Goal: Information Seeking & Learning: Learn about a topic

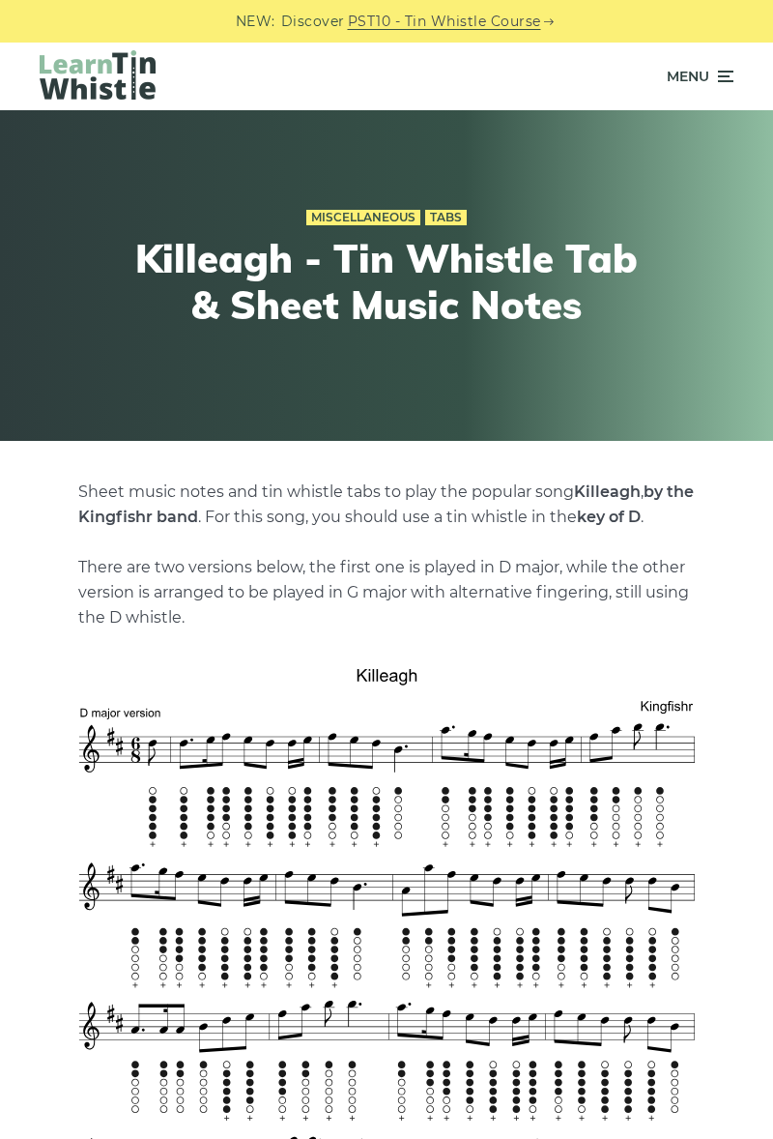
click at [739, 80] on div "Menu" at bounding box center [387, 77] width 752 height 68
click at [690, 77] on span "Menu" at bounding box center [688, 76] width 43 height 48
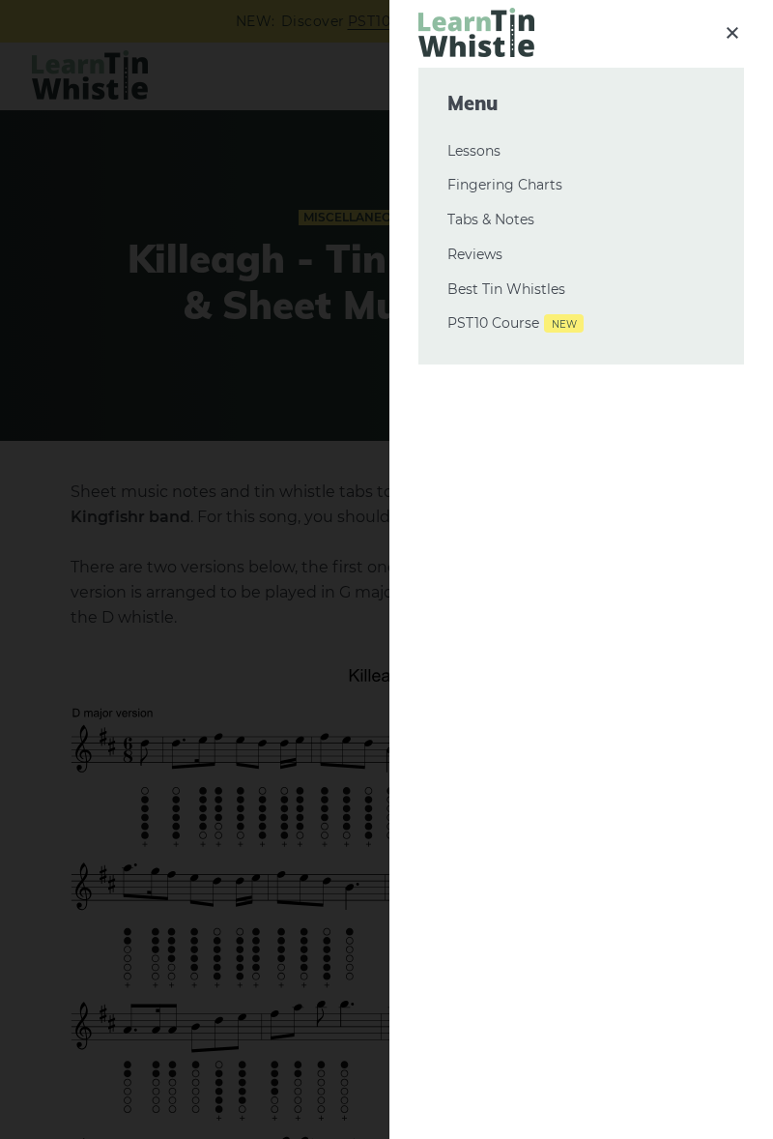
click at [524, 222] on link "Tabs & Notes" at bounding box center [582, 220] width 268 height 23
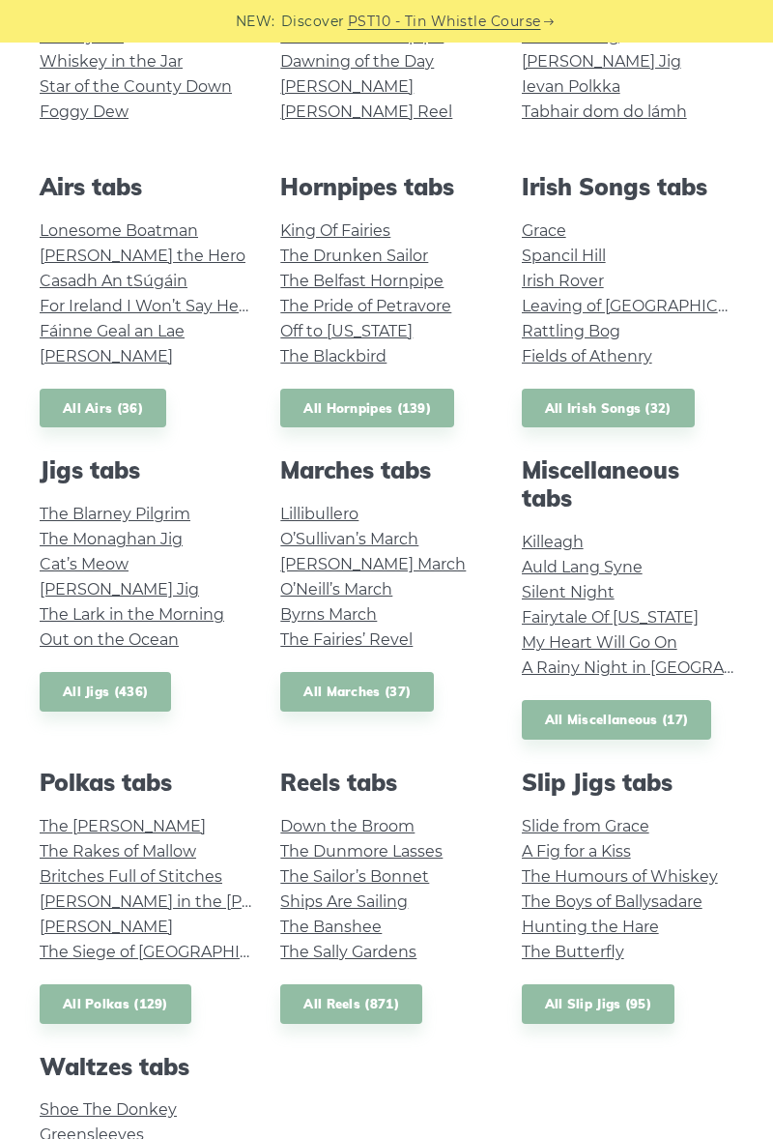
scroll to position [558, 0]
click at [373, 410] on link "All Hornpipes (139)" at bounding box center [367, 410] width 174 height 40
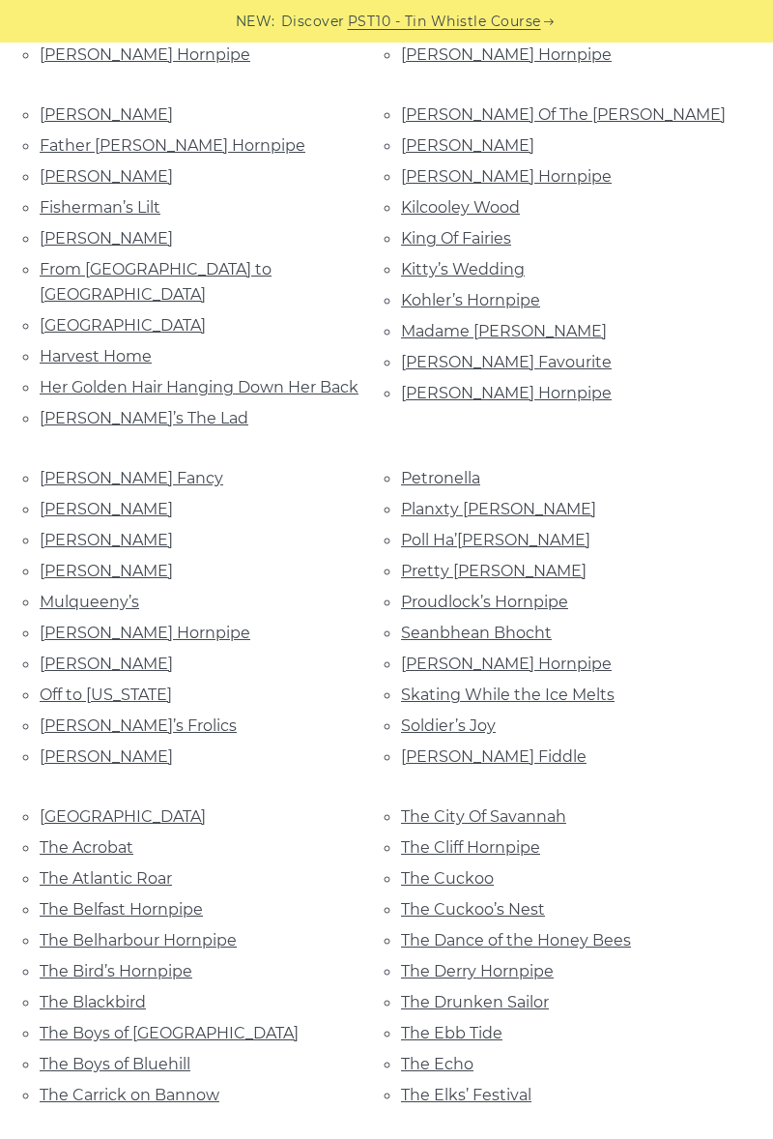
scroll to position [725, 0]
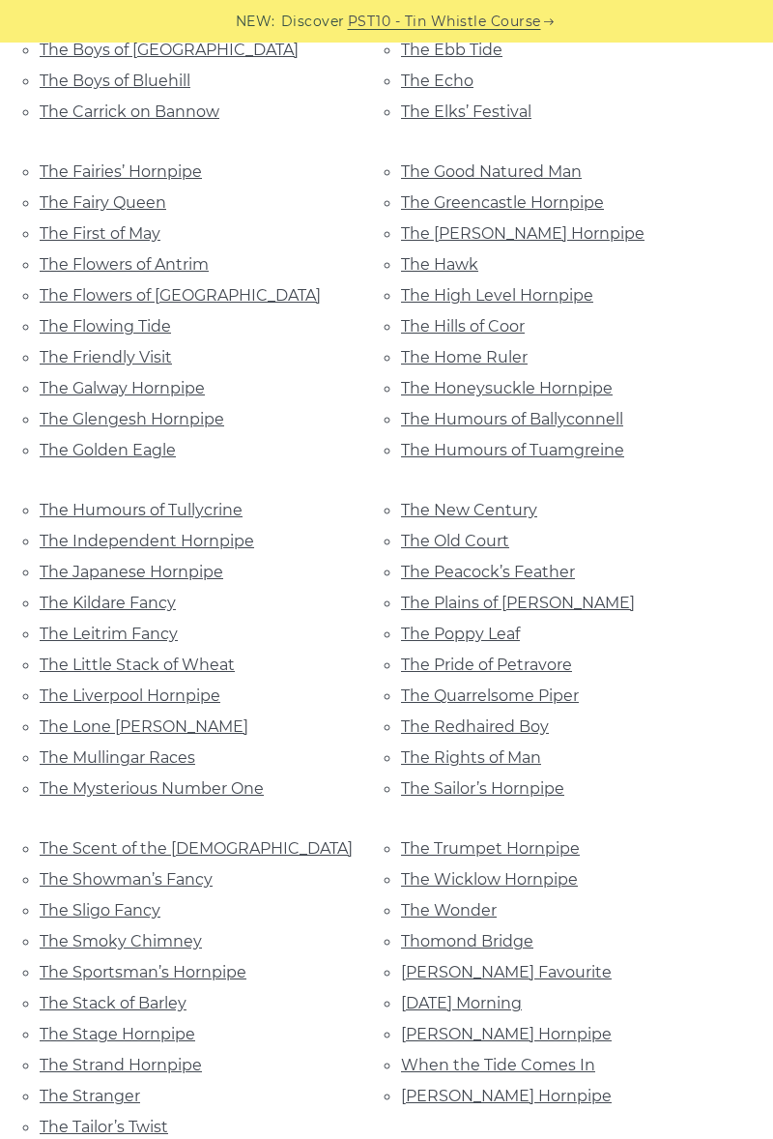
click at [528, 779] on link "The Sailor’s Hornpipe" at bounding box center [482, 788] width 163 height 18
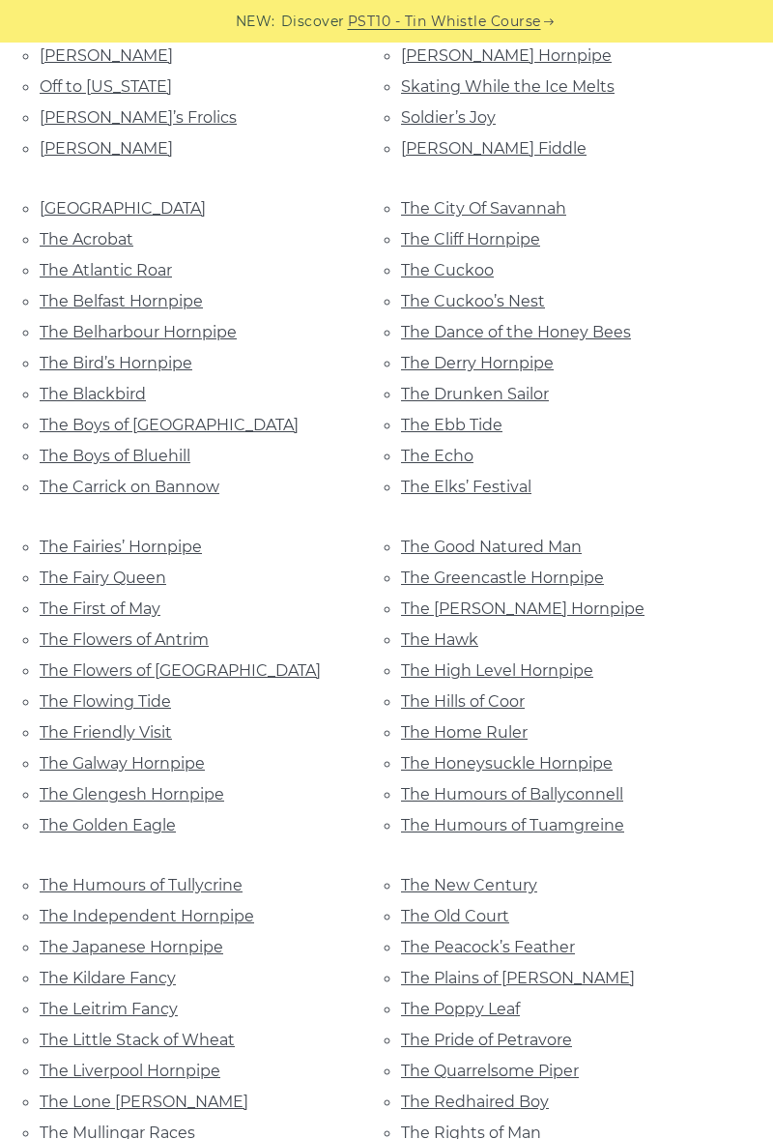
scroll to position [1330, 0]
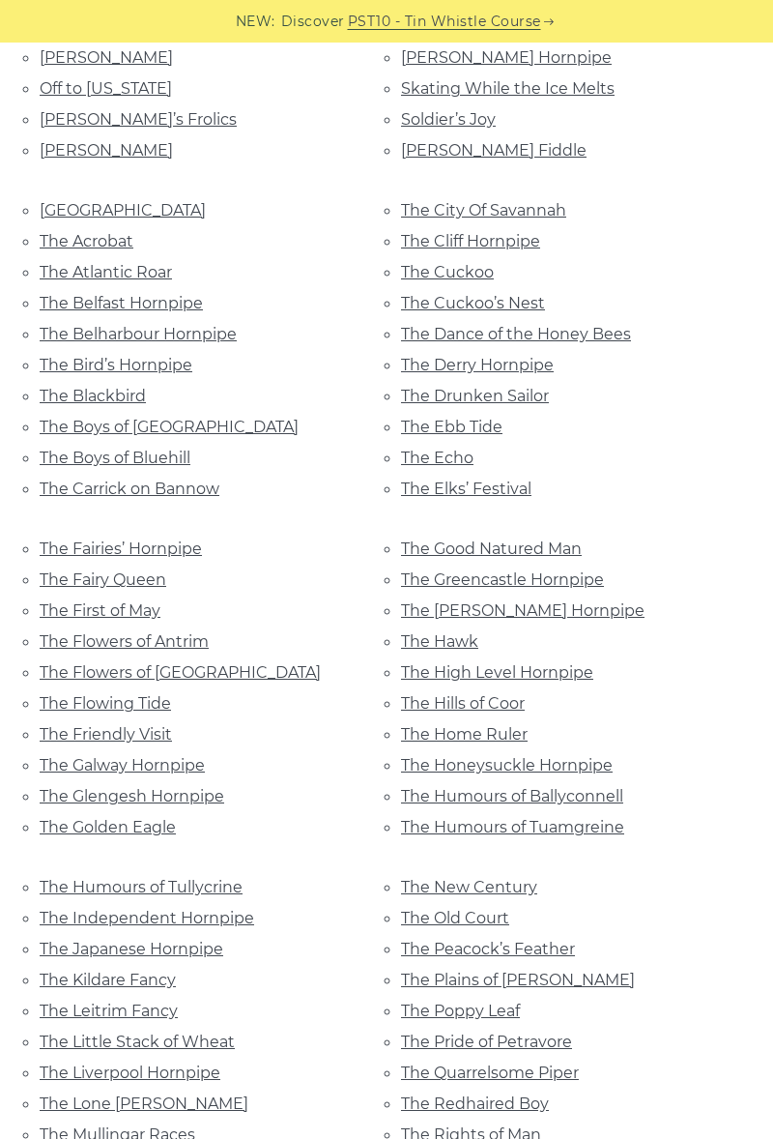
click at [94, 294] on link "The Belfast Hornpipe" at bounding box center [121, 303] width 163 height 18
click at [94, 418] on link "The Boys of Ballycastle" at bounding box center [169, 427] width 259 height 18
click at [96, 387] on link "The Blackbird" at bounding box center [93, 396] width 106 height 18
click at [120, 1064] on link "The Liverpool Hornpipe" at bounding box center [130, 1073] width 181 height 18
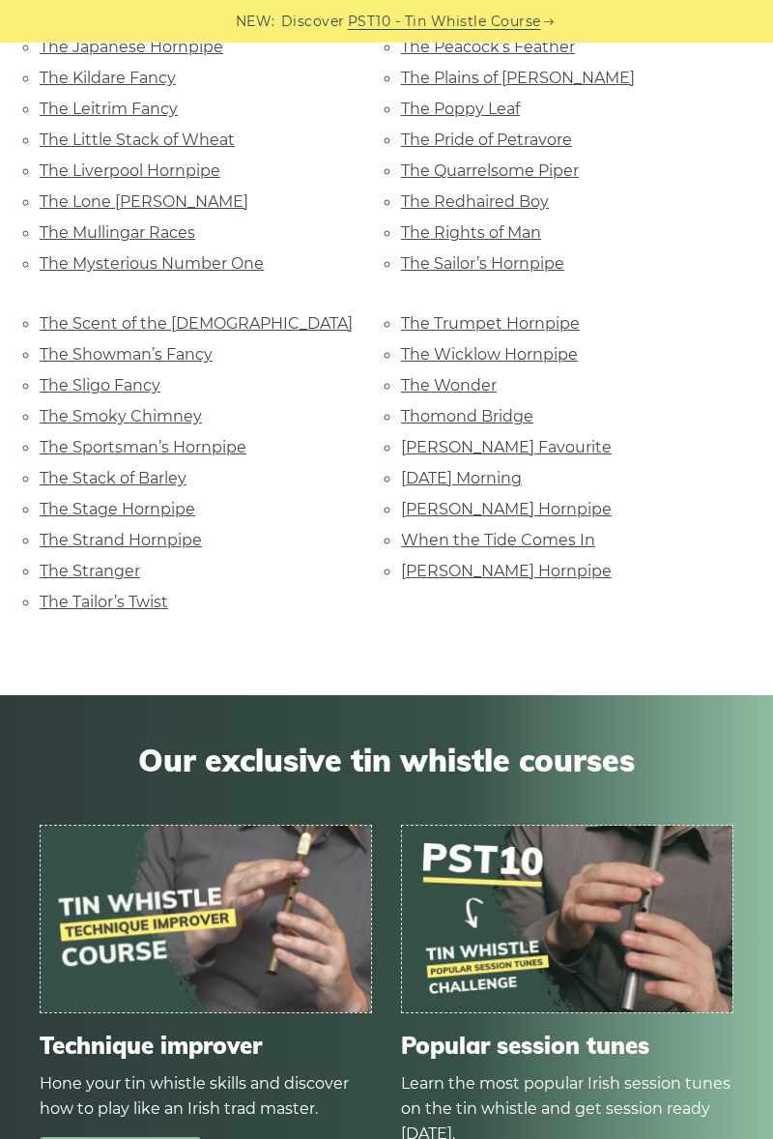
scroll to position [2235, 0]
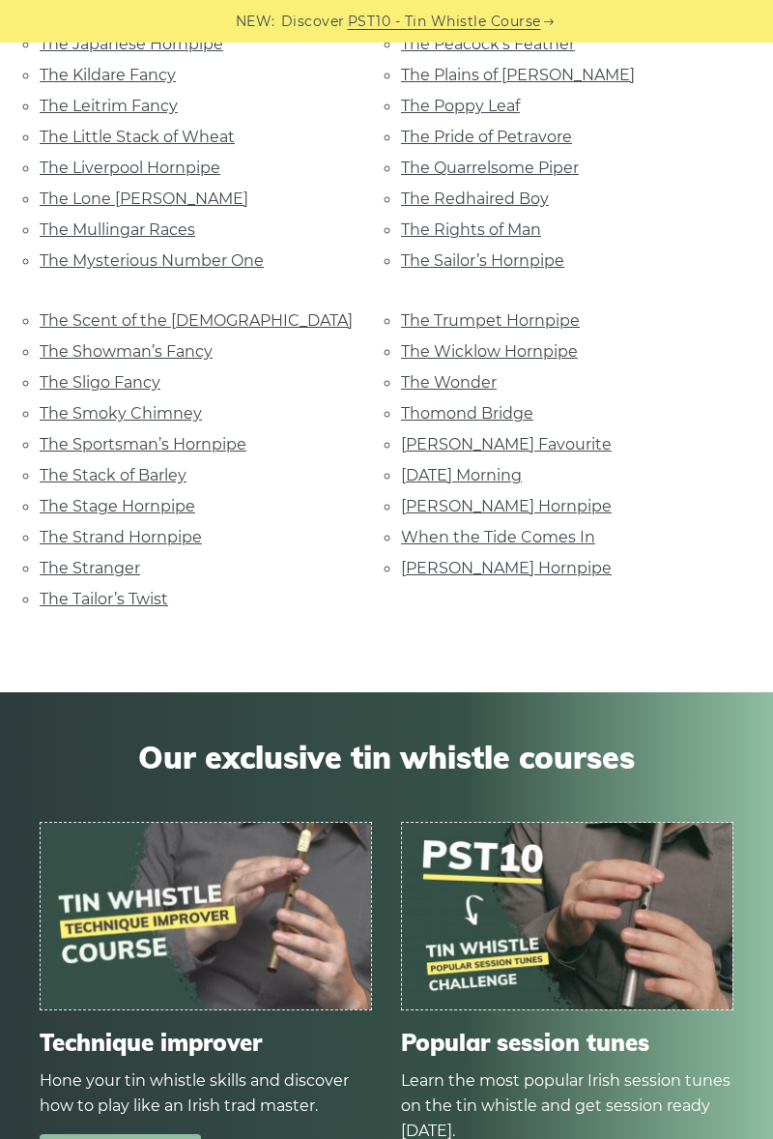
click at [102, 404] on link "The Smoky Chimney" at bounding box center [121, 413] width 162 height 18
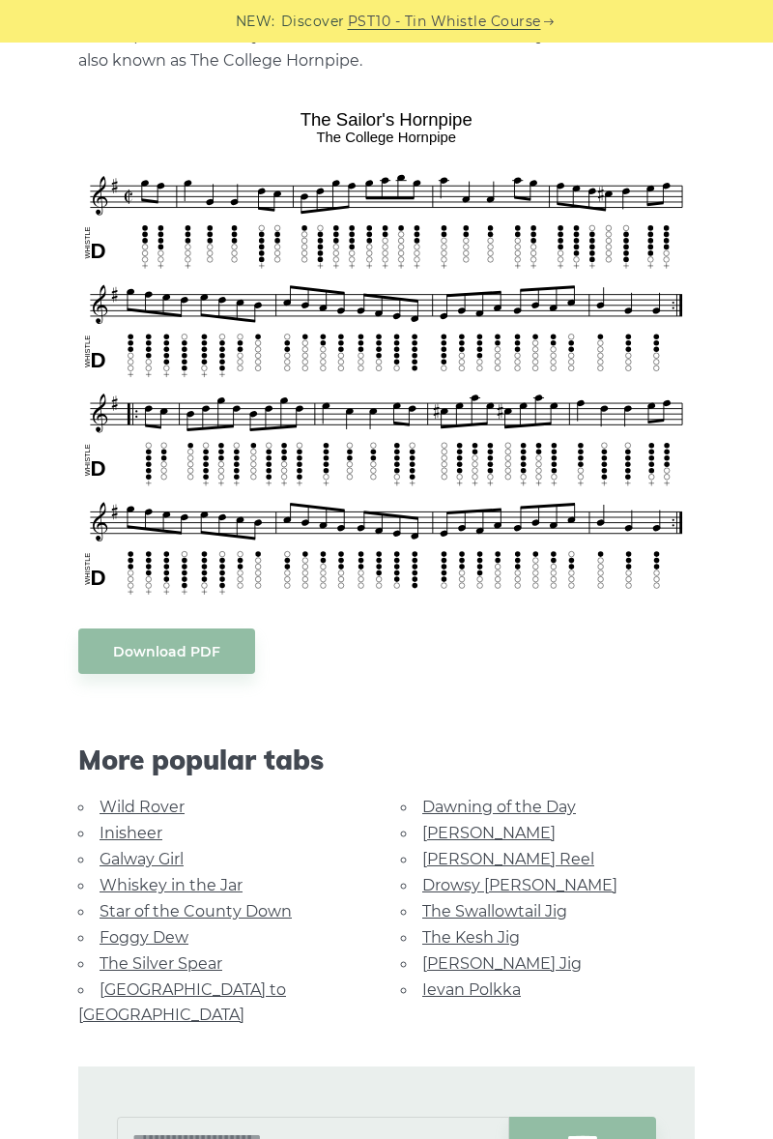
scroll to position [479, 0]
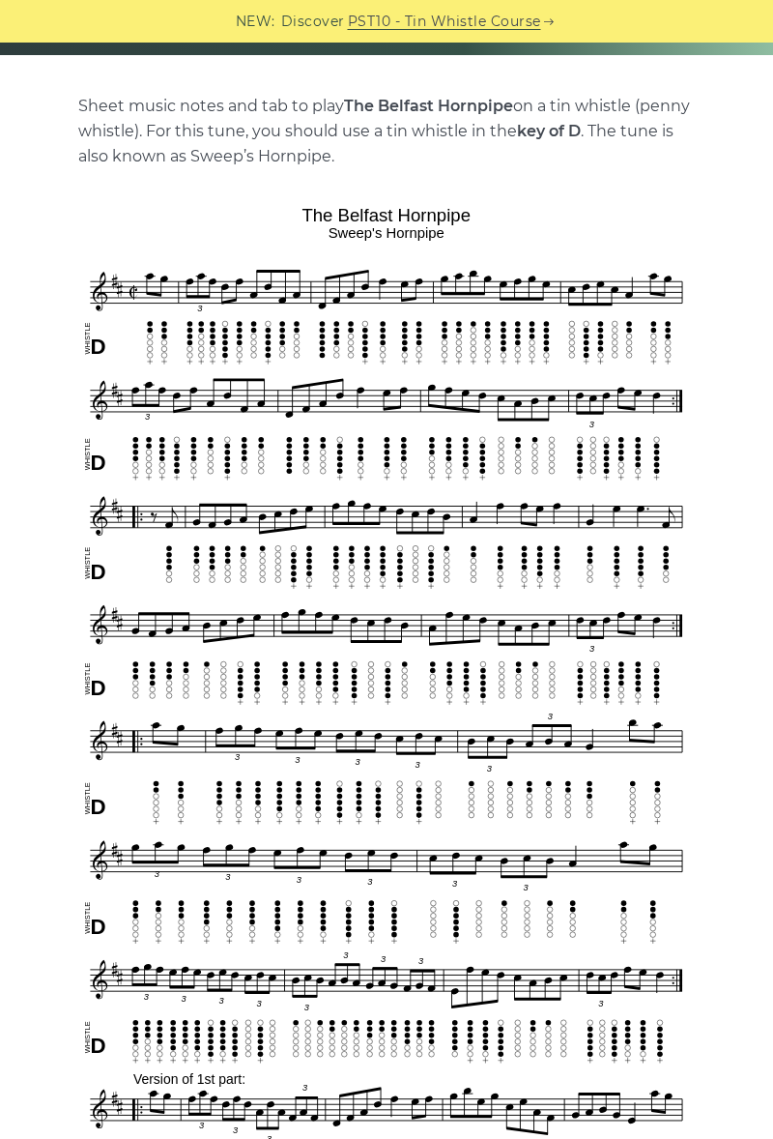
scroll to position [388, 0]
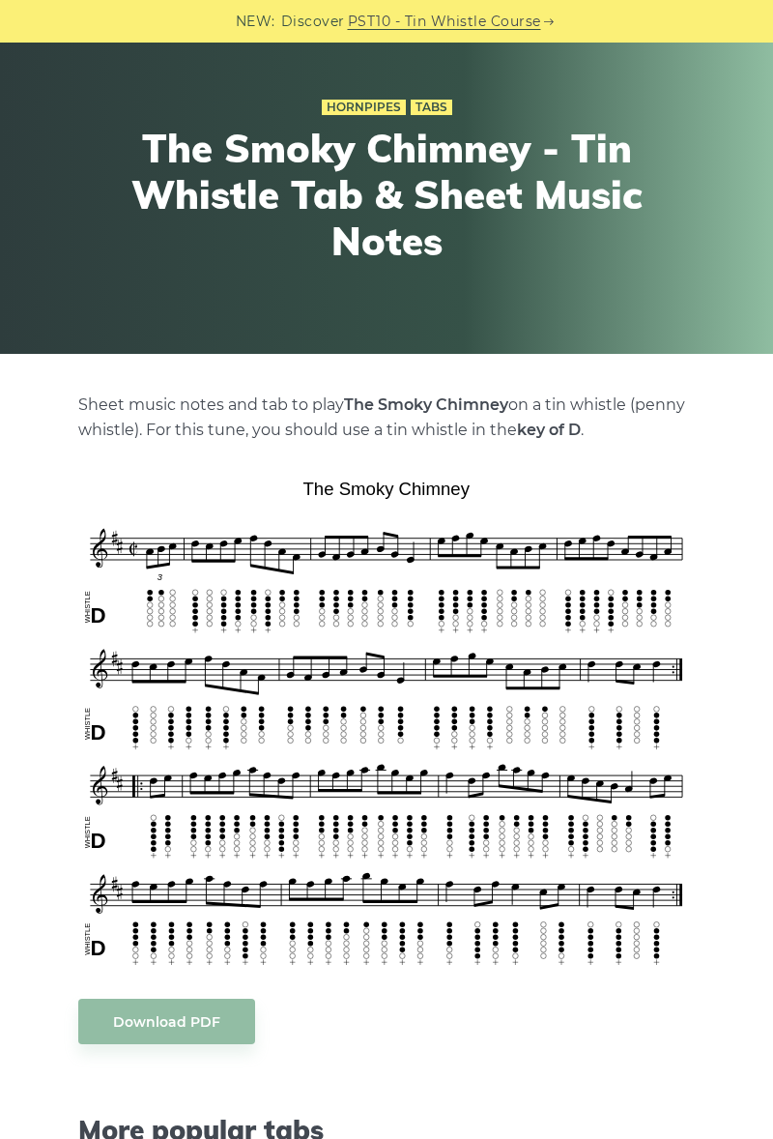
scroll to position [96, 0]
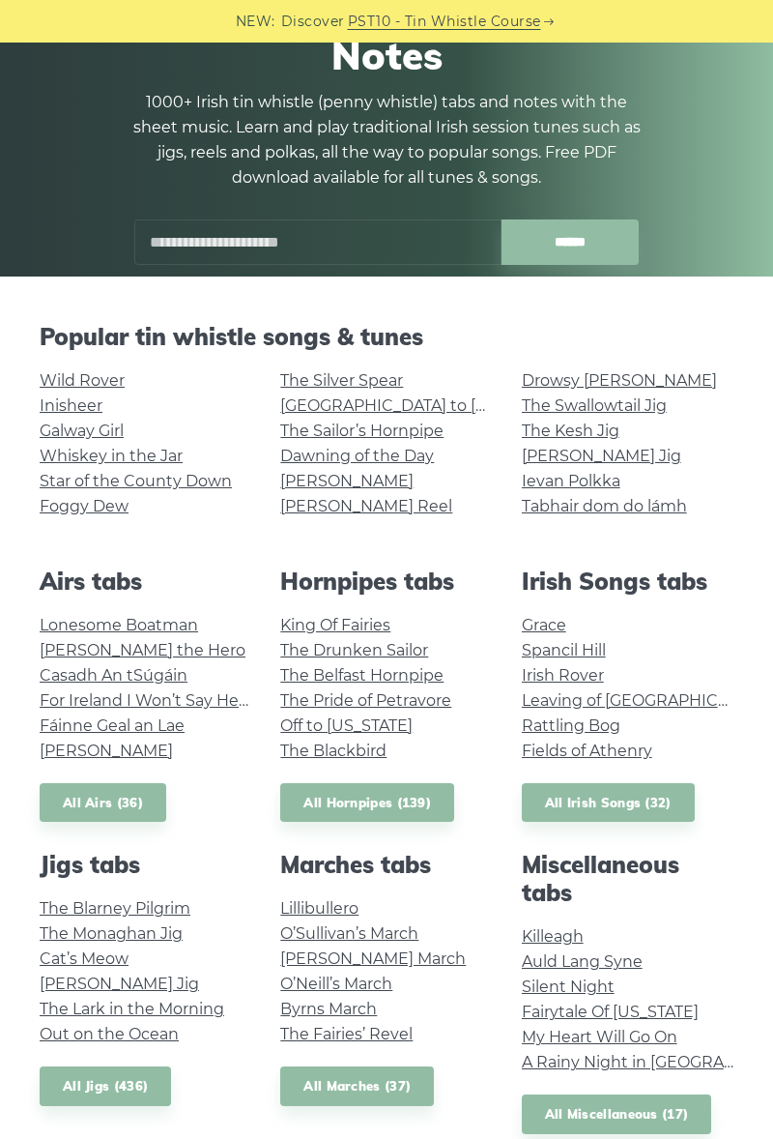
scroll to position [163, 0]
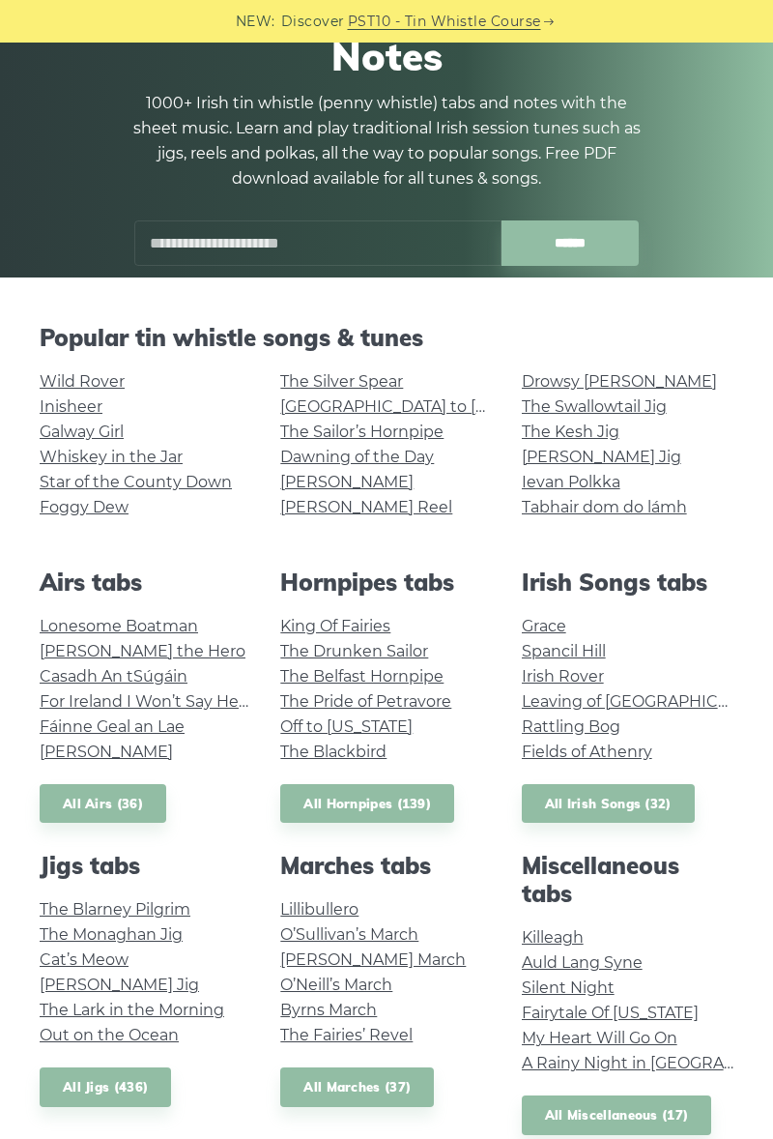
click at [598, 801] on link "All Irish Songs (32)" at bounding box center [608, 804] width 173 height 40
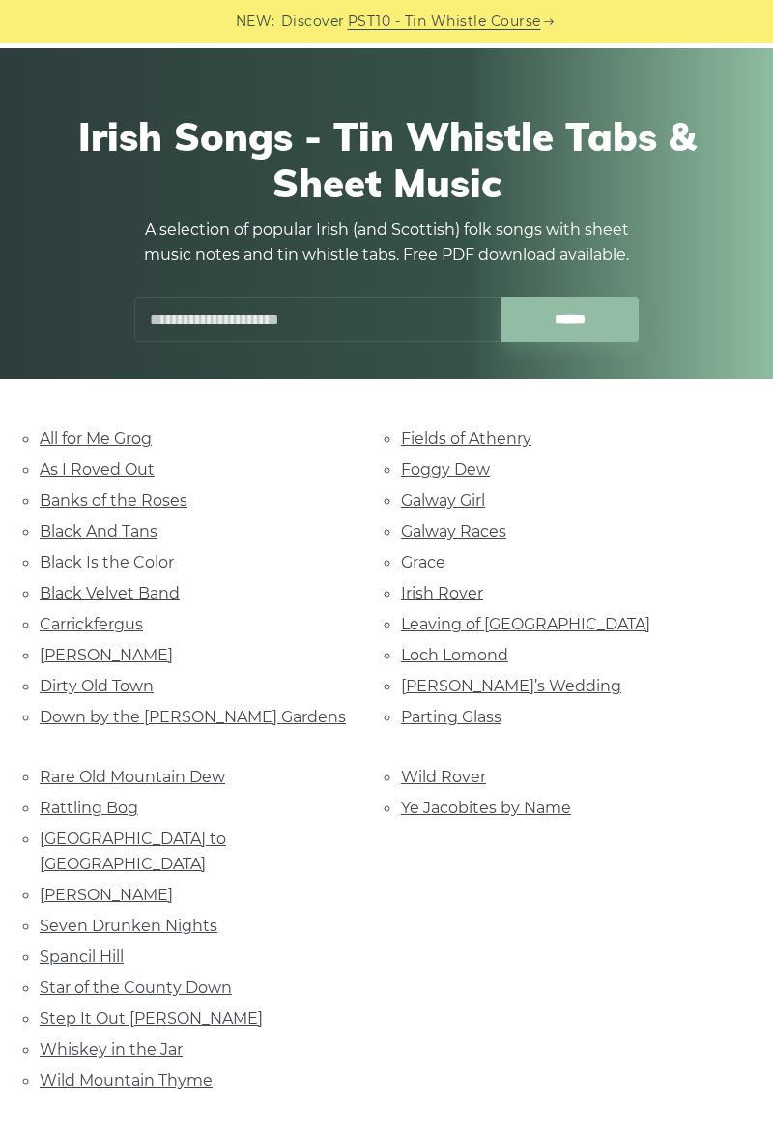
scroll to position [66, 0]
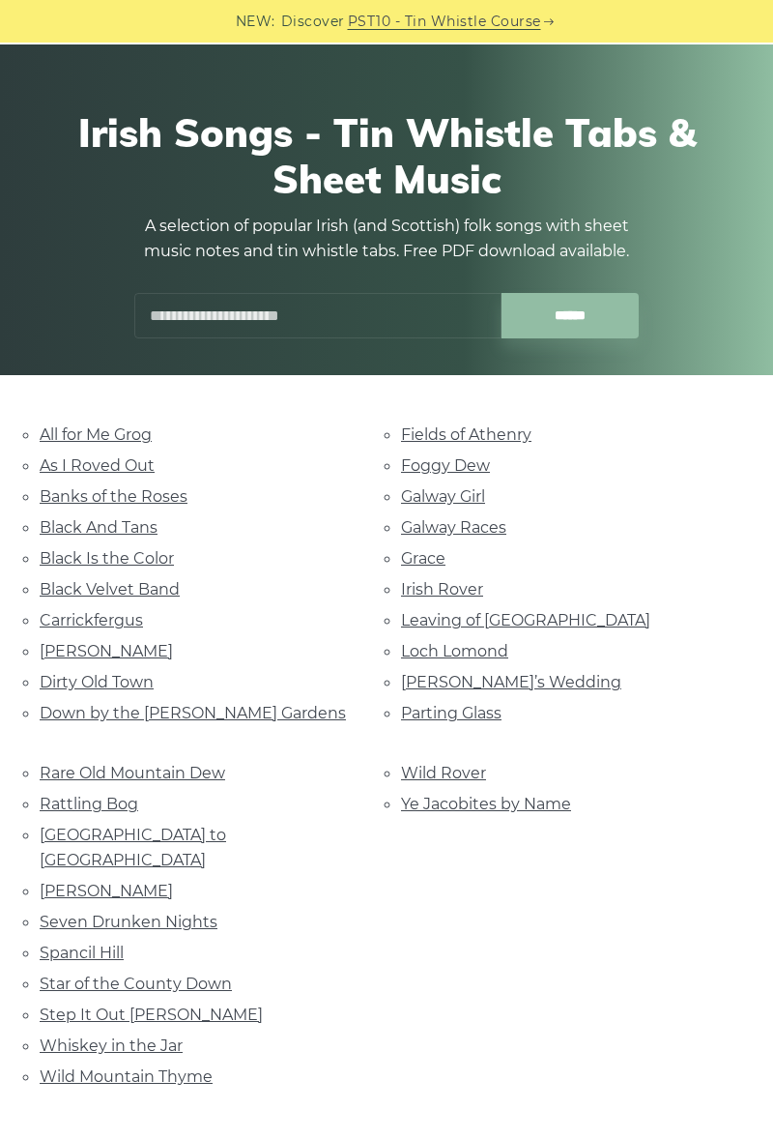
click at [90, 1067] on link "Wild Mountain Thyme" at bounding box center [126, 1076] width 173 height 18
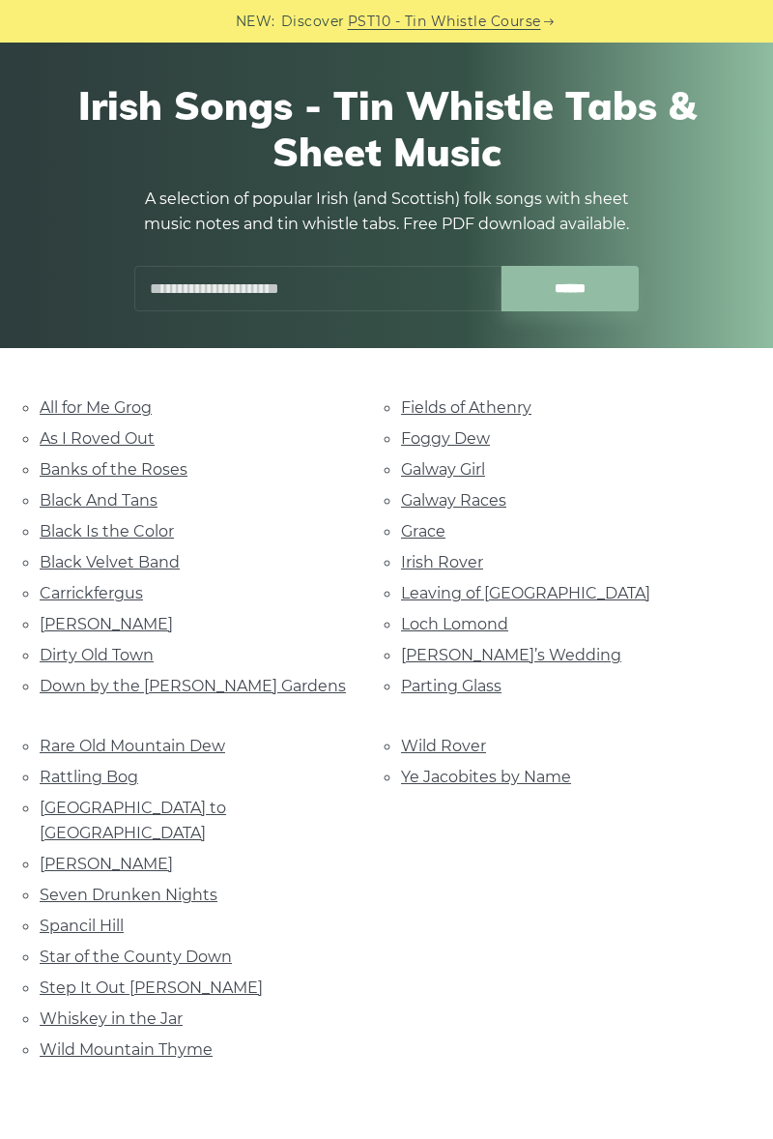
scroll to position [147, 0]
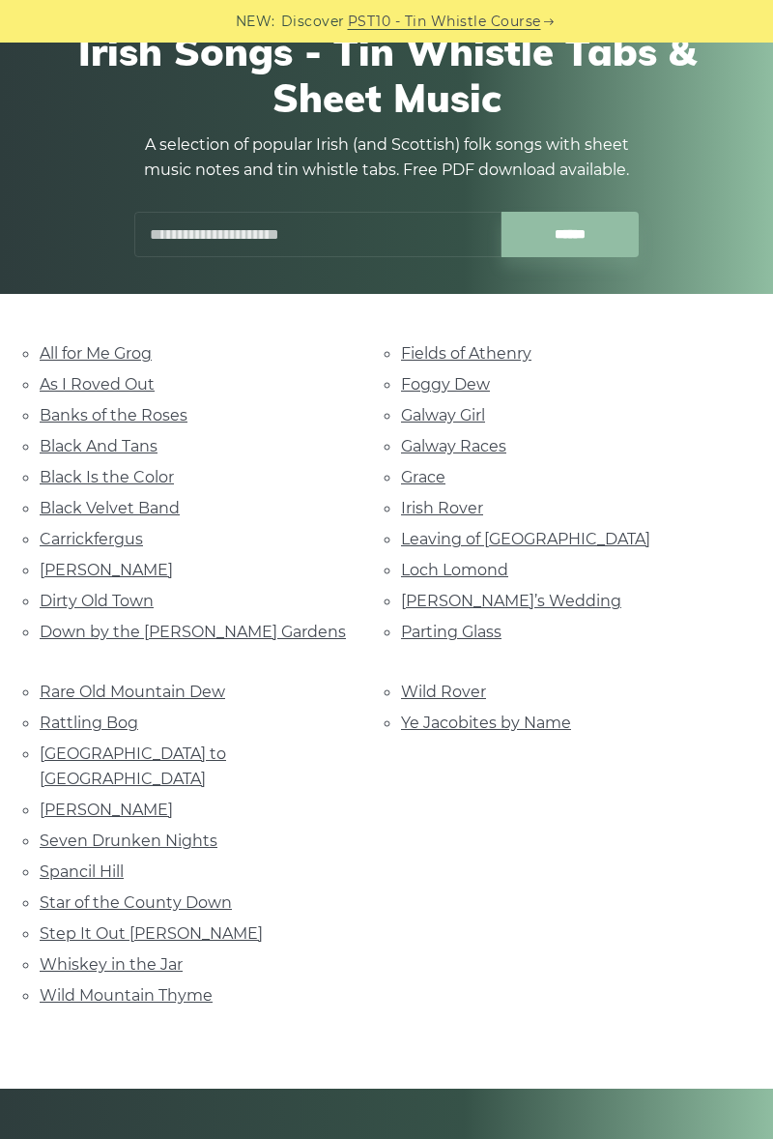
click at [439, 572] on link "Loch Lomond" at bounding box center [454, 570] width 107 height 18
click at [51, 443] on link "Black And Tans" at bounding box center [99, 446] width 118 height 18
click at [73, 472] on link "Black Is the Color" at bounding box center [107, 477] width 134 height 18
click at [95, 512] on link "Black Velvet Band" at bounding box center [110, 508] width 140 height 18
click at [101, 893] on link "Star of the County Down" at bounding box center [136, 902] width 192 height 18
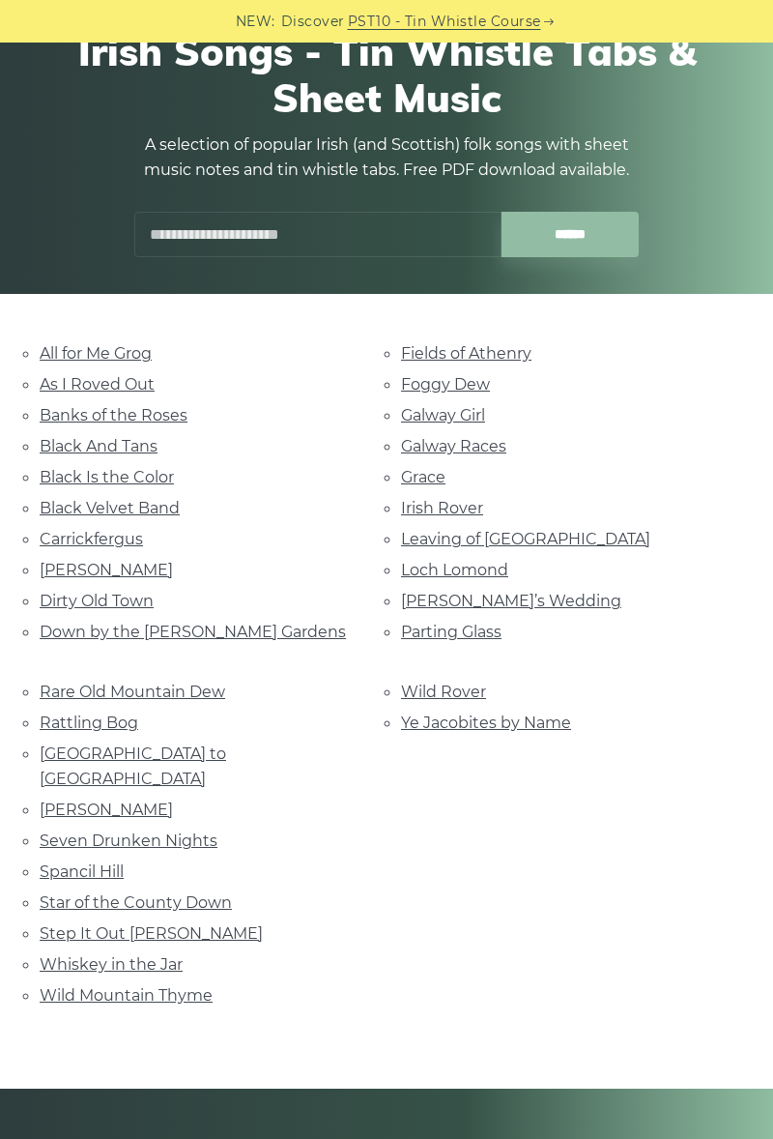
click at [84, 832] on link "Seven Drunken Nights" at bounding box center [129, 841] width 178 height 18
click at [69, 423] on link "Banks of the Roses" at bounding box center [114, 415] width 148 height 18
click at [71, 754] on link "[GEOGRAPHIC_DATA] to [GEOGRAPHIC_DATA]" at bounding box center [133, 766] width 187 height 44
click at [60, 893] on link "Star of the County Down" at bounding box center [136, 902] width 192 height 18
click at [68, 862] on link "Spancil Hill" at bounding box center [82, 871] width 84 height 18
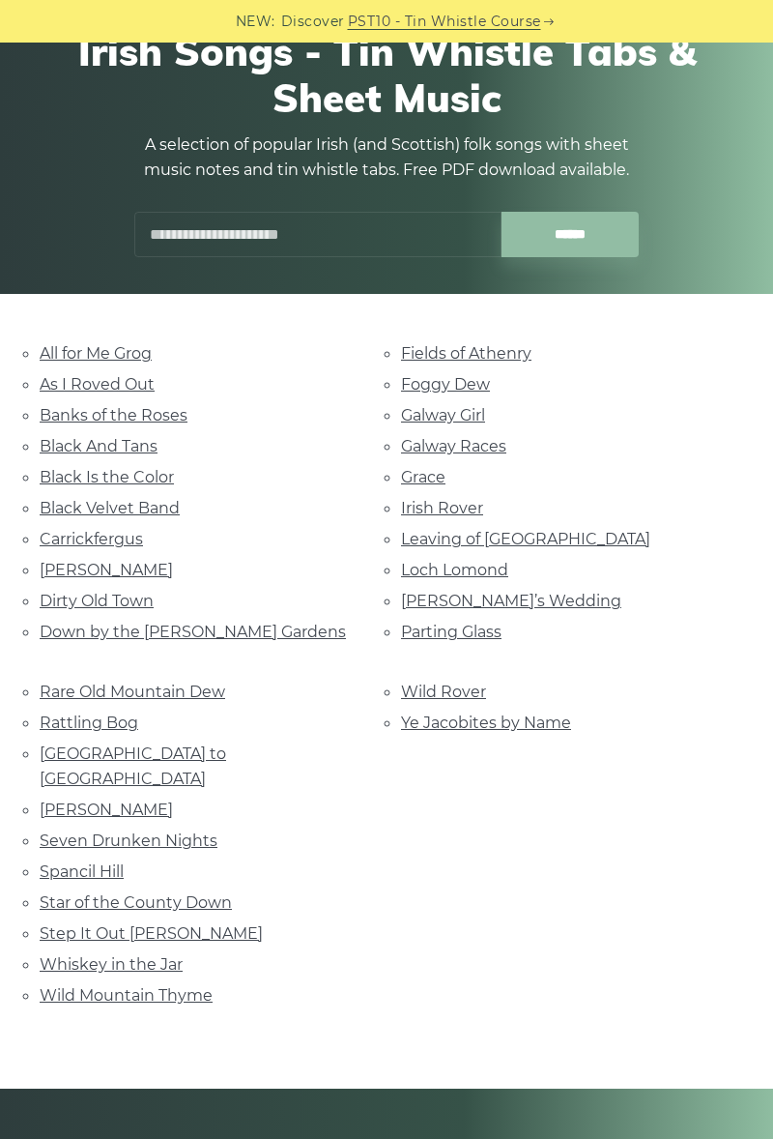
click at [68, 924] on link "Step It Out Mary" at bounding box center [151, 933] width 223 height 18
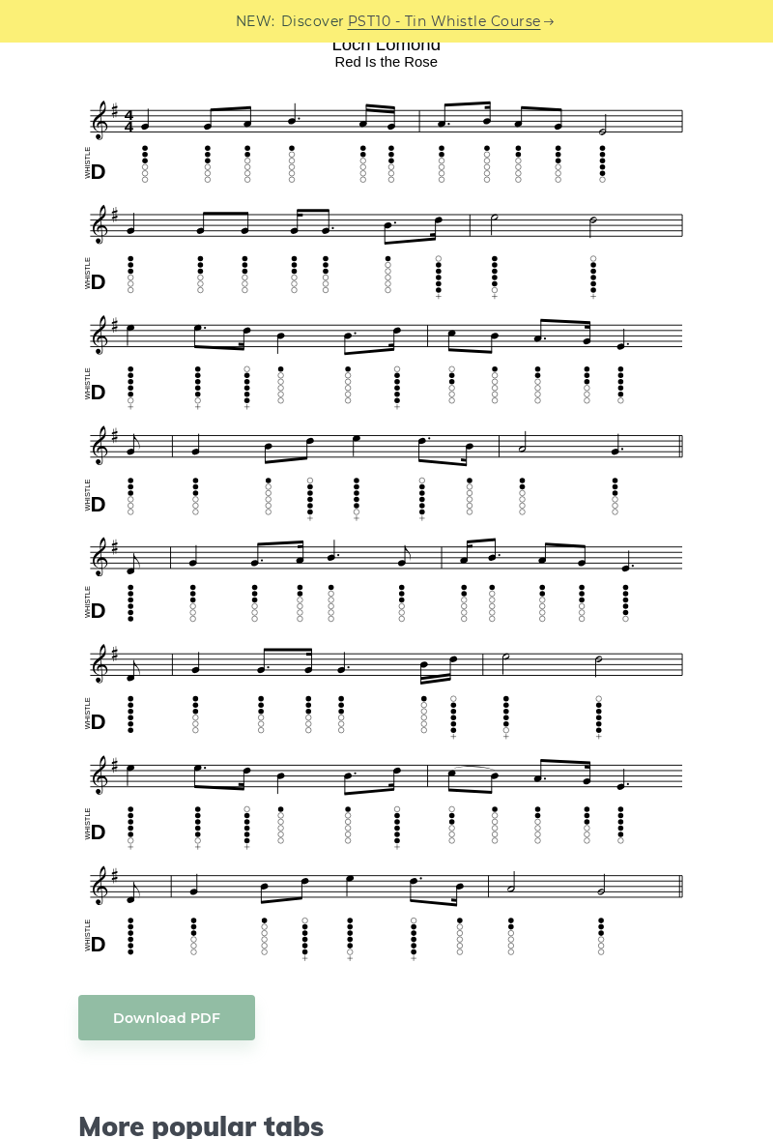
scroll to position [558, 0]
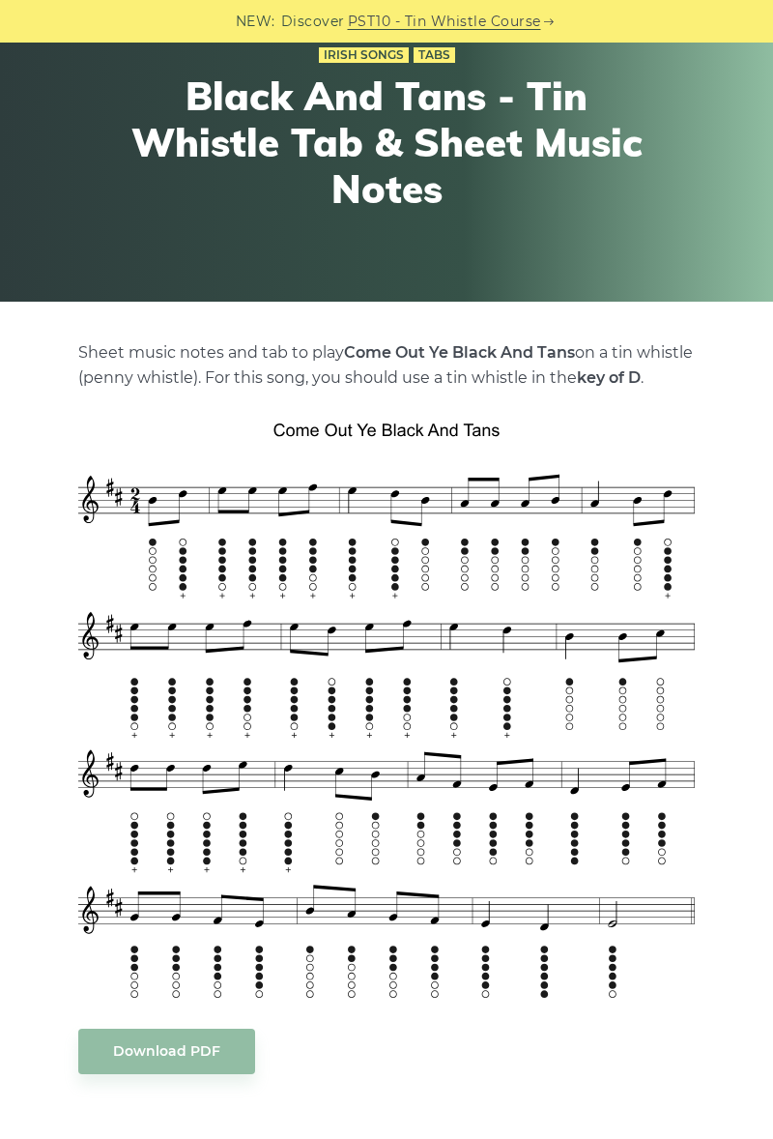
scroll to position [147, 0]
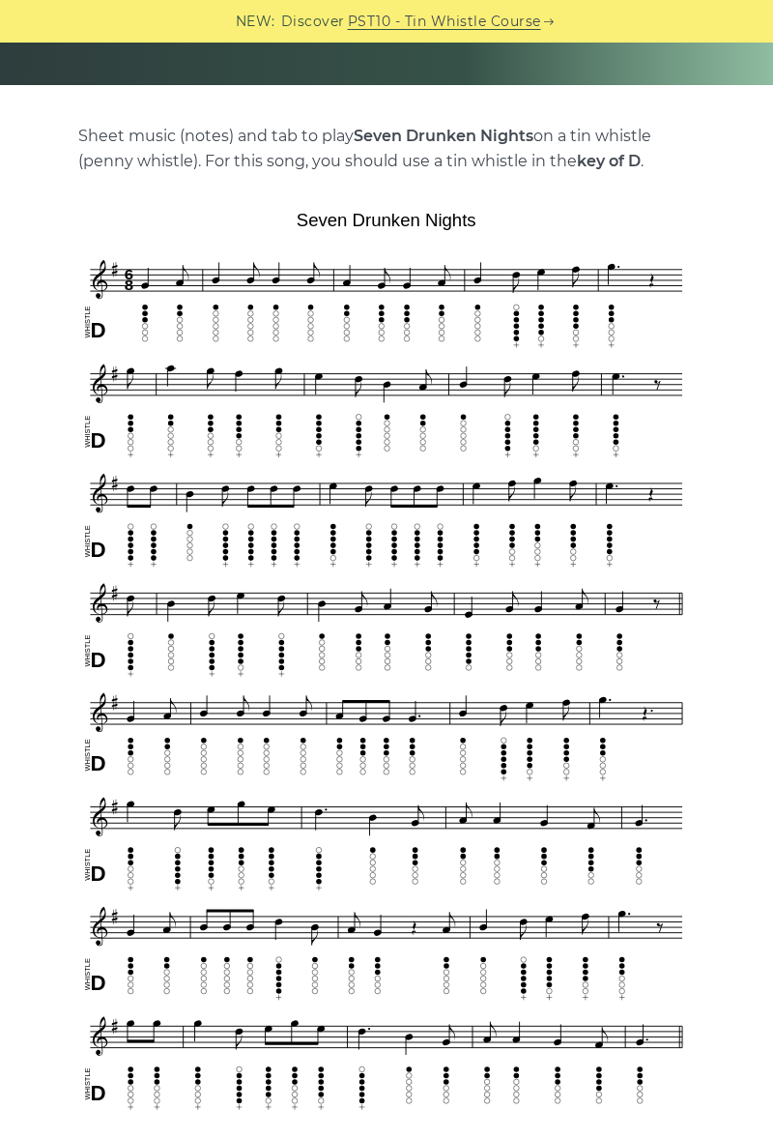
scroll to position [359, 0]
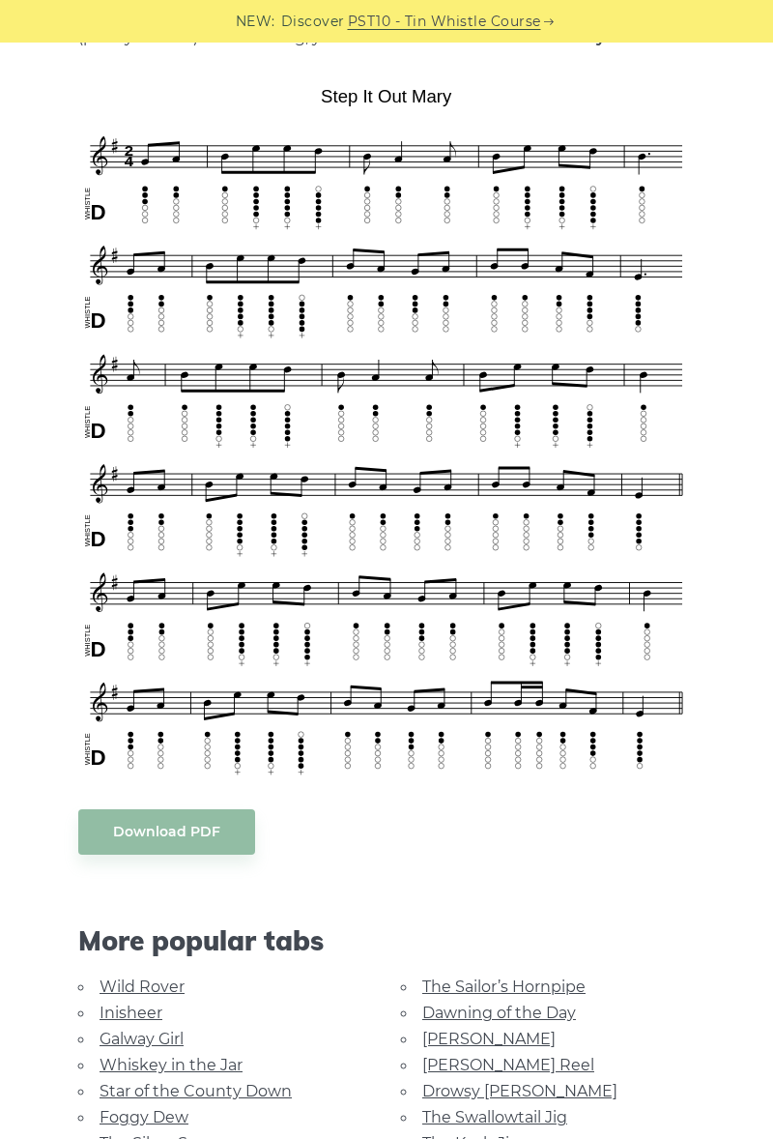
scroll to position [481, 0]
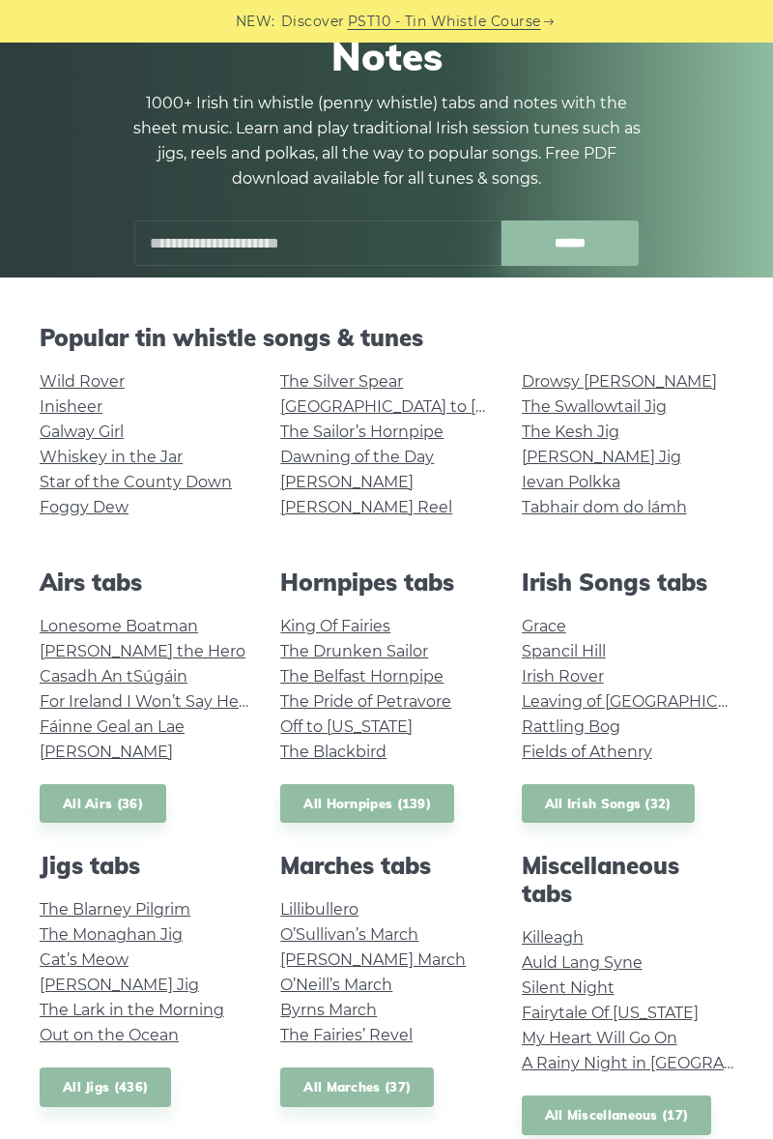
click at [111, 1084] on link "All Jigs (436)" at bounding box center [105, 1087] width 131 height 40
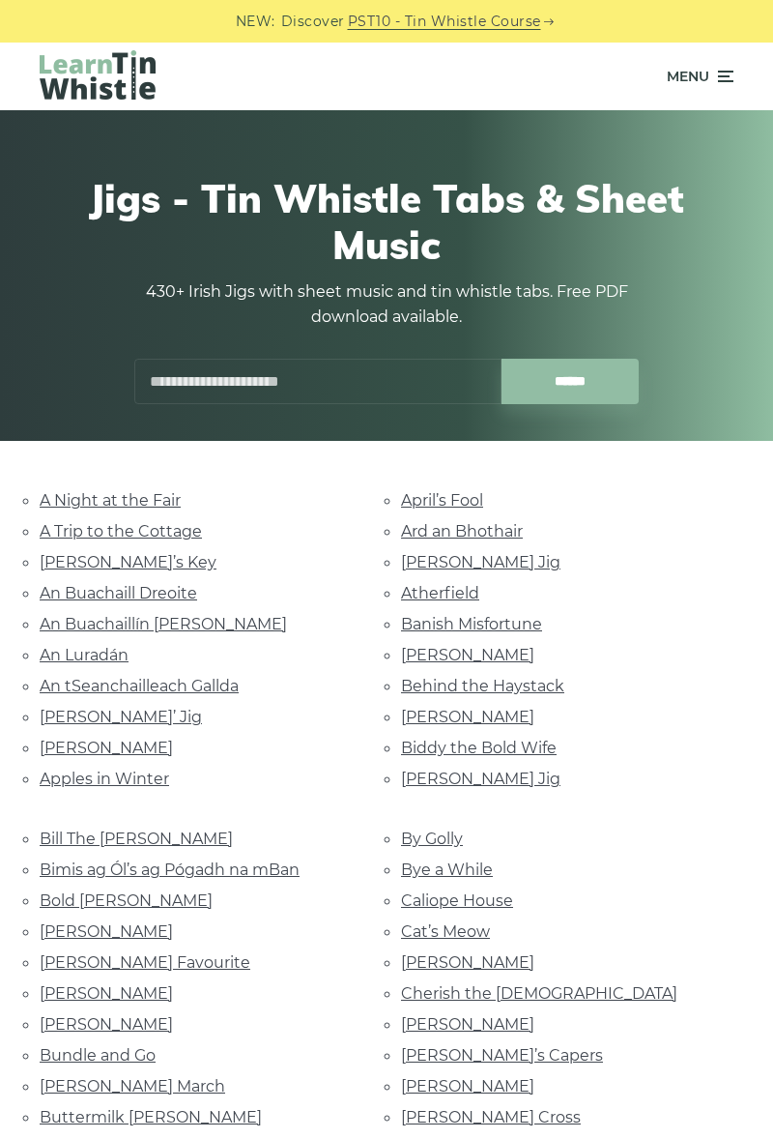
click at [114, 893] on link "Bold [PERSON_NAME]" at bounding box center [126, 900] width 173 height 18
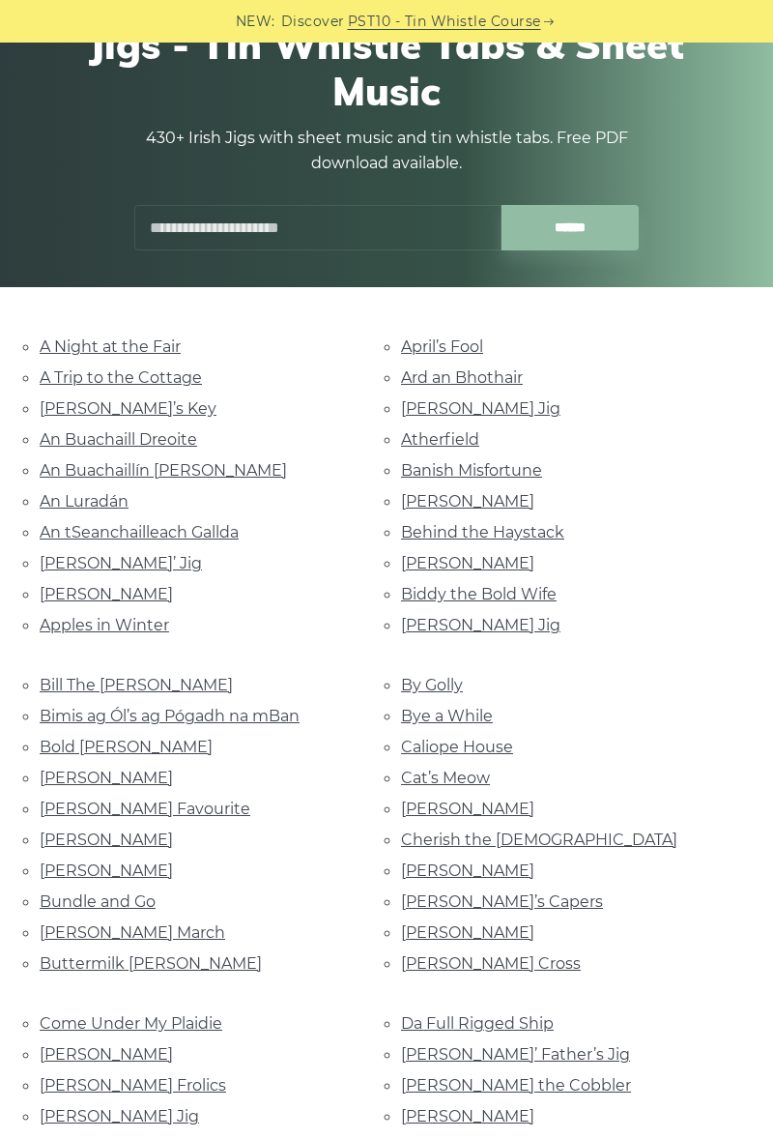
click at [426, 868] on link "Christy Barry’s" at bounding box center [467, 870] width 133 height 18
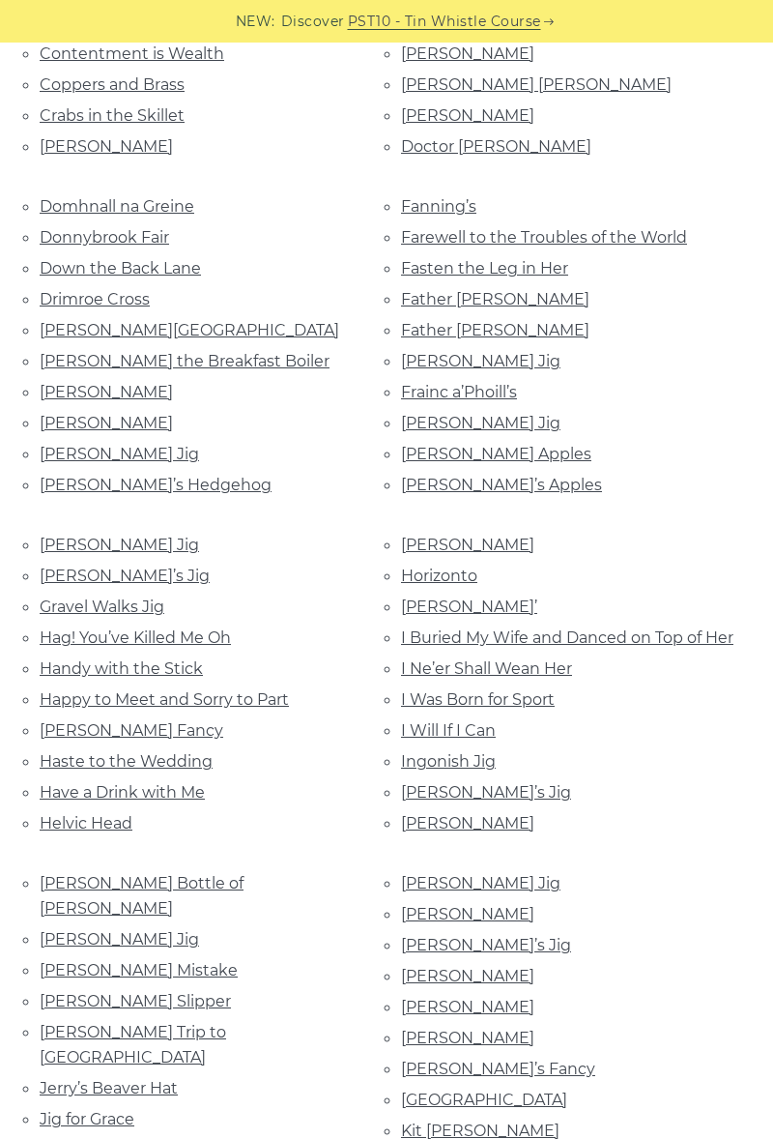
scroll to position [1309, 0]
click at [97, 598] on link "Gravel Walks Jig" at bounding box center [102, 607] width 125 height 18
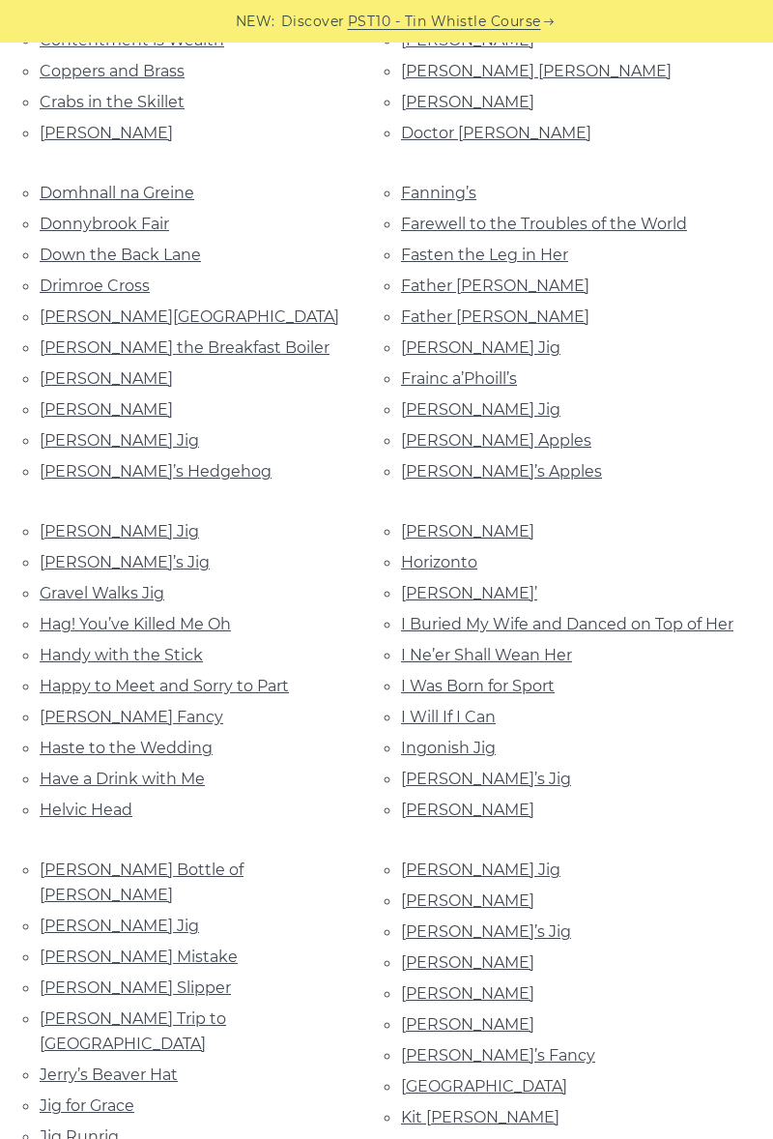
scroll to position [1390, 0]
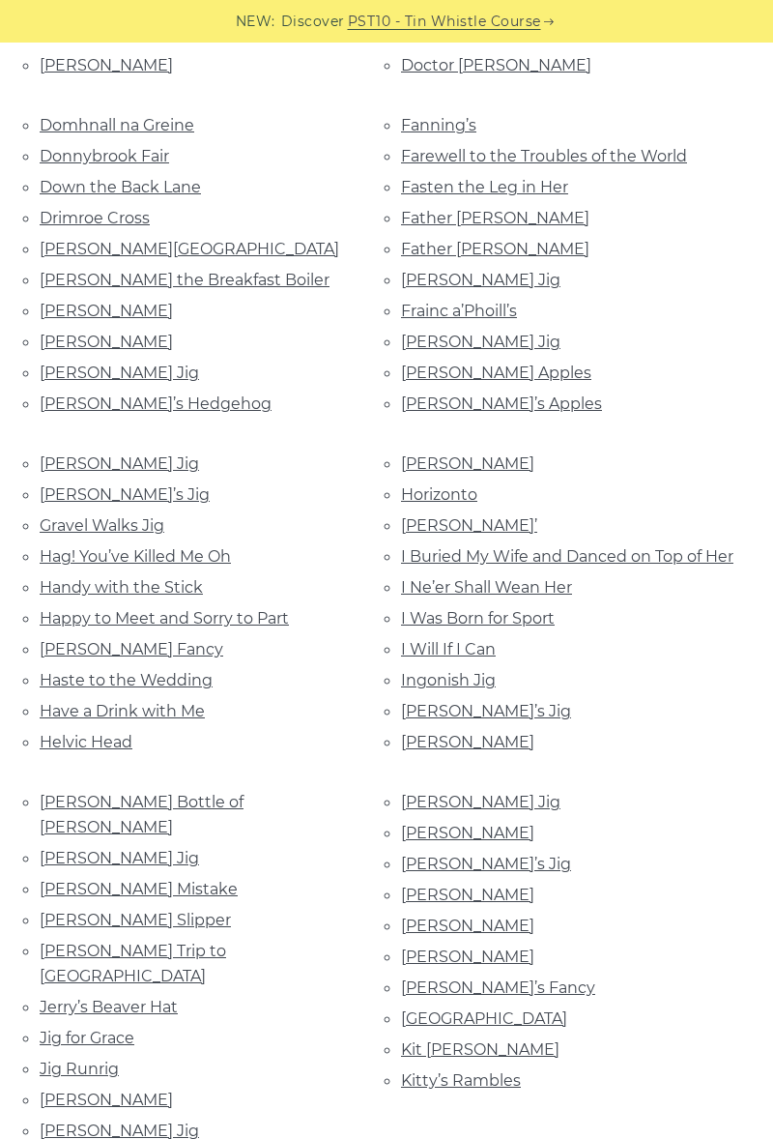
click at [72, 671] on link "Haste to the Wedding" at bounding box center [126, 680] width 173 height 18
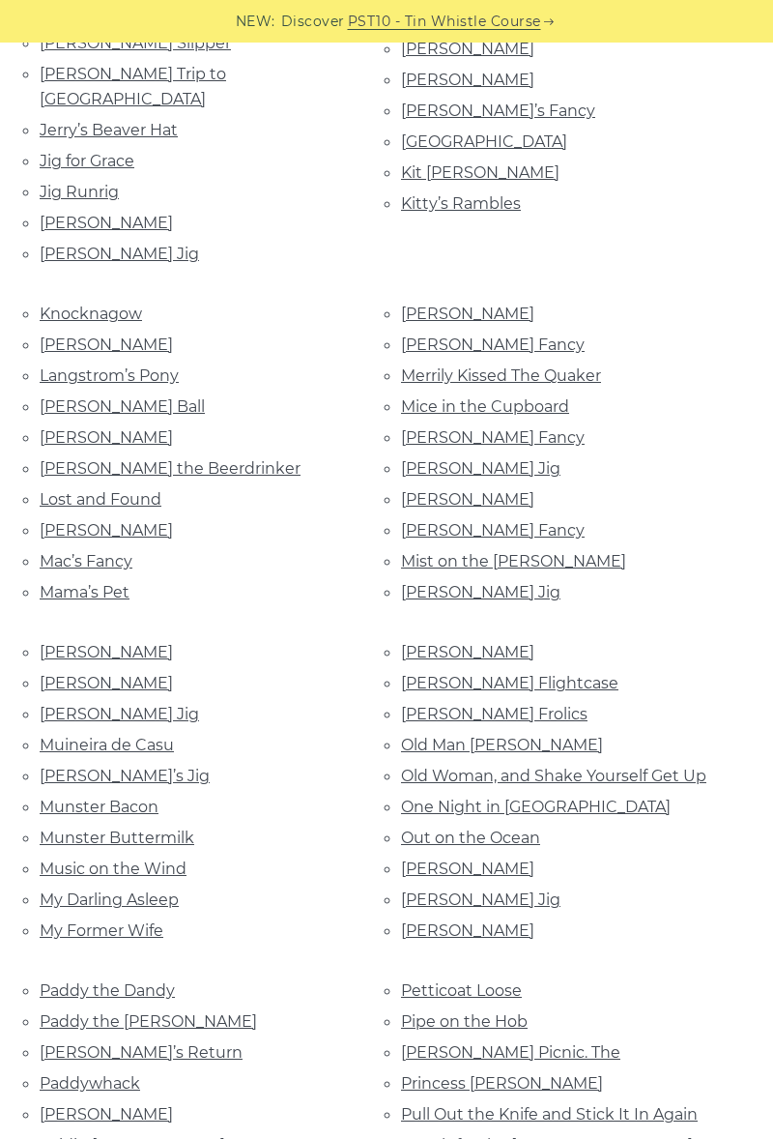
scroll to position [2269, 0]
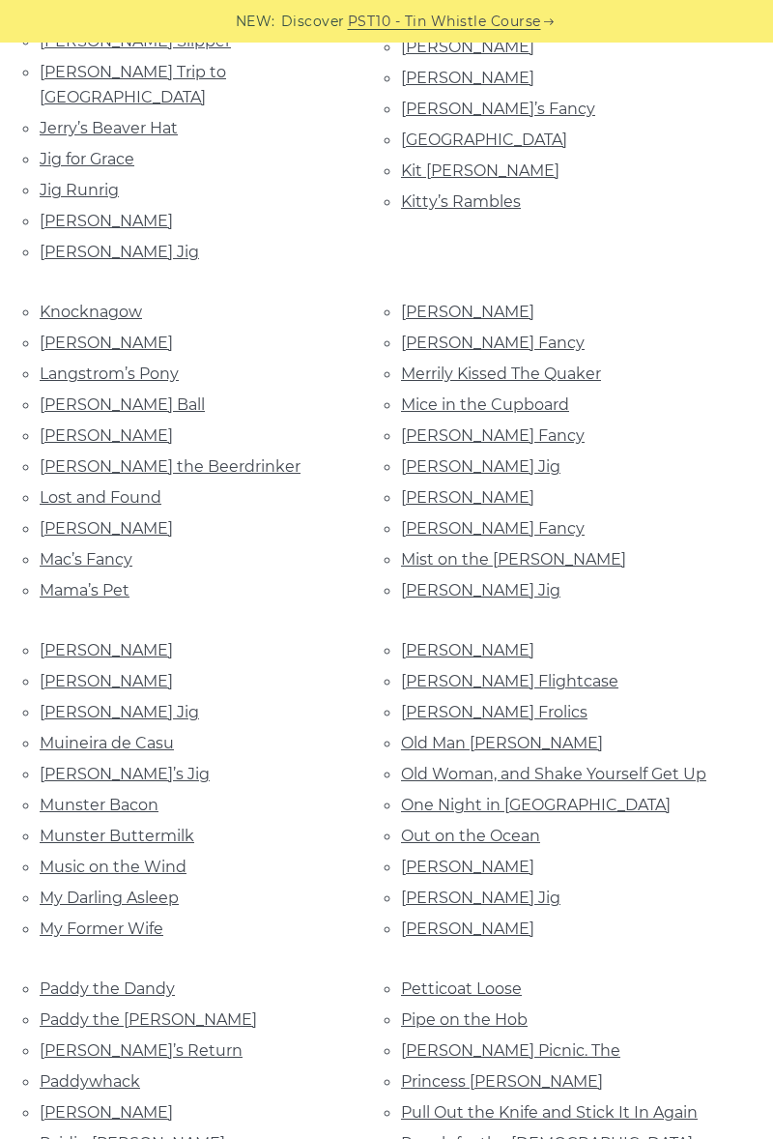
click at [508, 488] on link "Mike McGoldrick’s" at bounding box center [467, 497] width 133 height 18
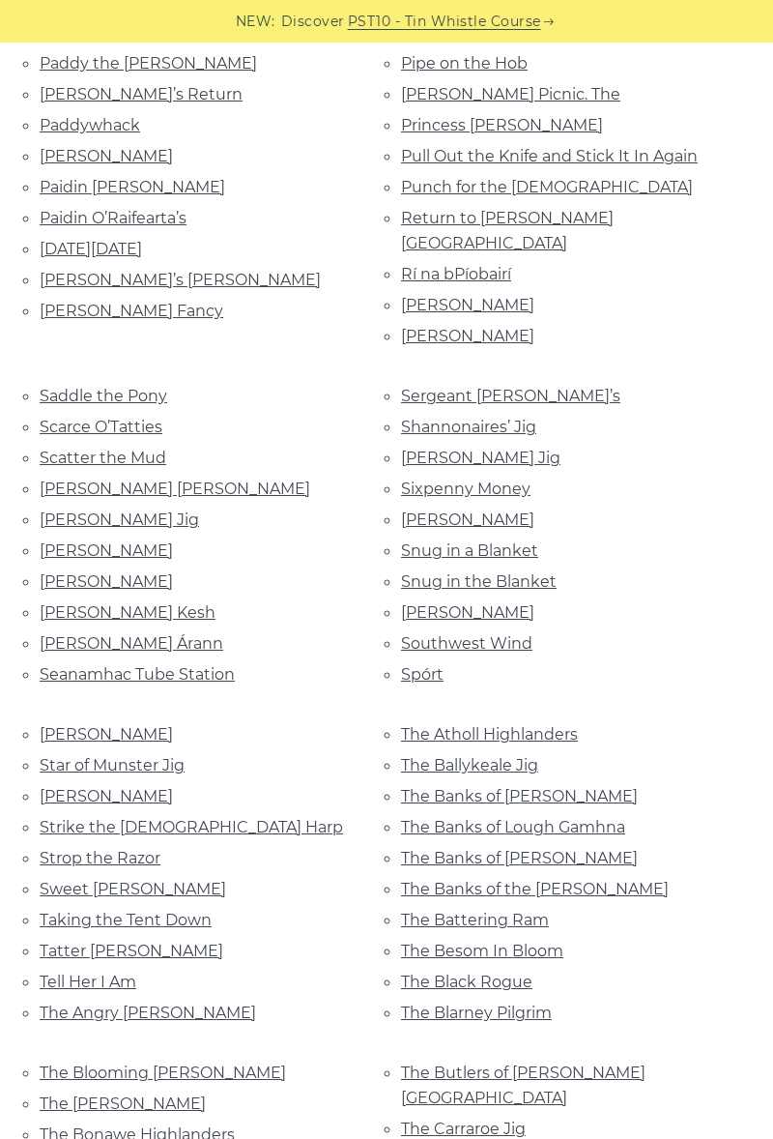
scroll to position [3227, 0]
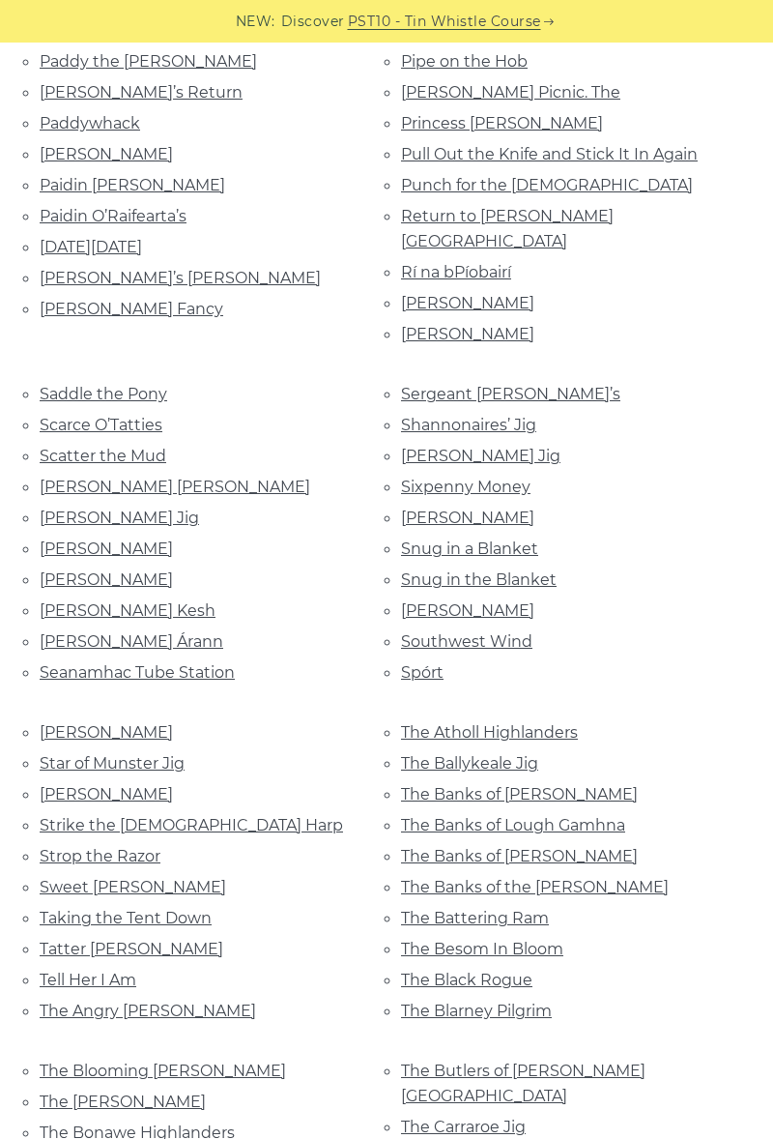
click at [414, 909] on link "The Battering Ram" at bounding box center [475, 918] width 148 height 18
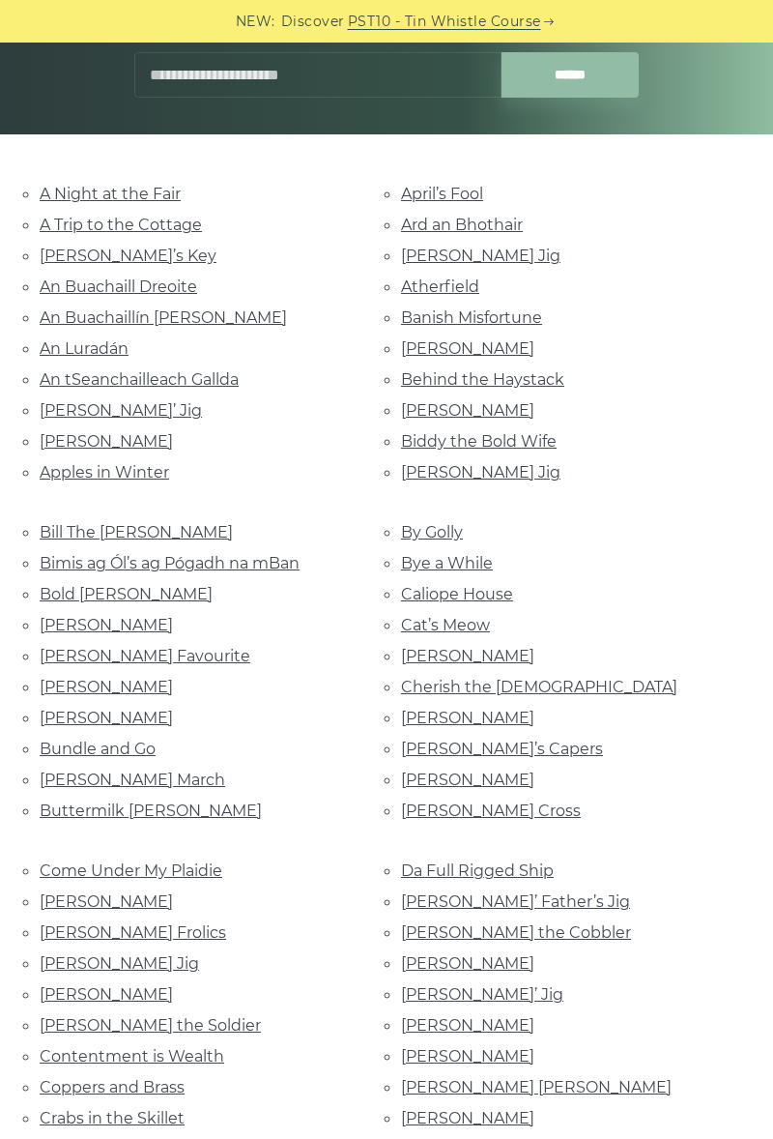
scroll to position [0, 0]
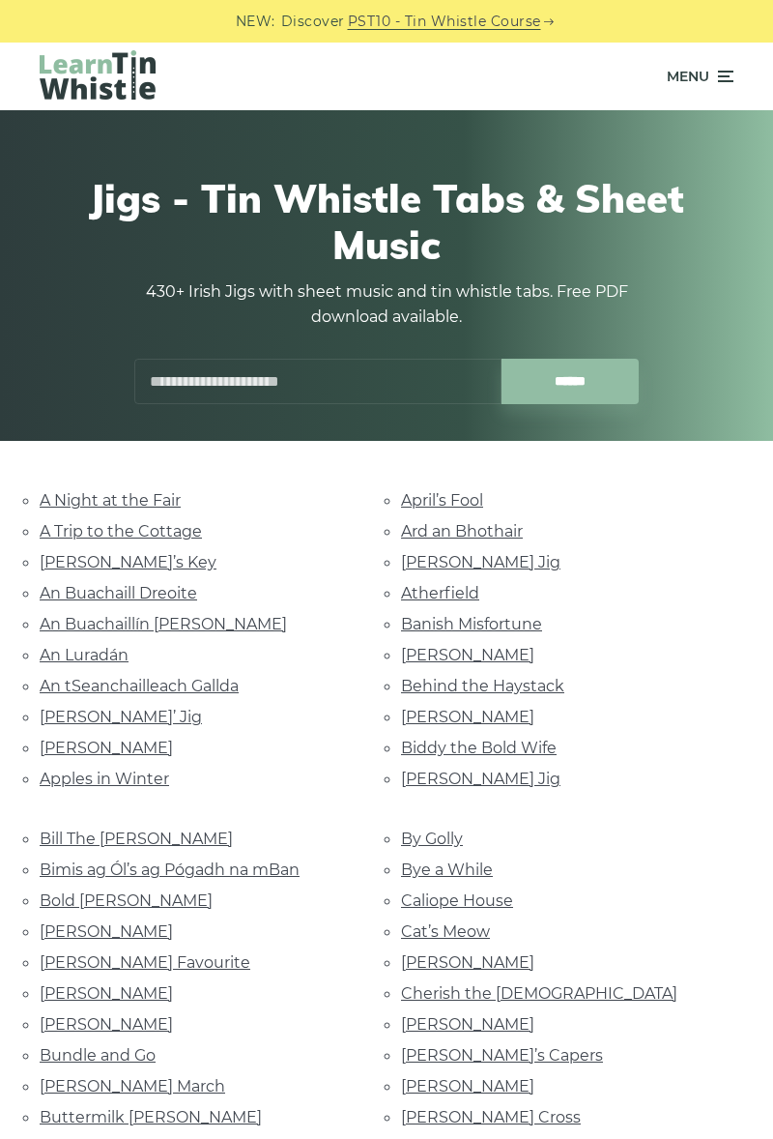
click at [358, 361] on input "text" at bounding box center [317, 381] width 367 height 45
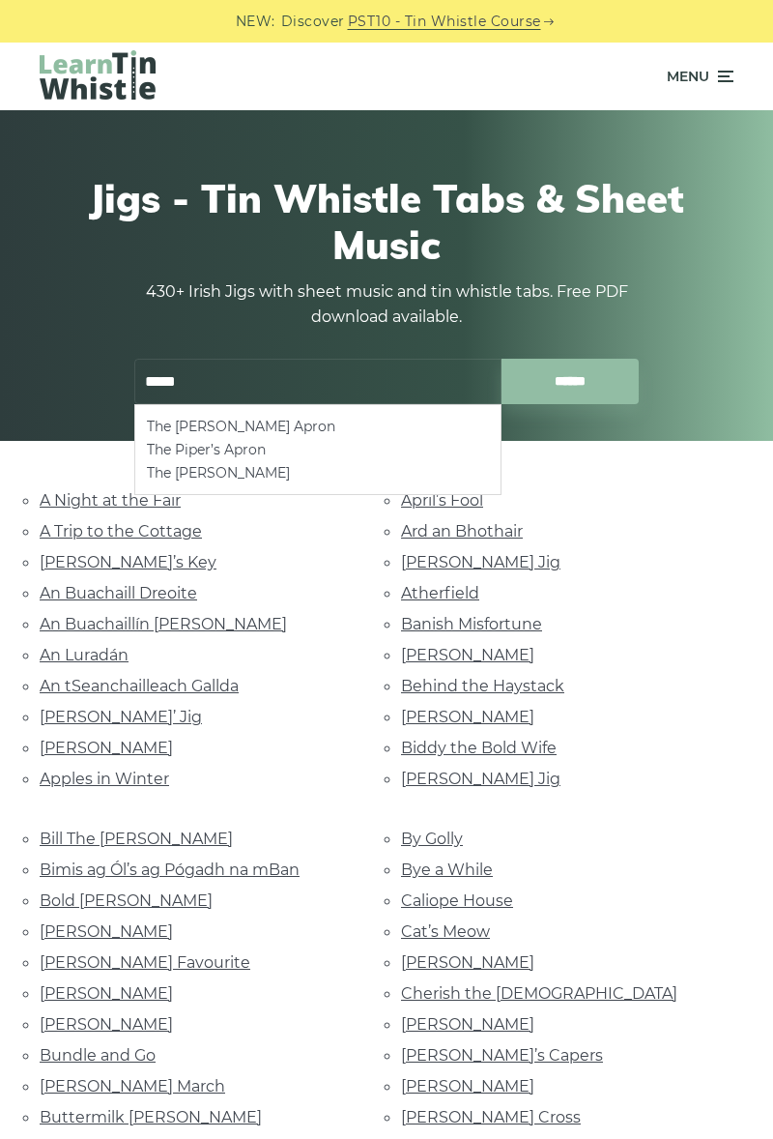
click at [261, 429] on li "The Mason’s Apron" at bounding box center [318, 426] width 342 height 23
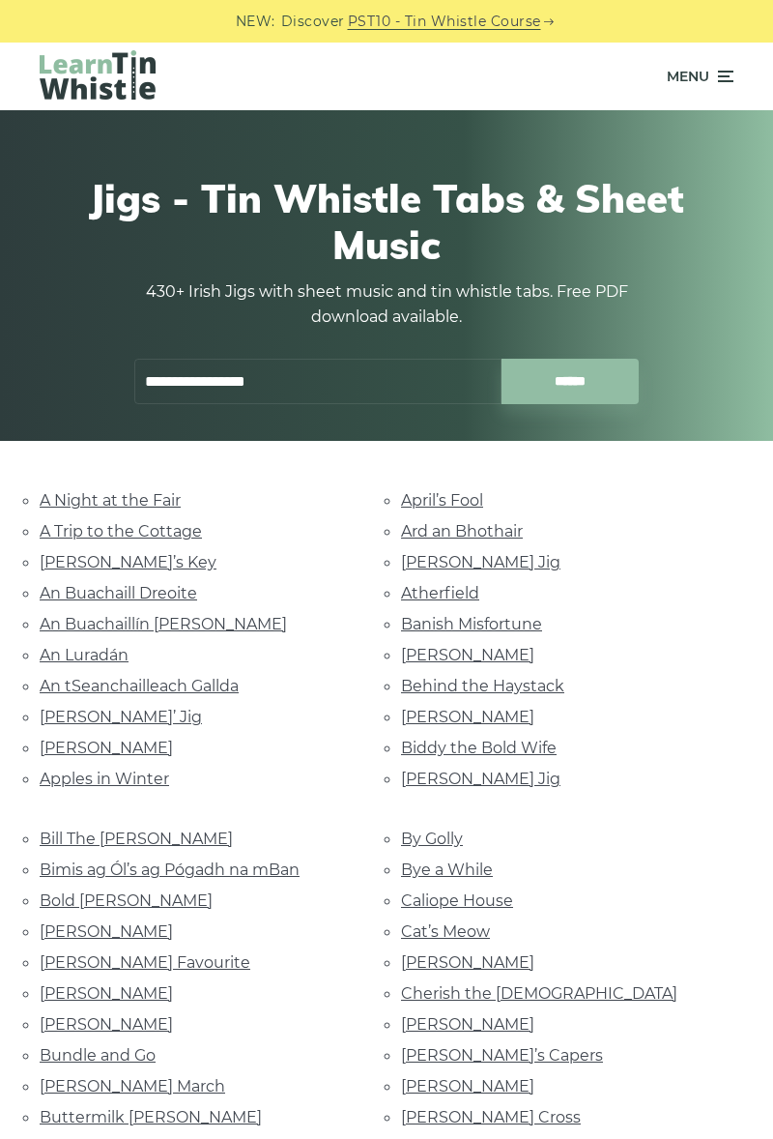
type input "**********"
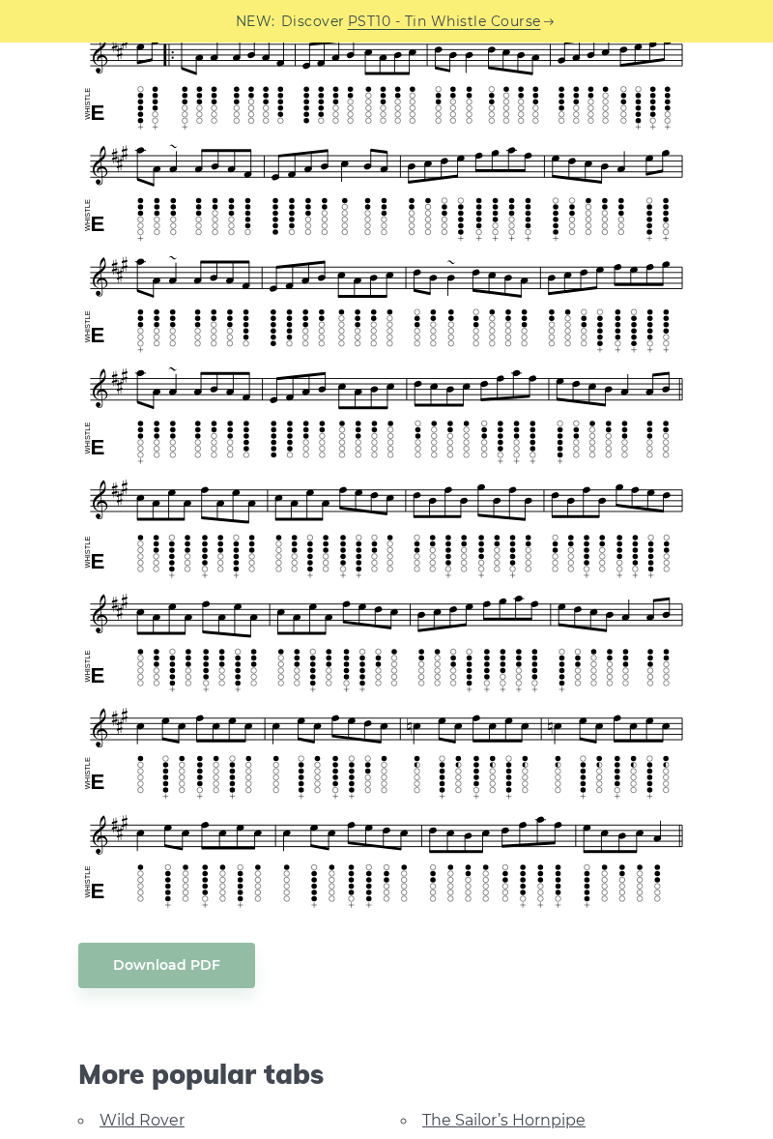
scroll to position [1120, 0]
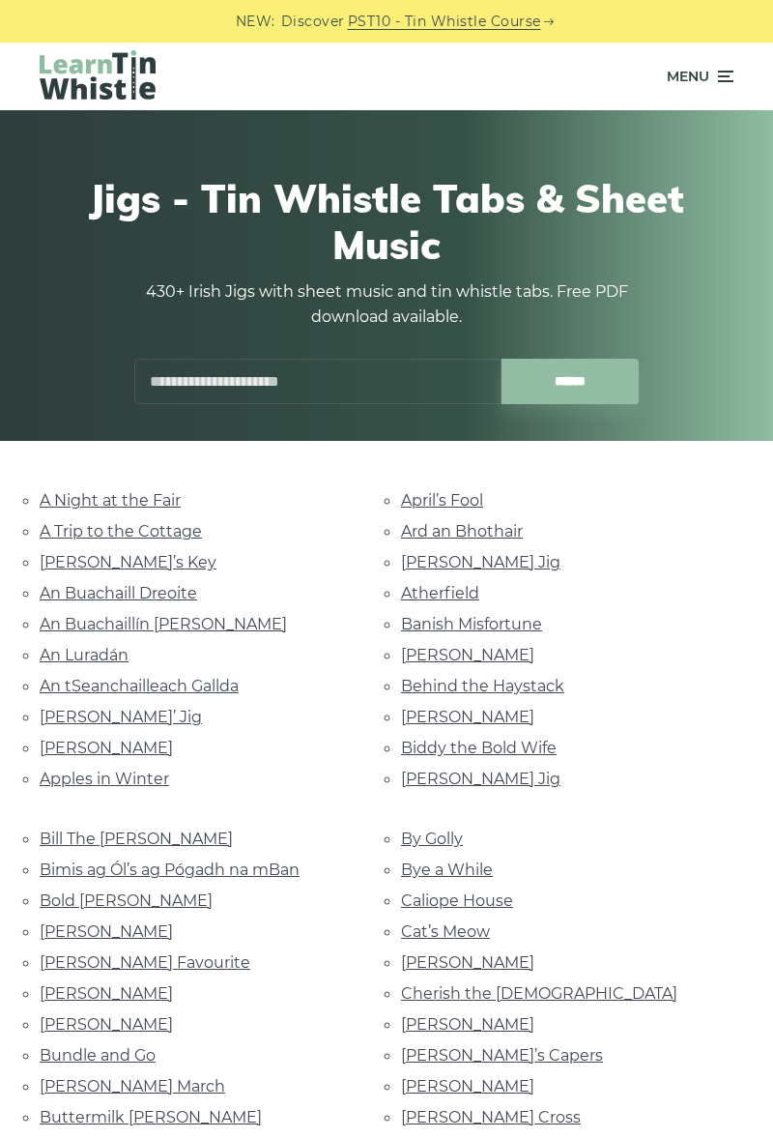
click at [414, 625] on link "Banish Misfortune" at bounding box center [471, 624] width 141 height 18
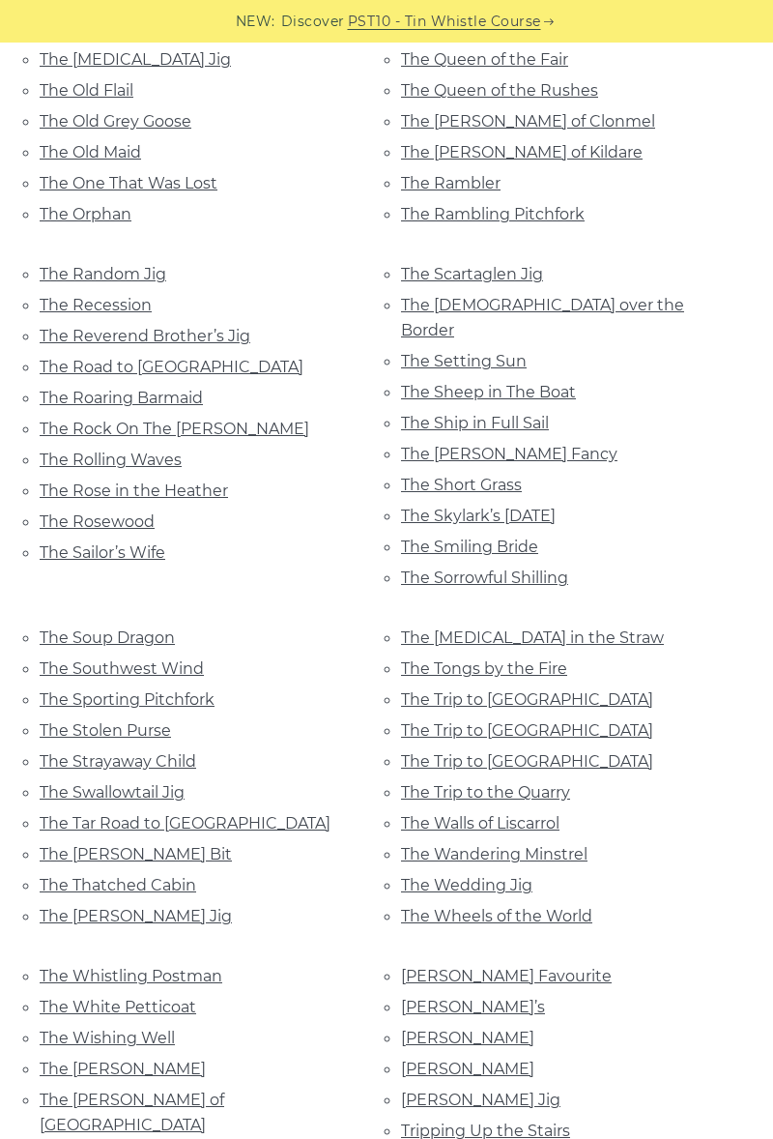
scroll to position [6439, 0]
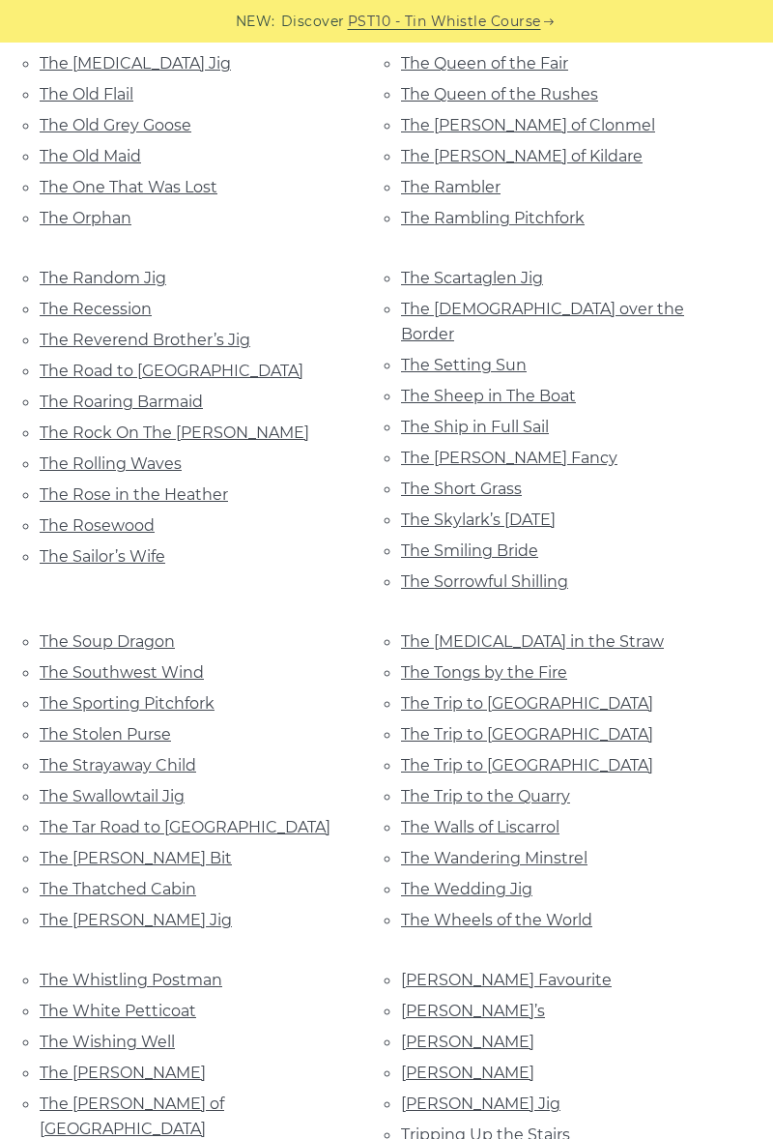
click at [431, 756] on link "The Trip to Sligo" at bounding box center [527, 765] width 252 height 18
click at [192, 485] on link "The Rose in the Heather" at bounding box center [134, 494] width 189 height 18
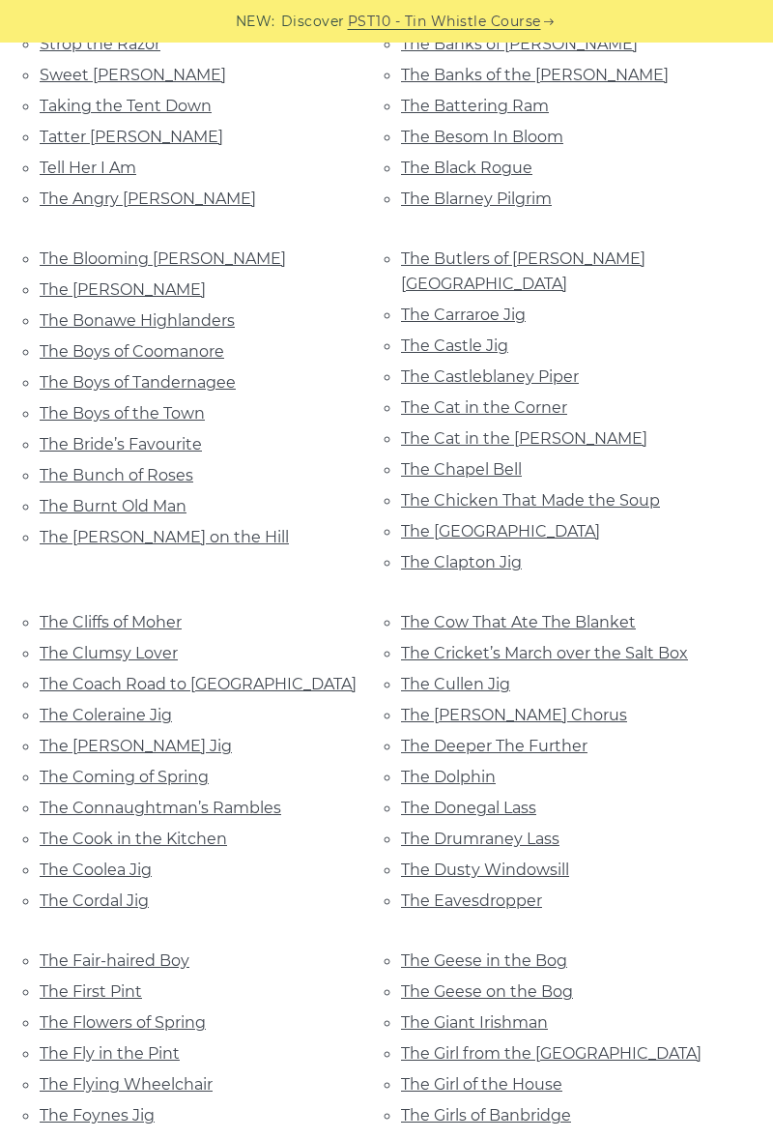
scroll to position [4036, 0]
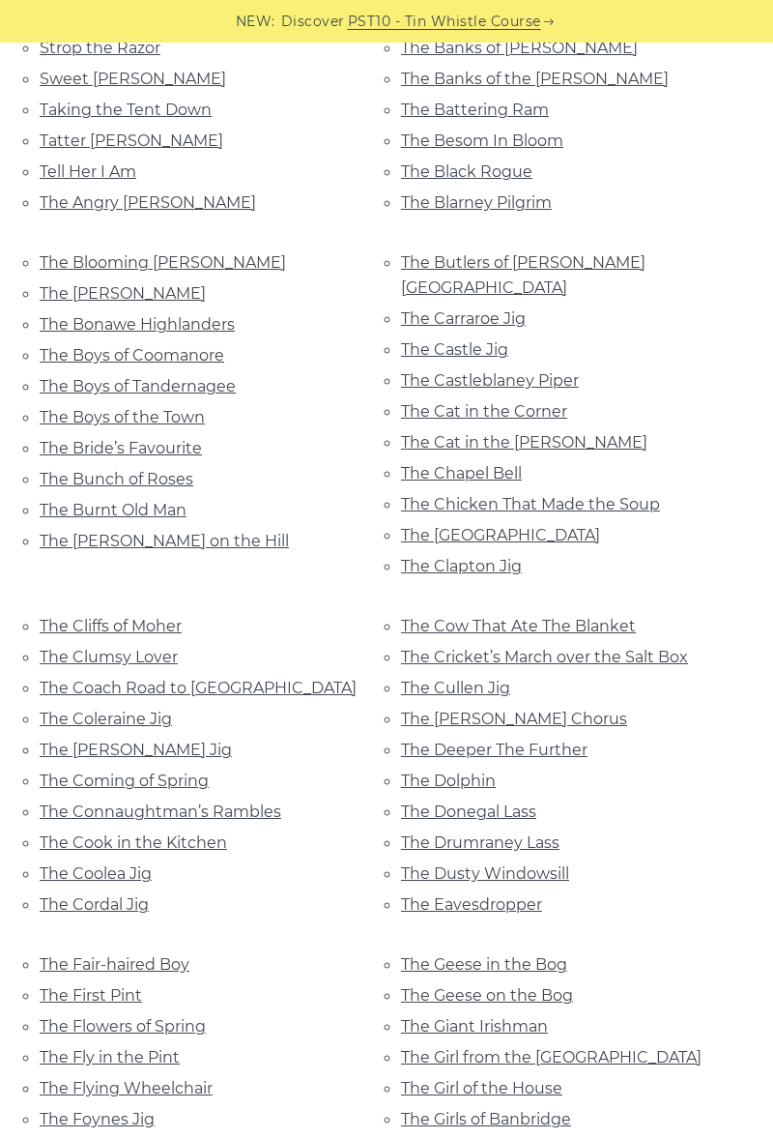
click at [114, 617] on link "The Cliffs of Moher" at bounding box center [111, 626] width 142 height 18
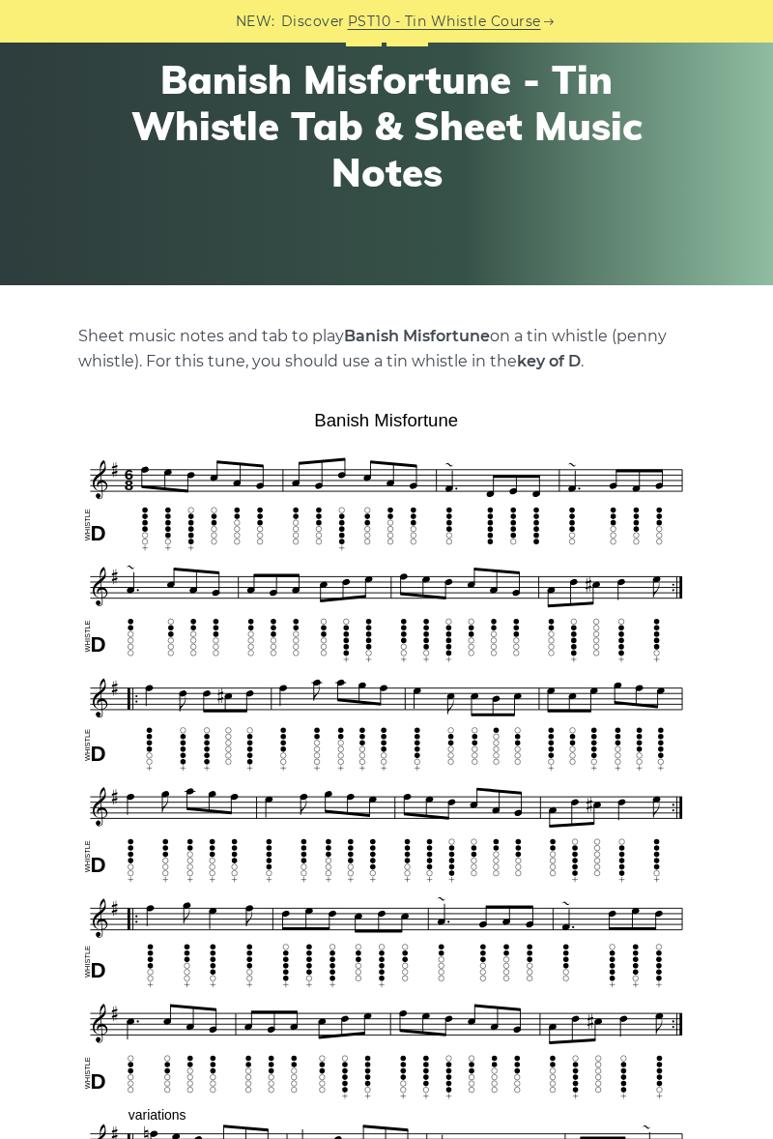
scroll to position [158, 0]
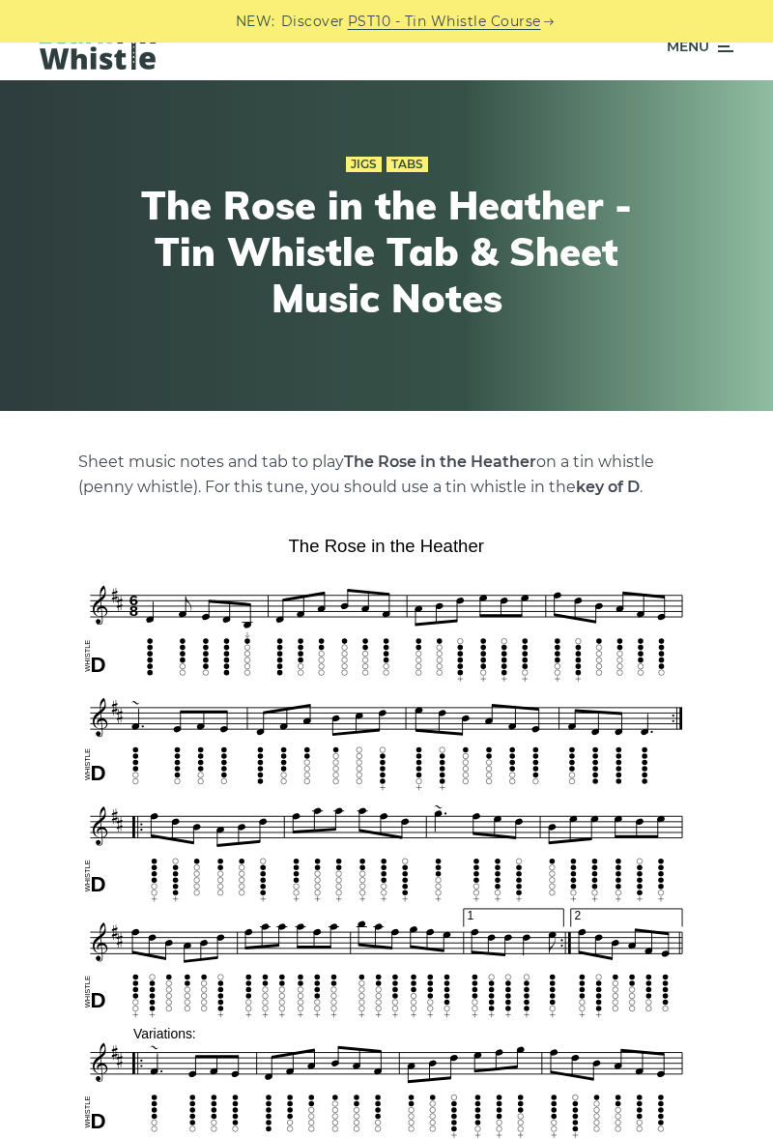
scroll to position [31, 0]
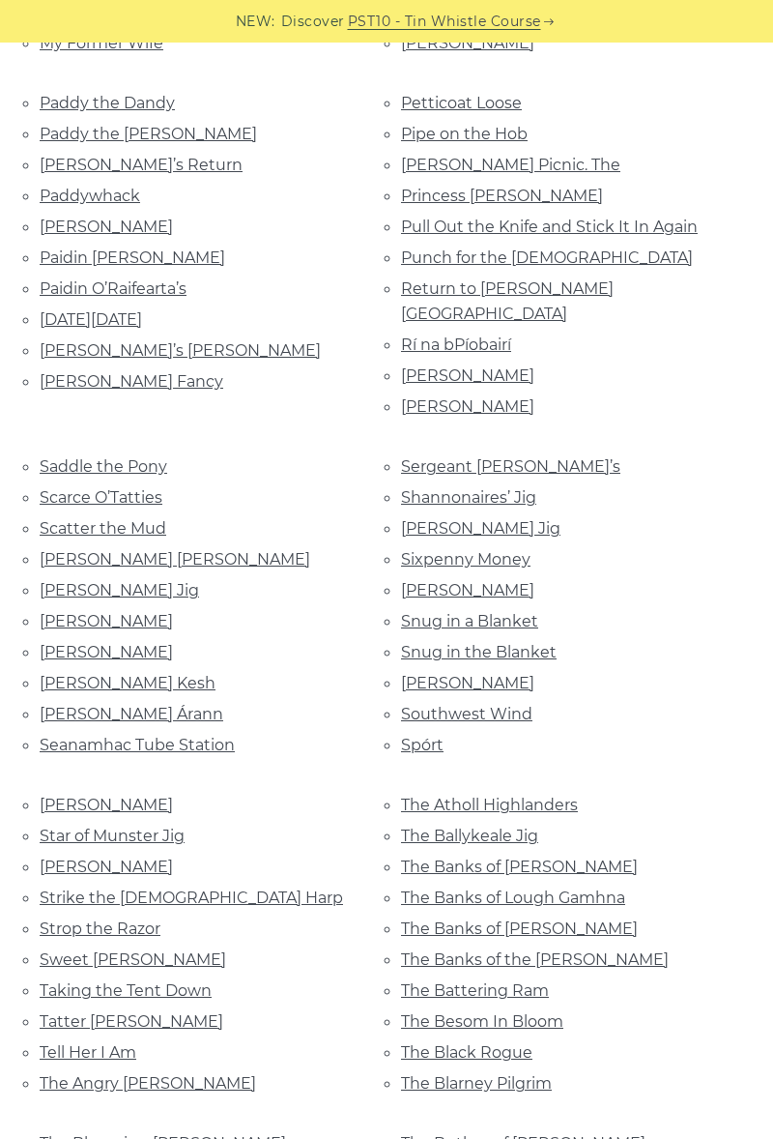
scroll to position [3154, 0]
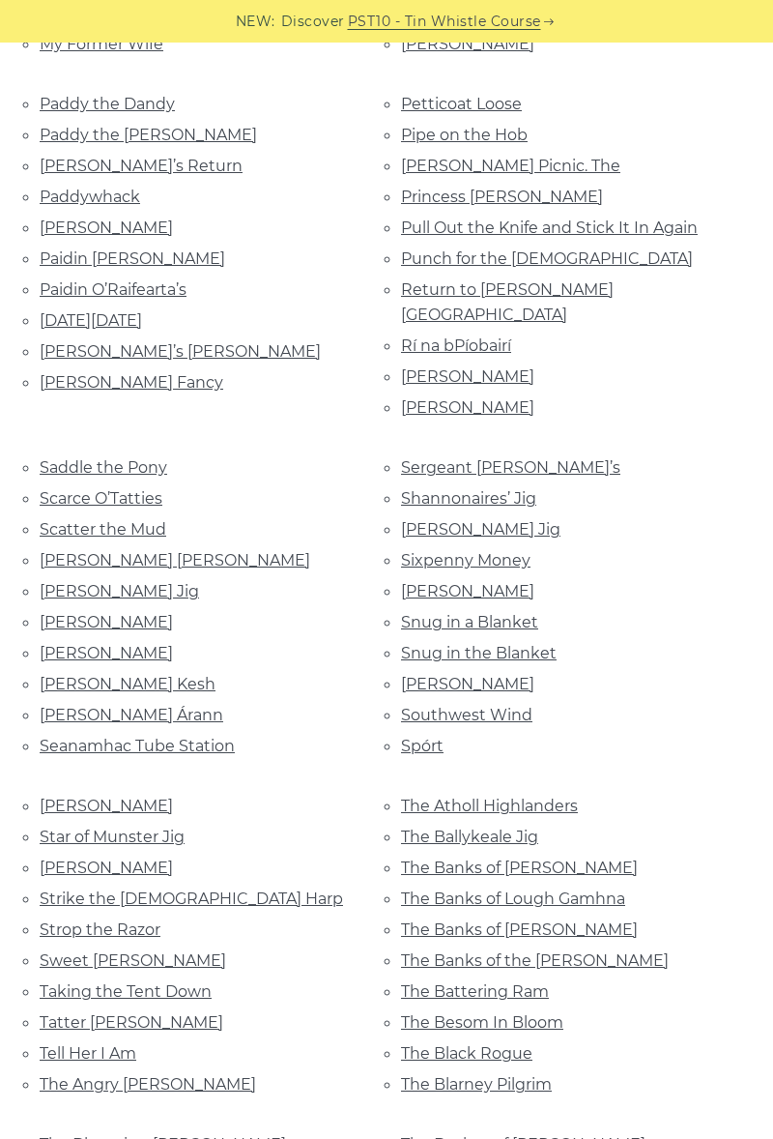
click at [456, 982] on link "The Battering Ram" at bounding box center [475, 991] width 148 height 18
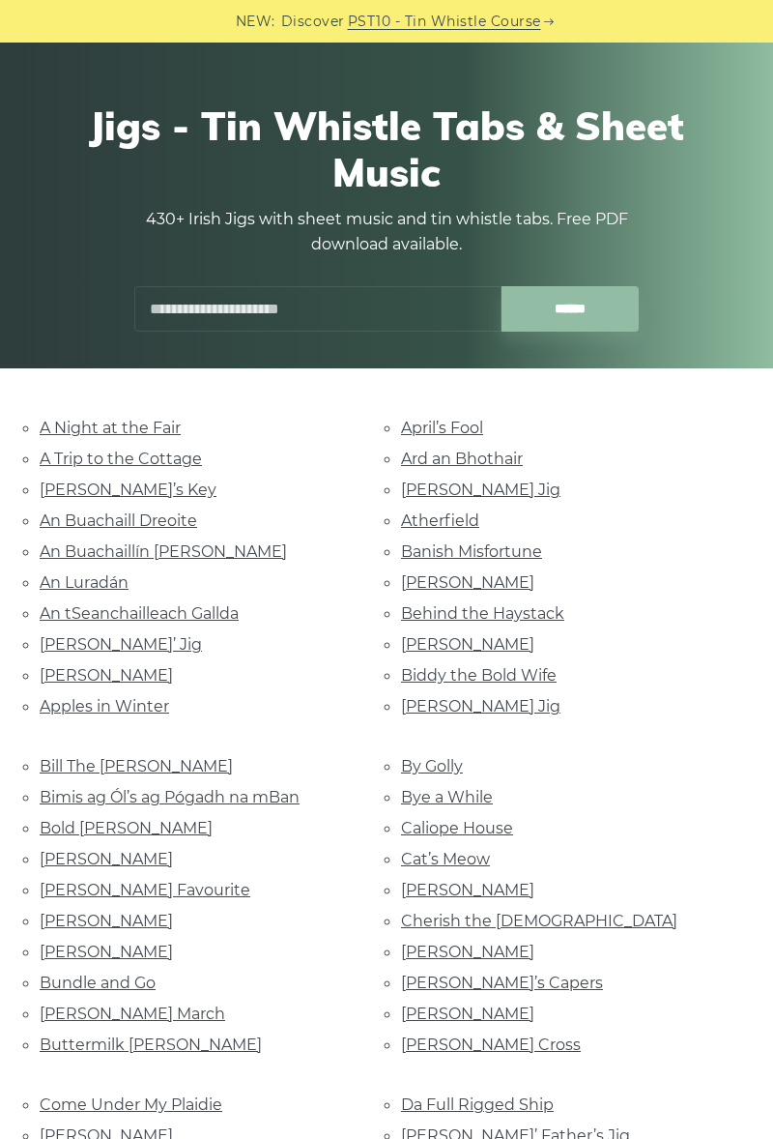
scroll to position [0, 0]
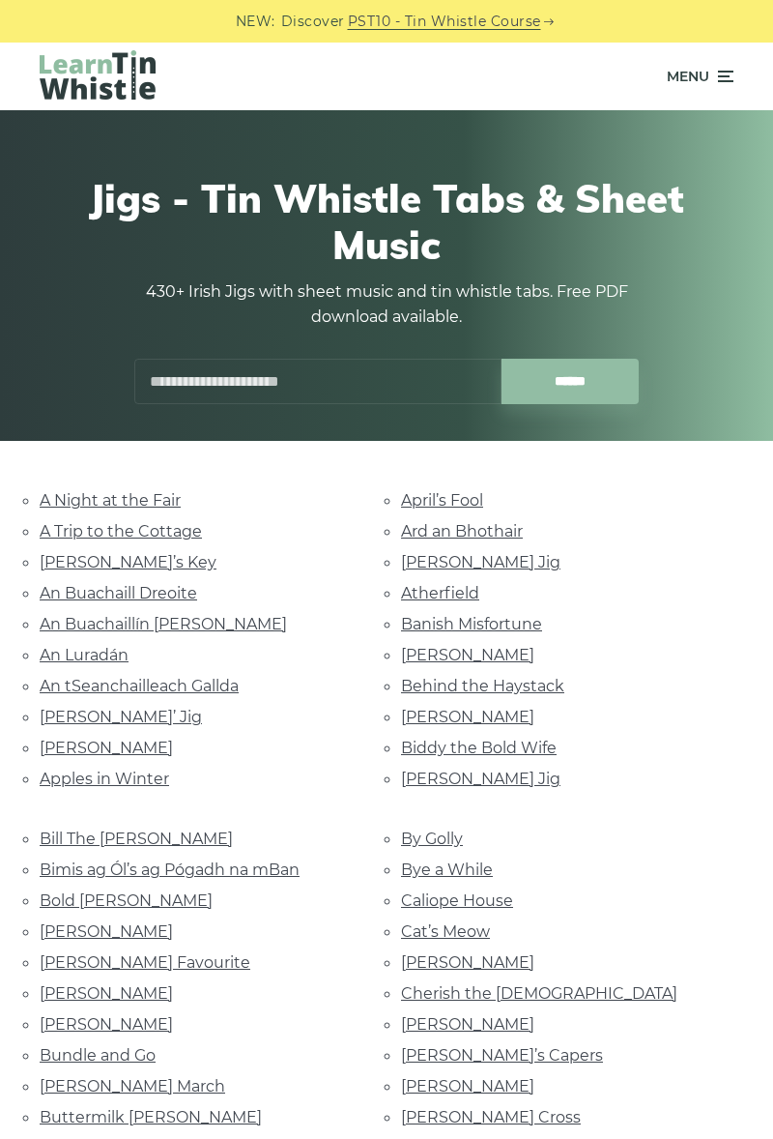
click at [243, 373] on input "text" at bounding box center [317, 381] width 367 height 45
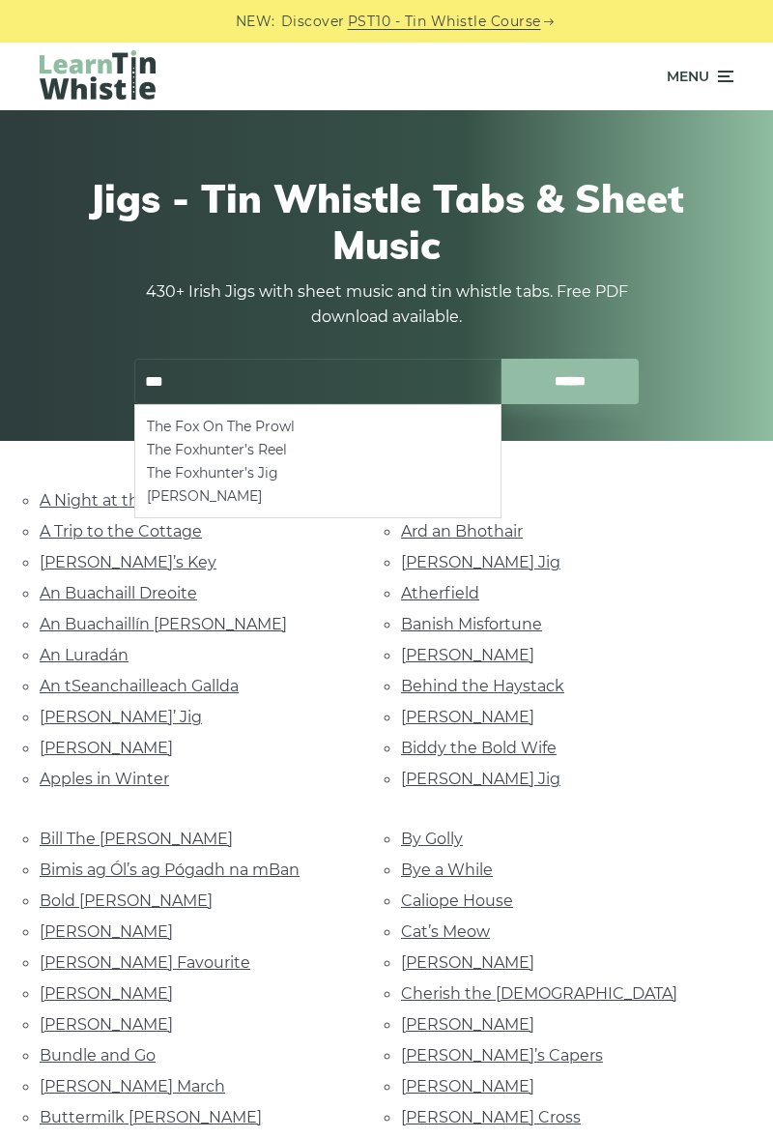
click at [199, 452] on li "The Foxhunter’s Reel" at bounding box center [318, 449] width 342 height 23
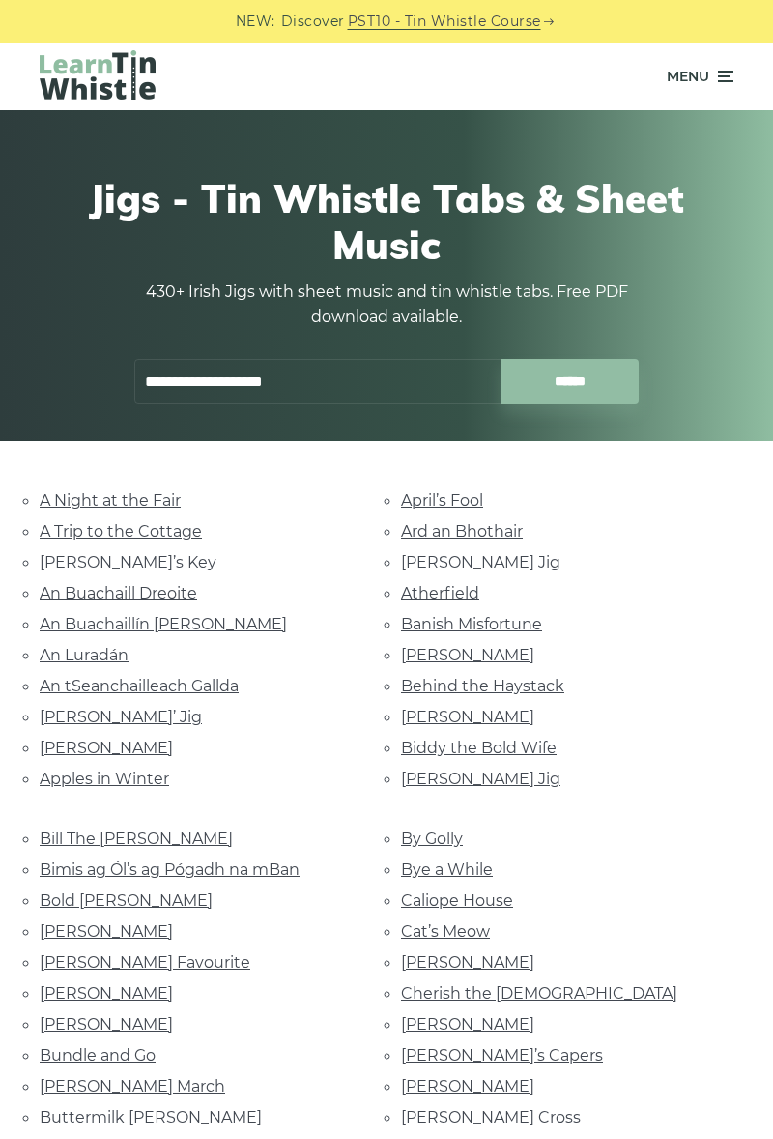
type input "**********"
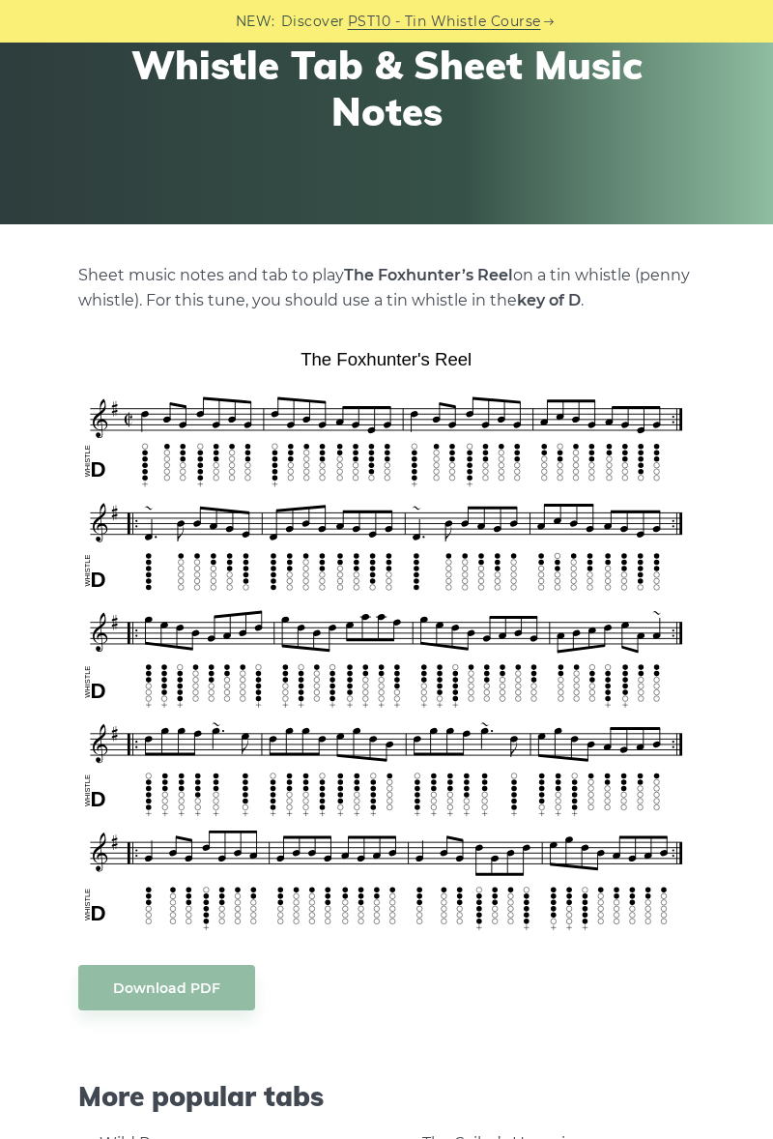
scroll to position [218, 0]
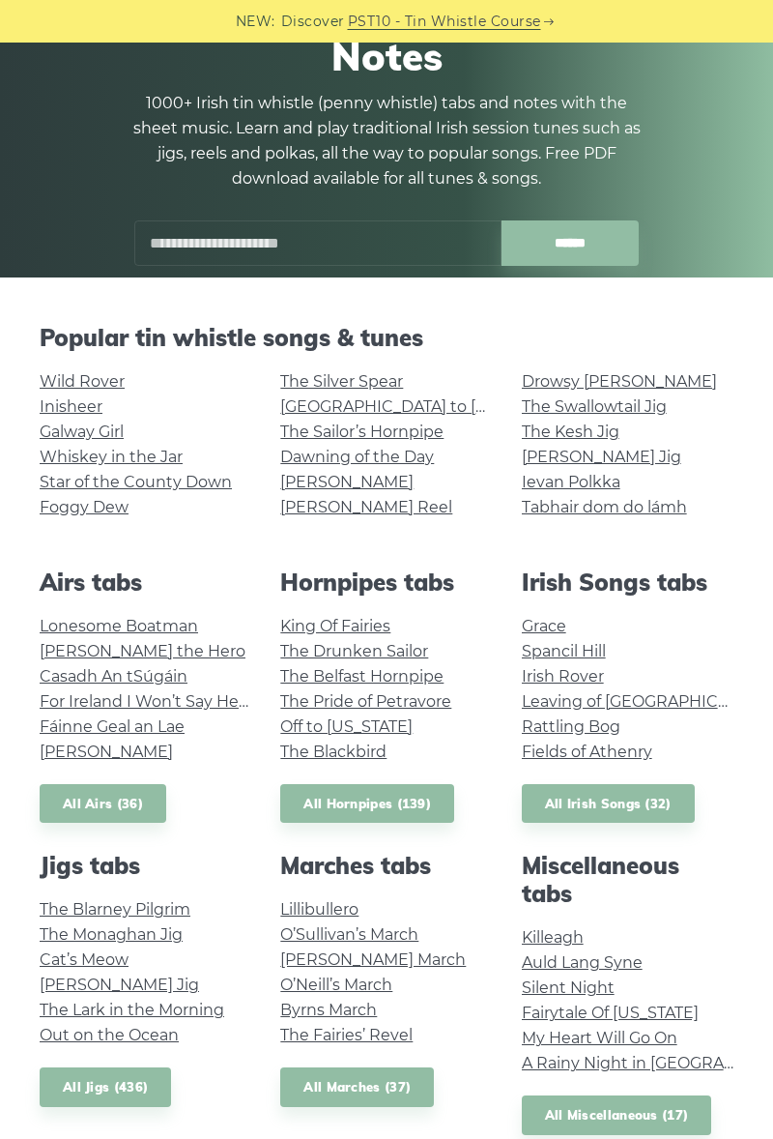
click at [104, 807] on link "All Airs (36)" at bounding box center [103, 804] width 127 height 40
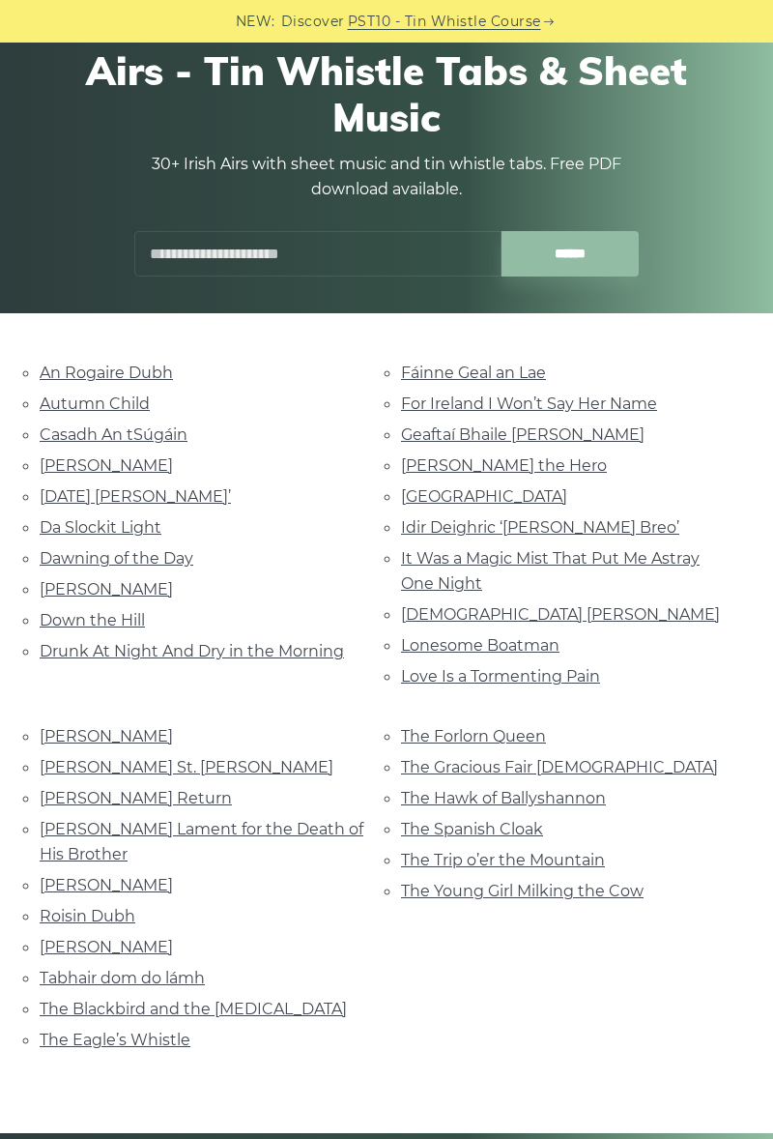
scroll to position [129, 0]
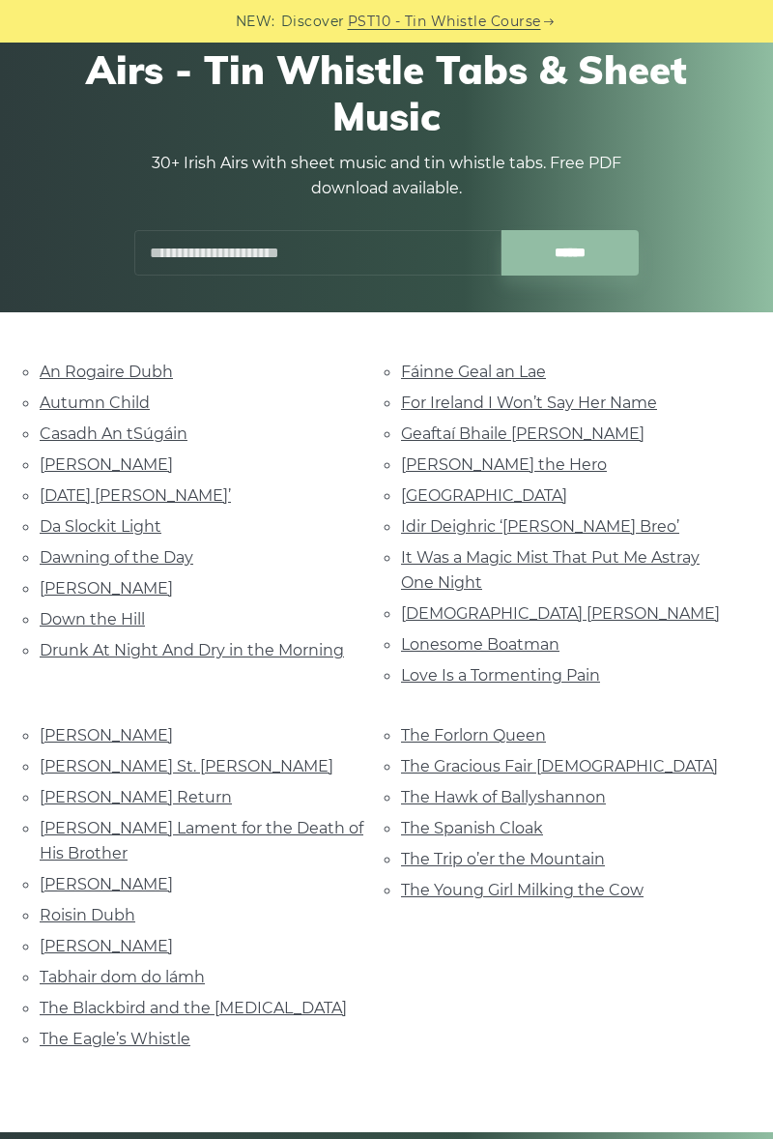
click at [441, 437] on link "Geaftaí Bhaile Buí" at bounding box center [523, 433] width 244 height 18
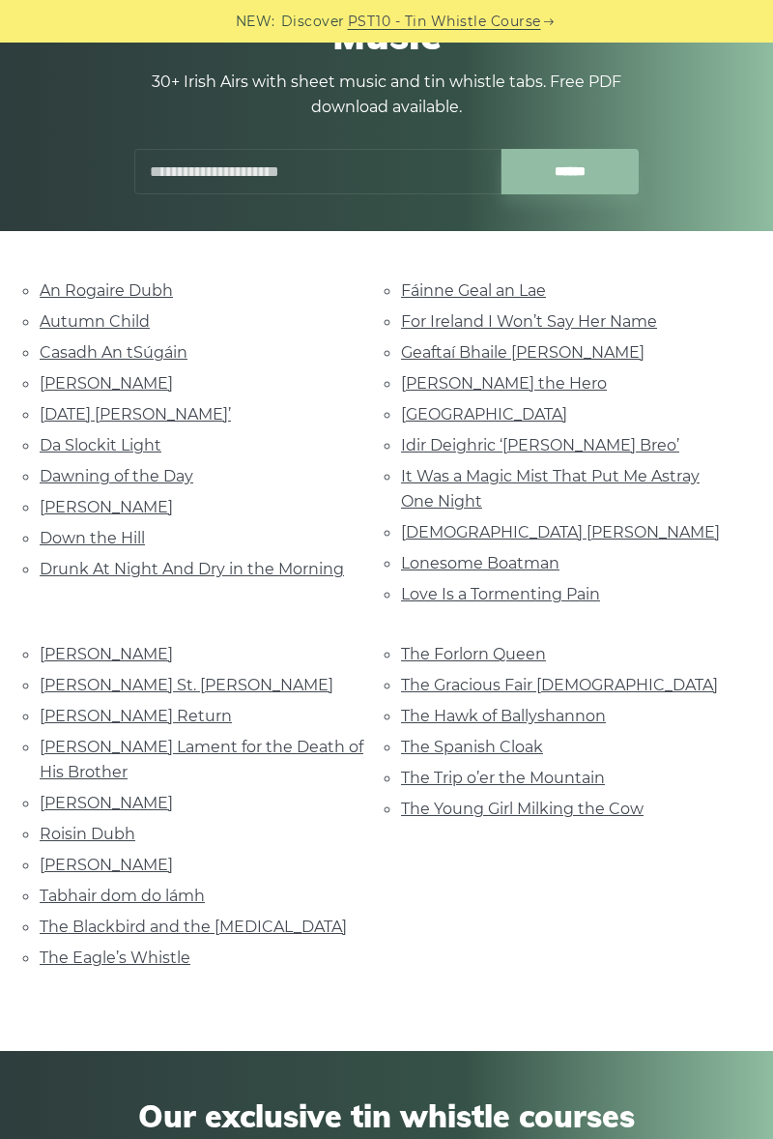
click at [148, 892] on link "Tabhair dom do lámh" at bounding box center [122, 896] width 165 height 18
click at [75, 420] on link "Christmas Day Ida Mornin’" at bounding box center [135, 414] width 191 height 18
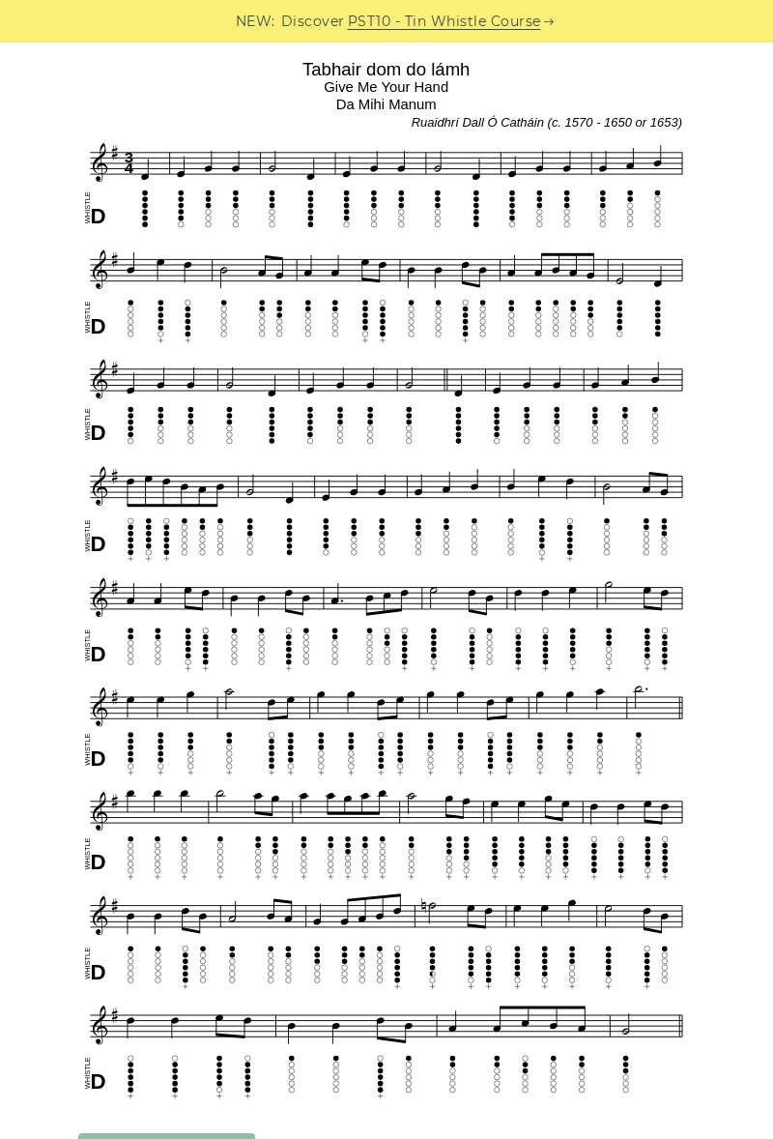
scroll to position [535, 0]
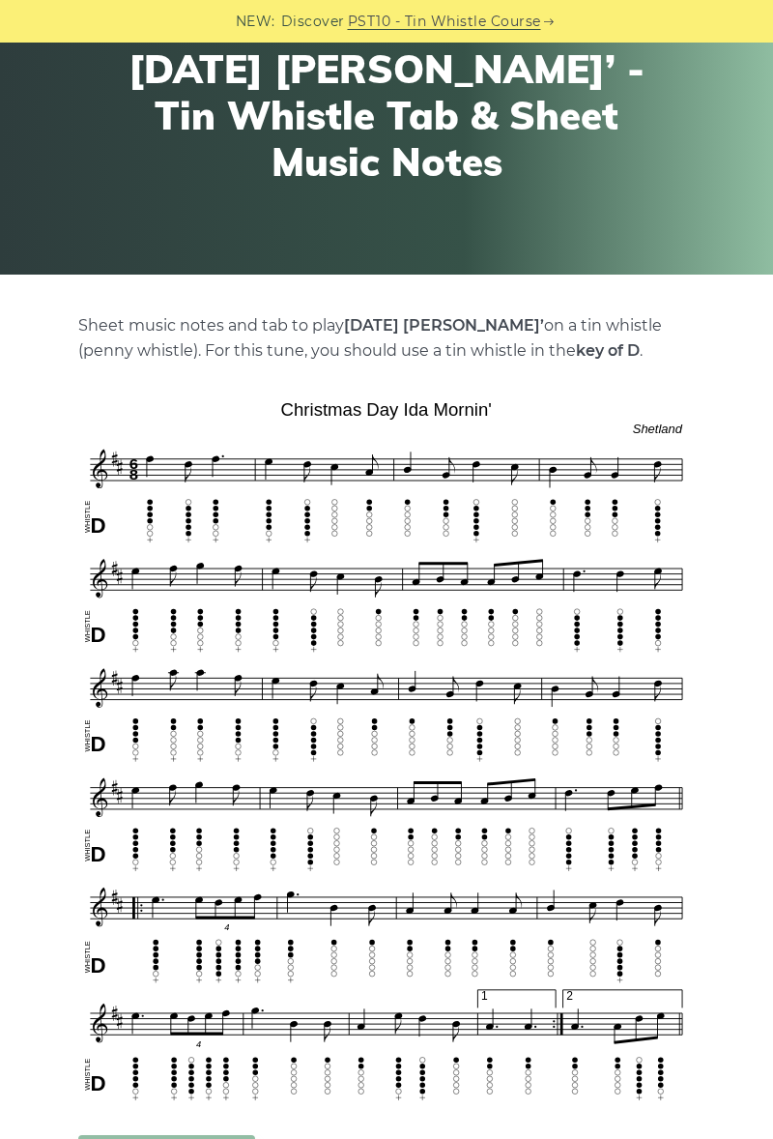
scroll to position [168, 0]
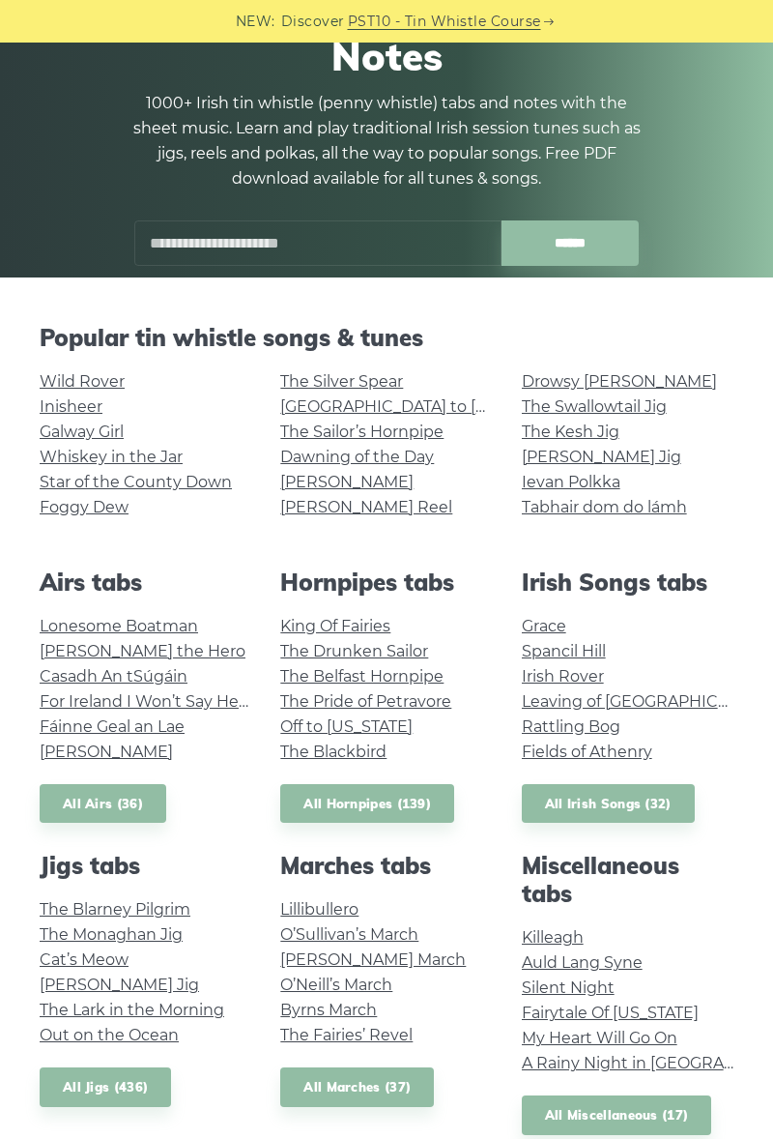
click at [374, 938] on link "O’Sullivan’s March" at bounding box center [349, 934] width 138 height 18
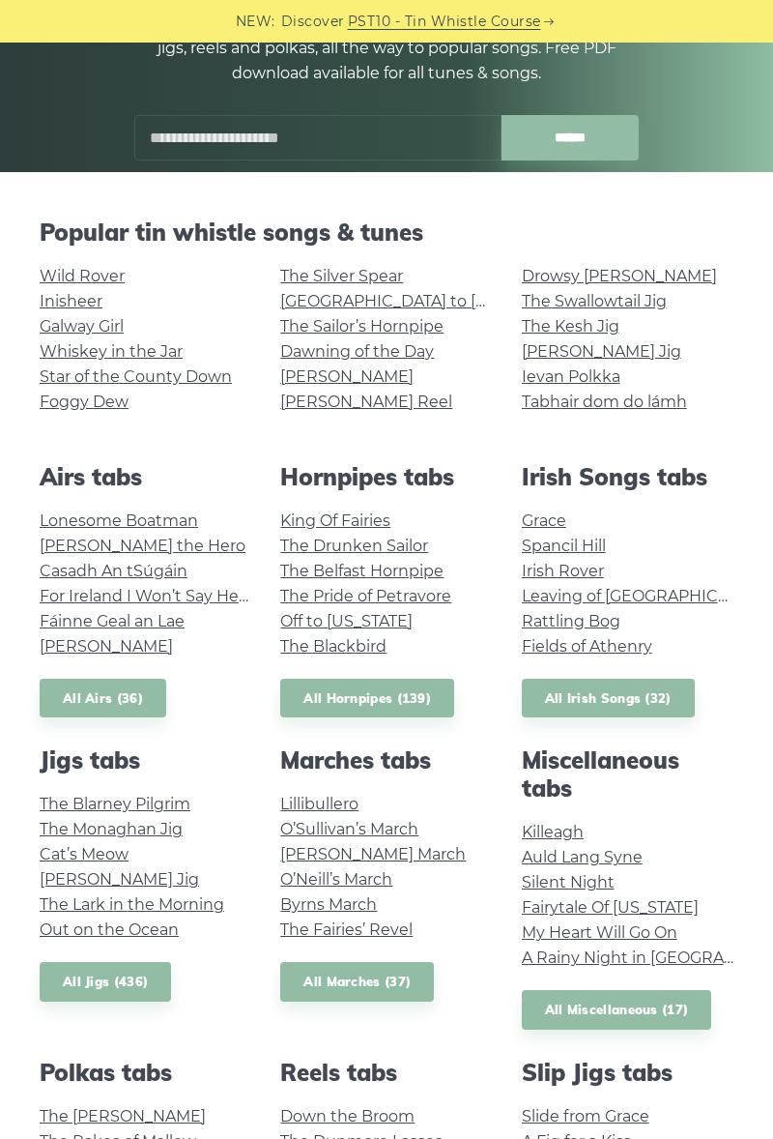
scroll to position [270, 0]
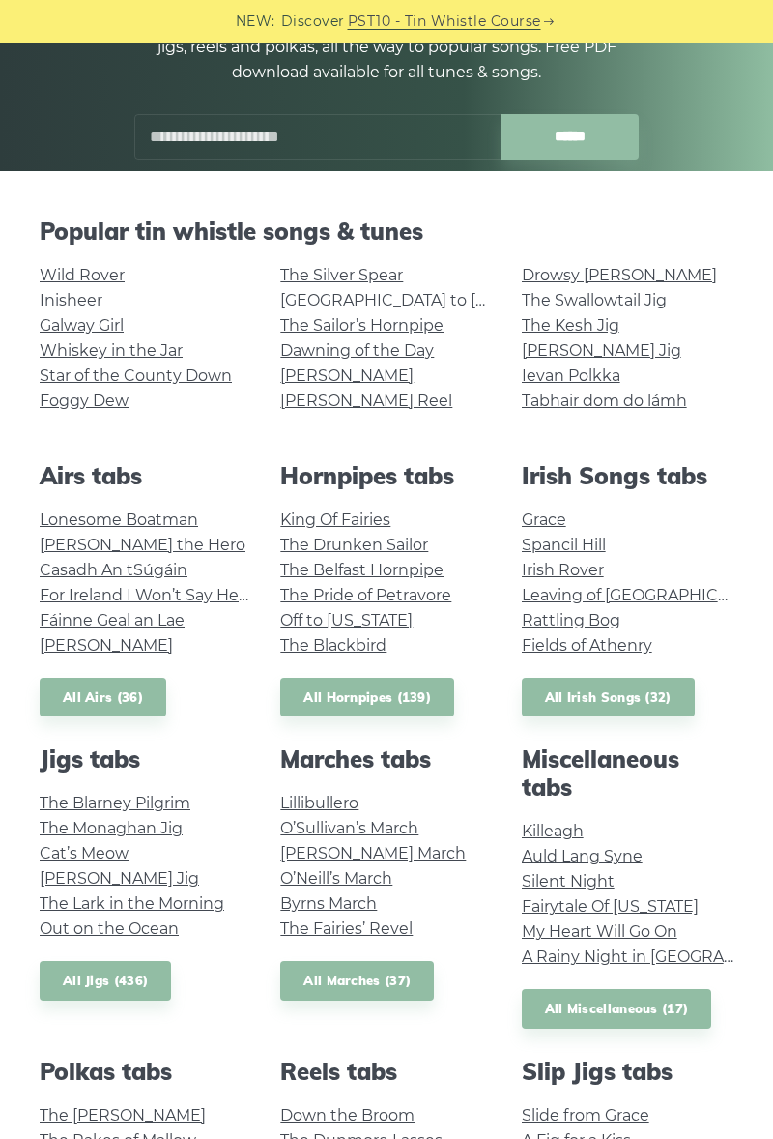
click at [562, 1011] on link "All Miscellaneous (17)" at bounding box center [617, 1009] width 190 height 40
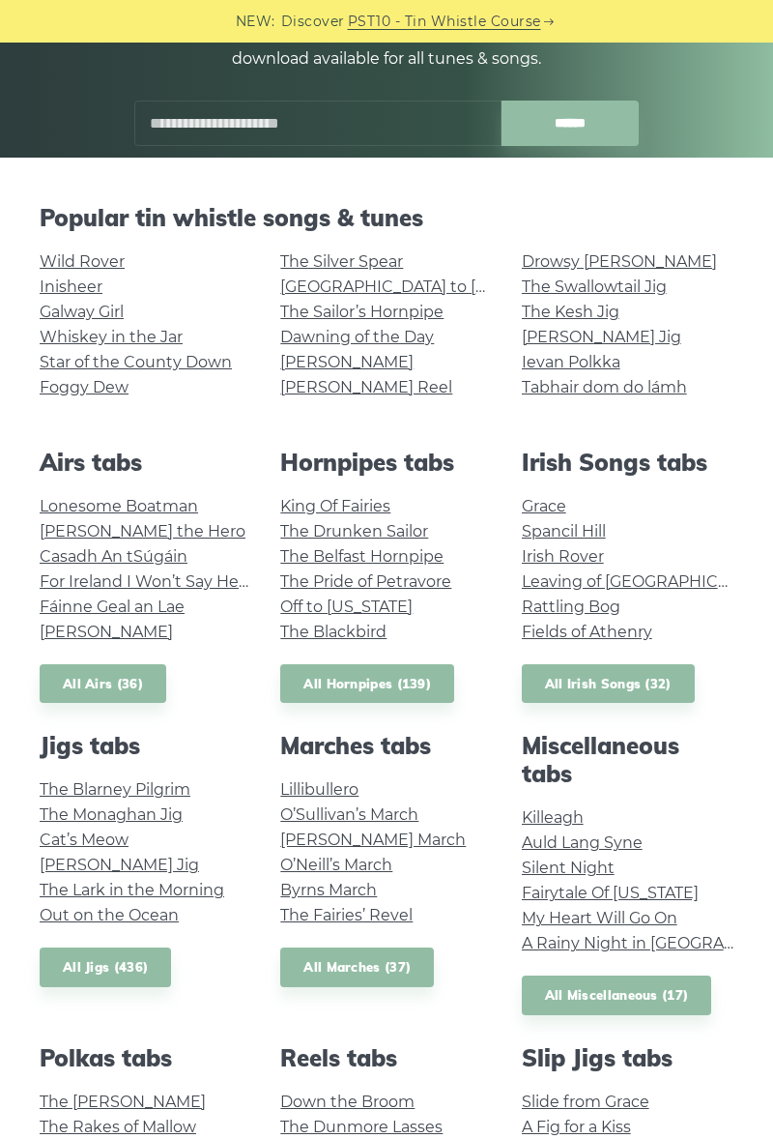
scroll to position [351, 0]
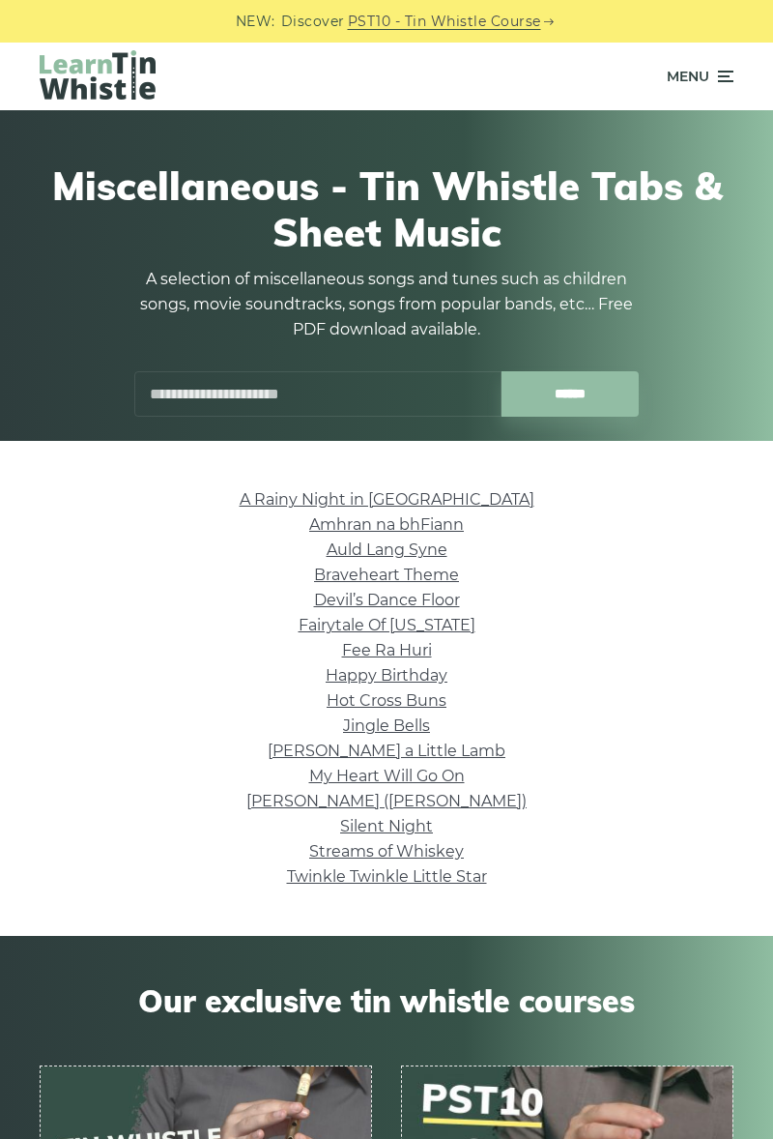
click at [287, 803] on link "[PERSON_NAME] ([PERSON_NAME])" at bounding box center [387, 801] width 280 height 18
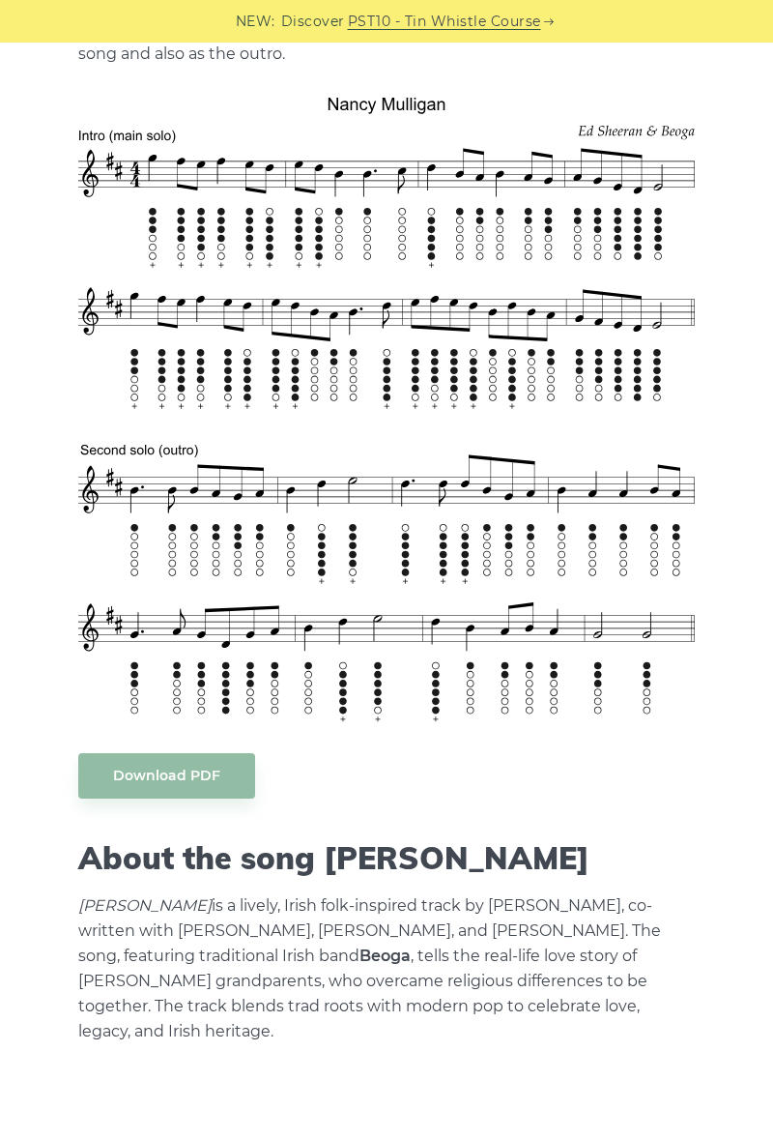
scroll to position [649, 0]
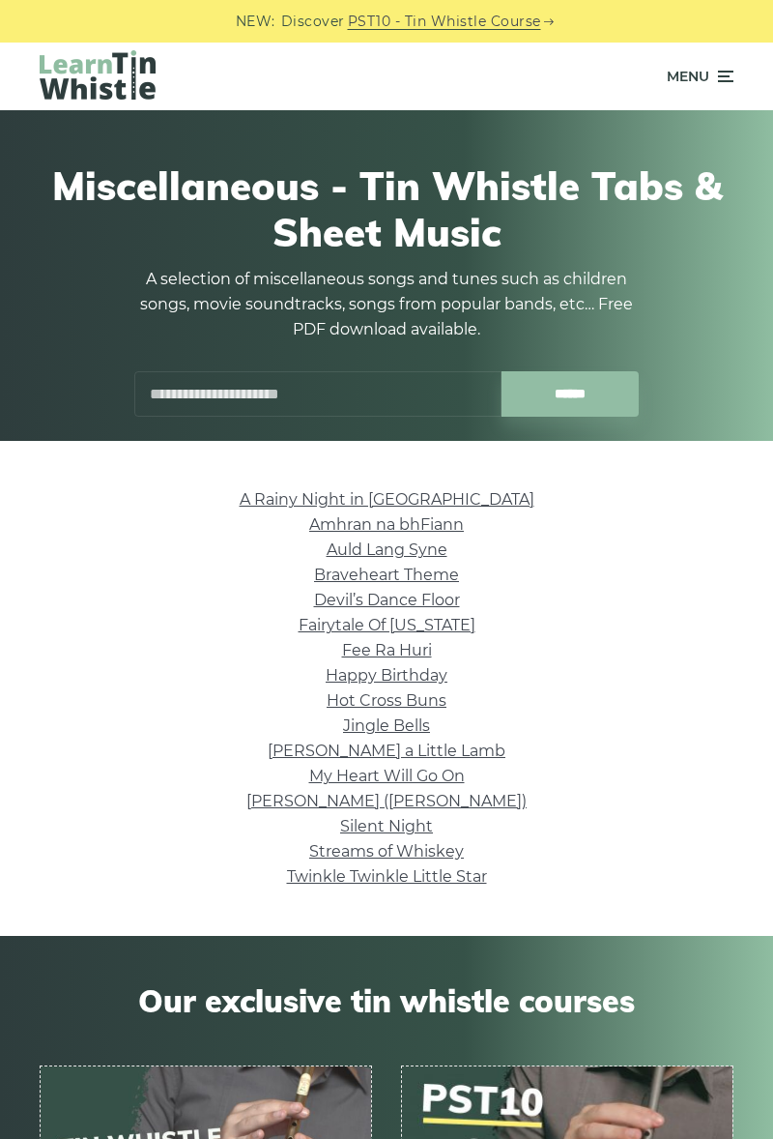
click at [309, 632] on link "Fairytale Of [US_STATE]" at bounding box center [387, 625] width 177 height 18
click at [327, 578] on link "Braveheart Theme" at bounding box center [386, 575] width 145 height 18
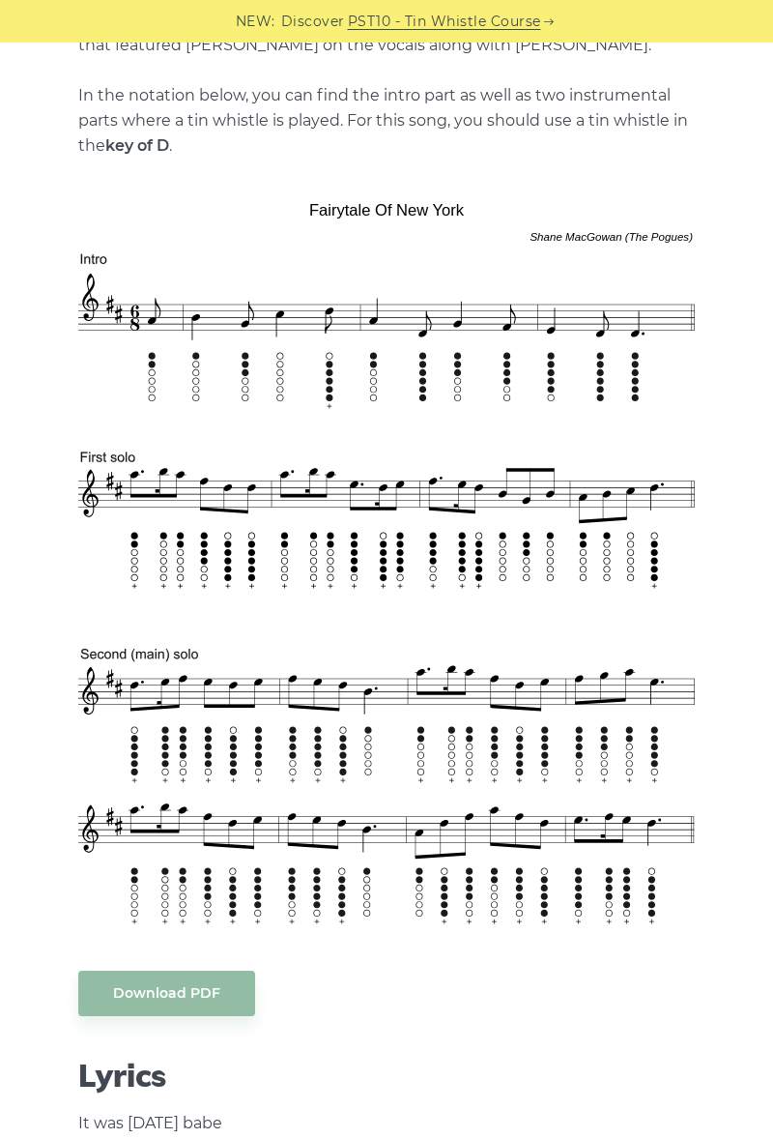
scroll to position [547, 0]
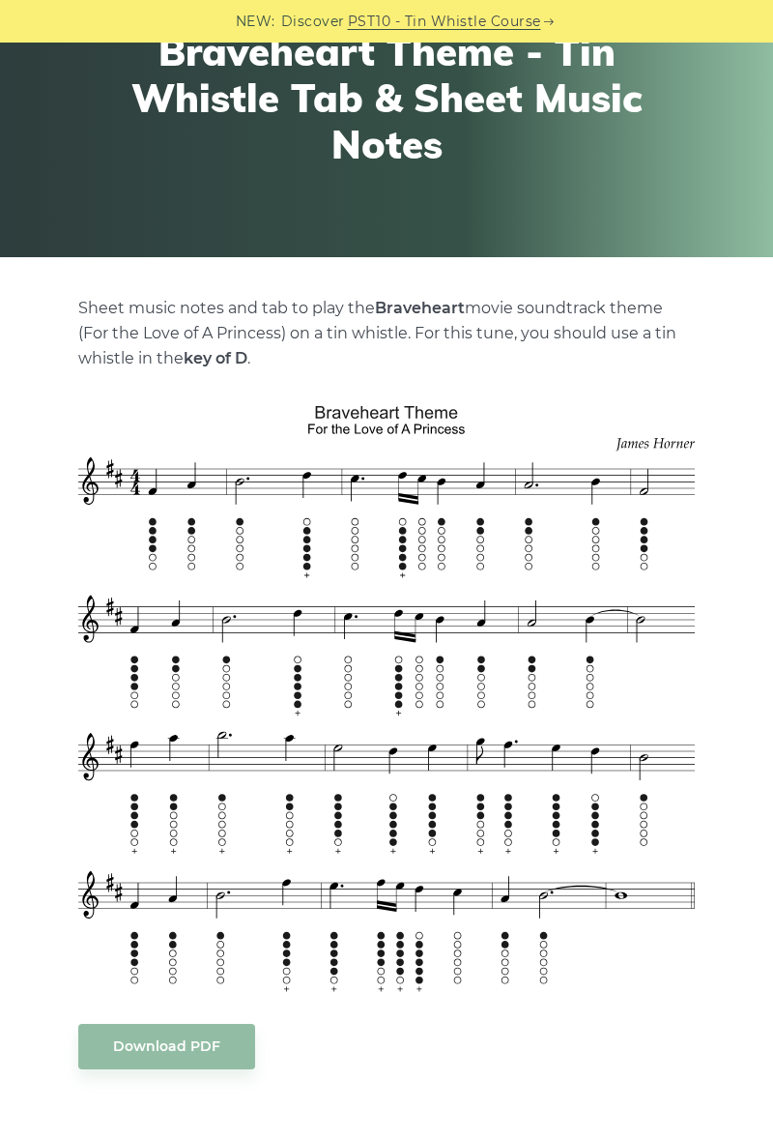
scroll to position [186, 0]
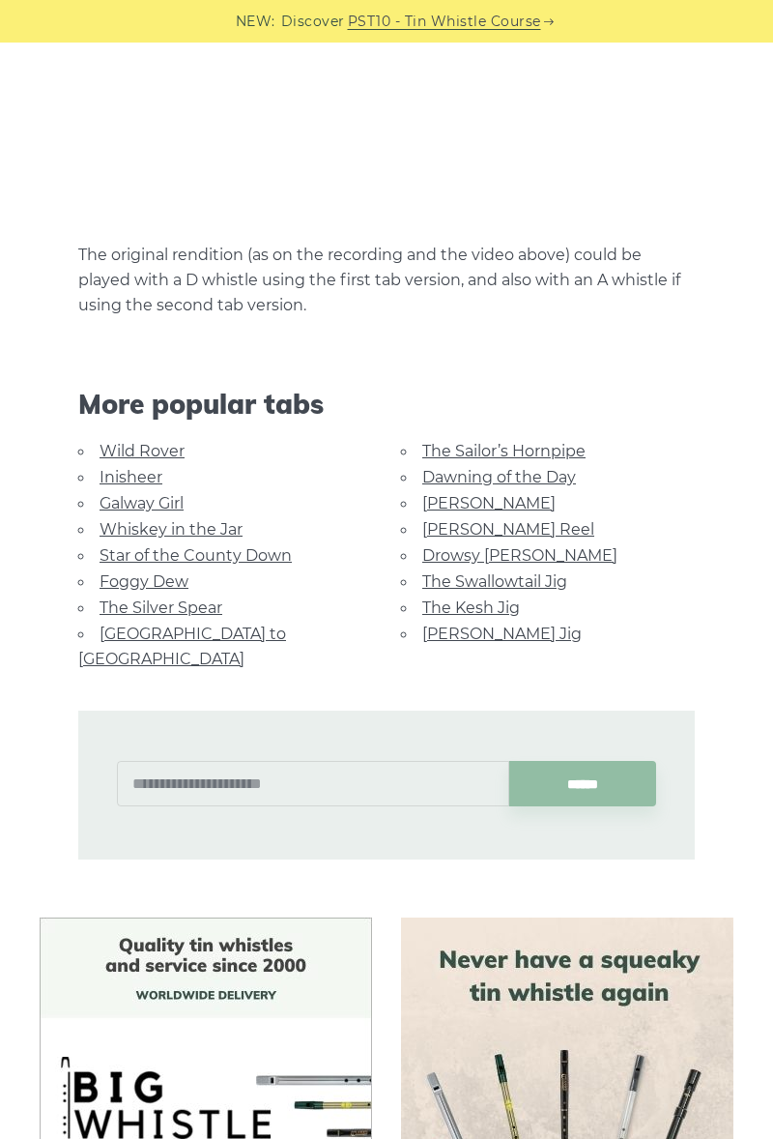
scroll to position [2175, 0]
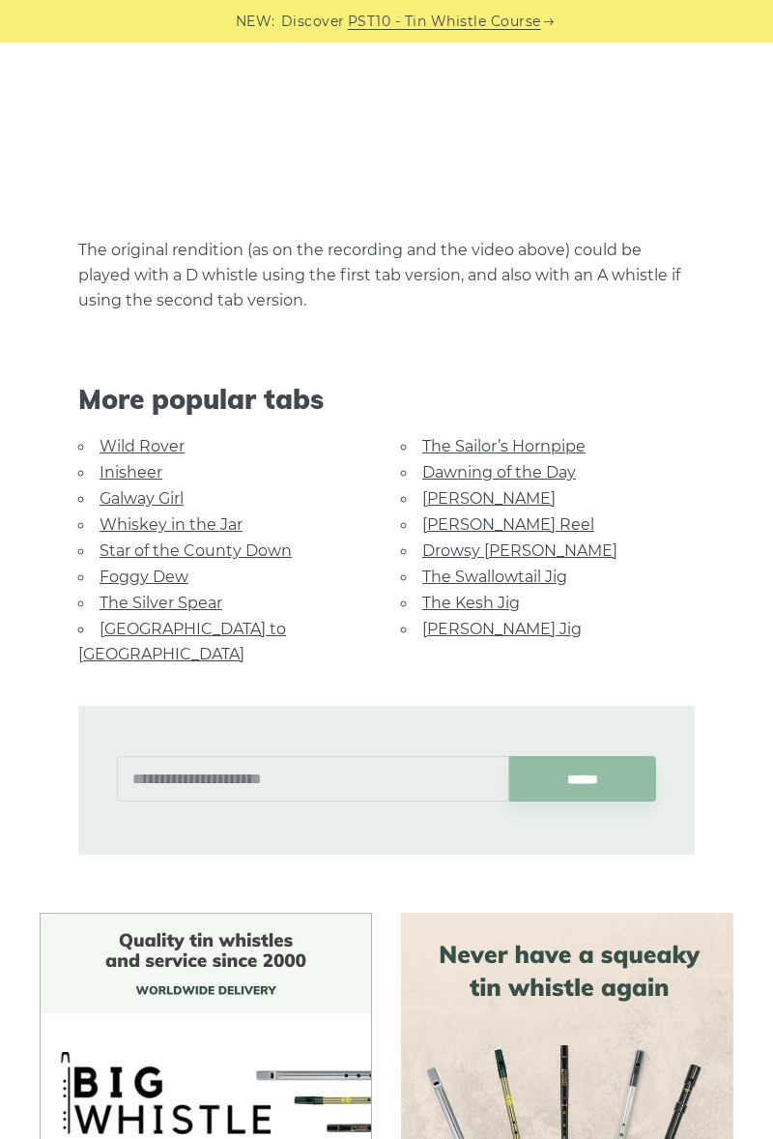
click at [447, 633] on link "[PERSON_NAME] Jig" at bounding box center [503, 629] width 160 height 18
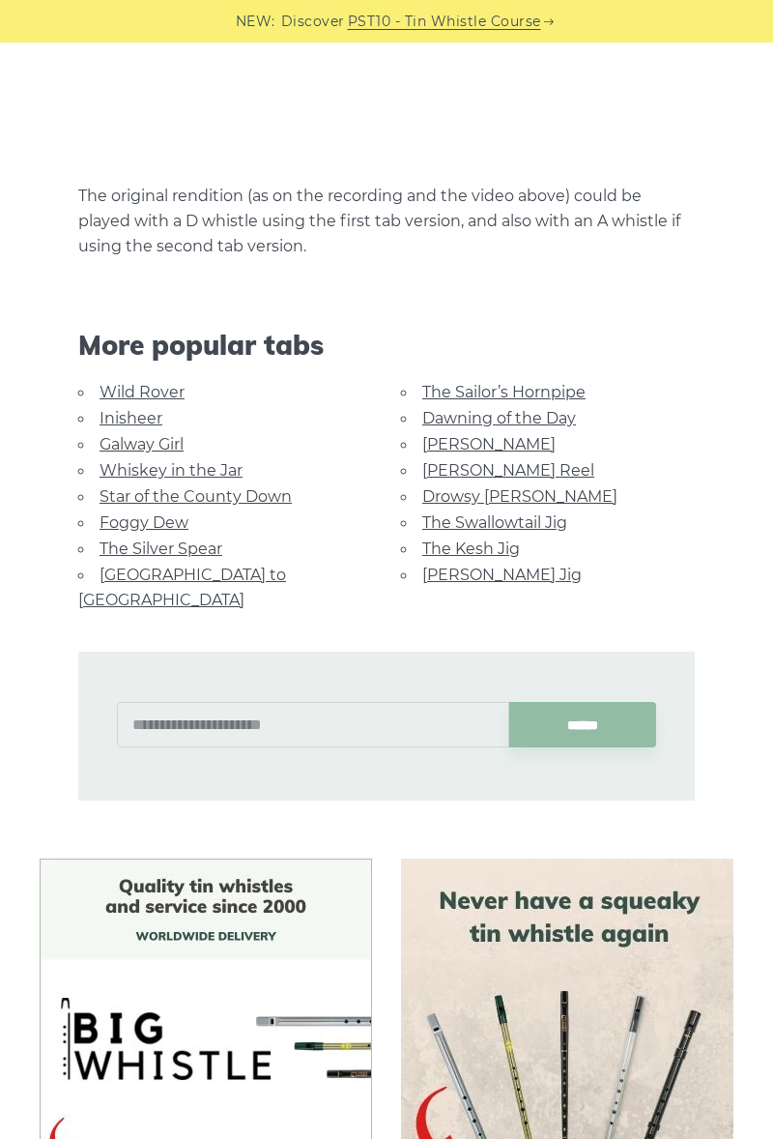
scroll to position [2257, 0]
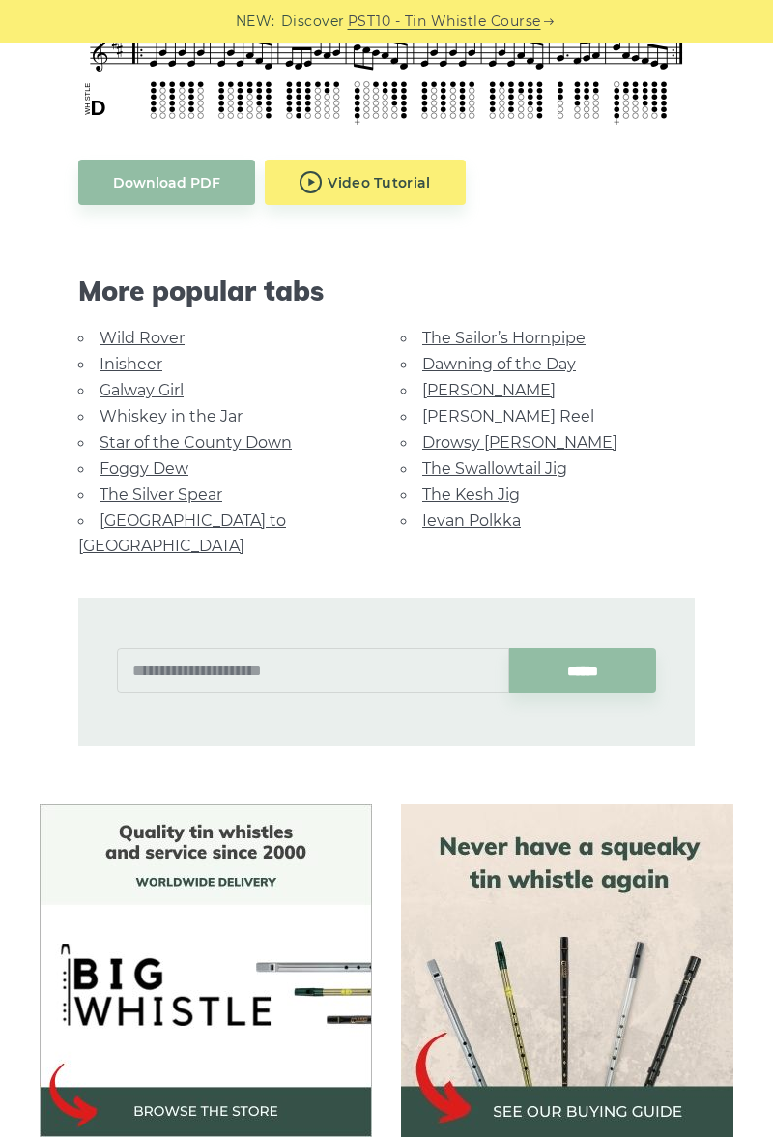
scroll to position [962, 0]
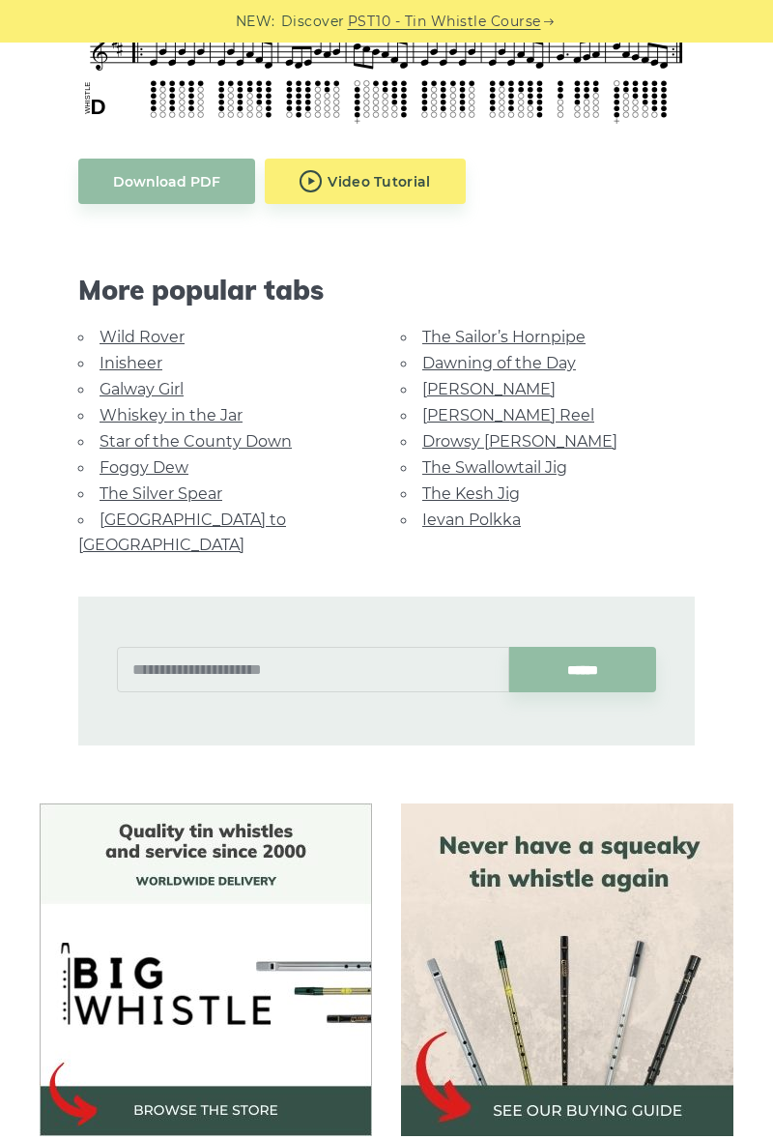
click at [425, 444] on link "Drowsy [PERSON_NAME]" at bounding box center [520, 441] width 195 height 18
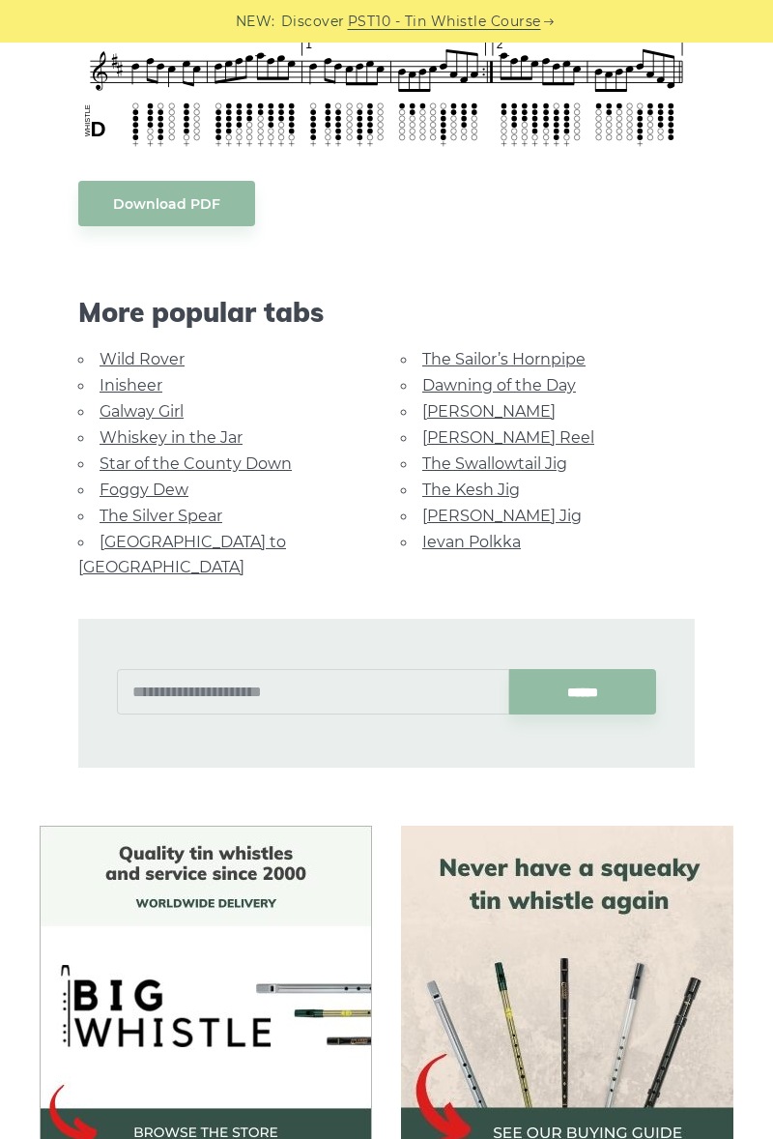
scroll to position [1026, 0]
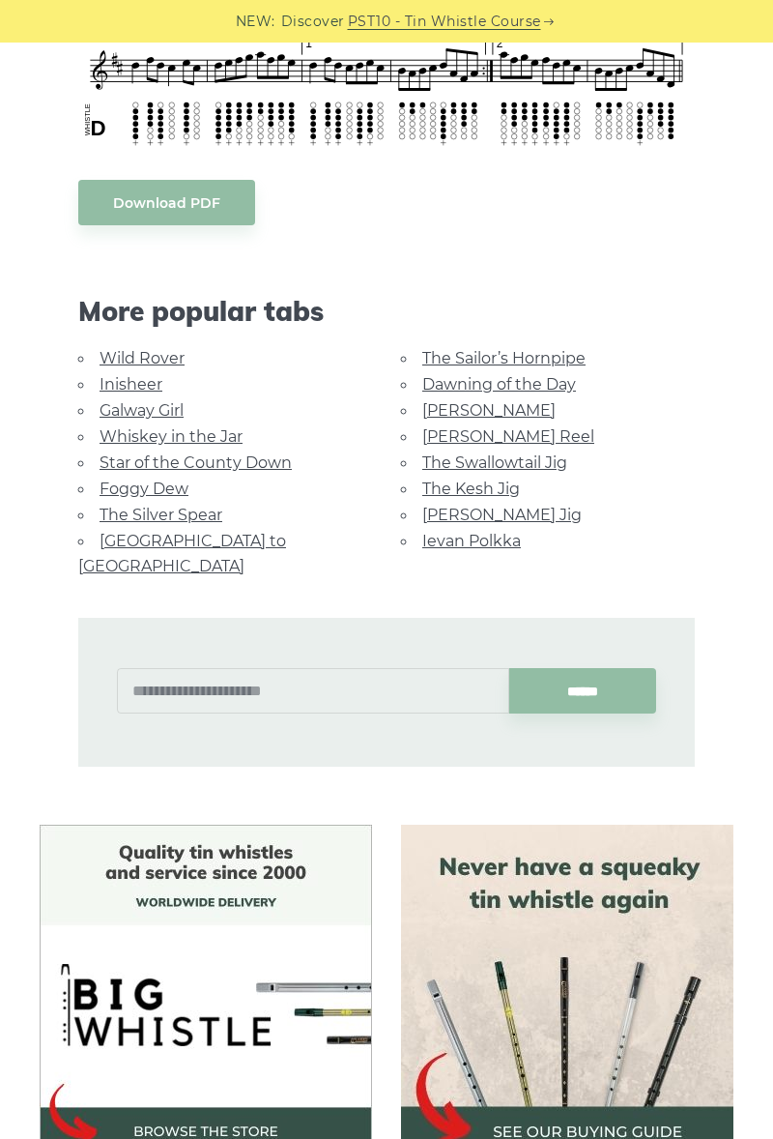
click at [433, 415] on link "[PERSON_NAME]" at bounding box center [489, 410] width 133 height 18
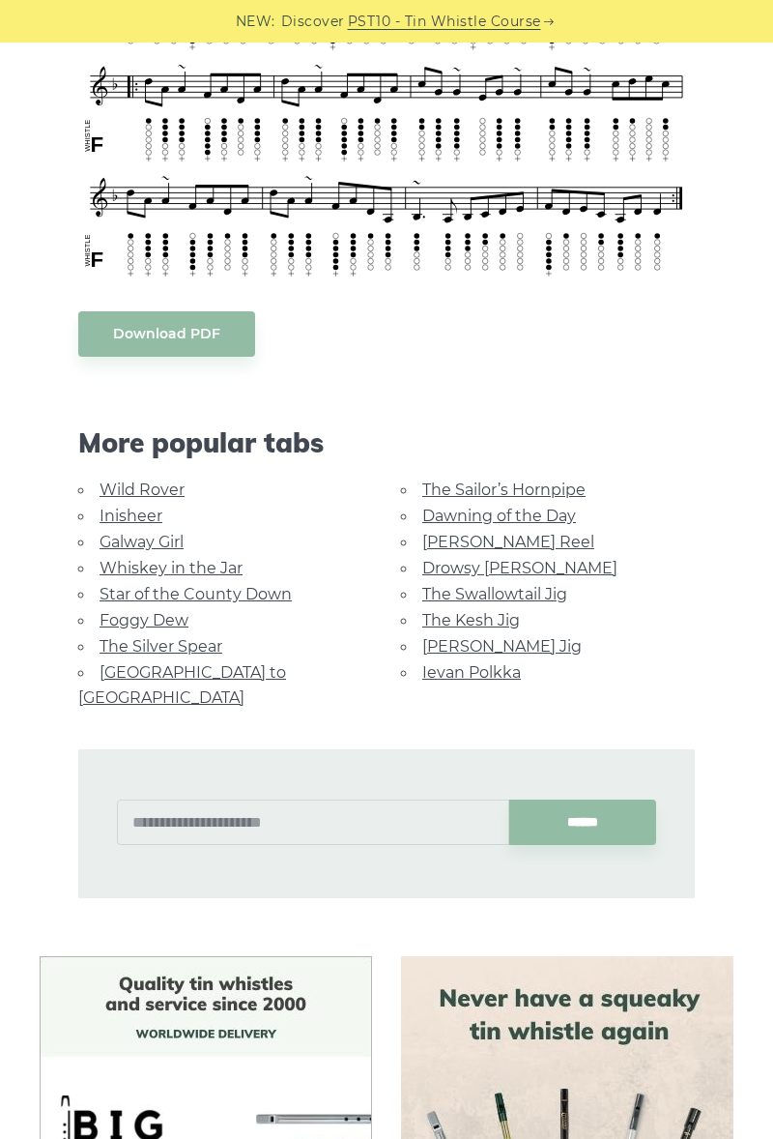
scroll to position [839, 0]
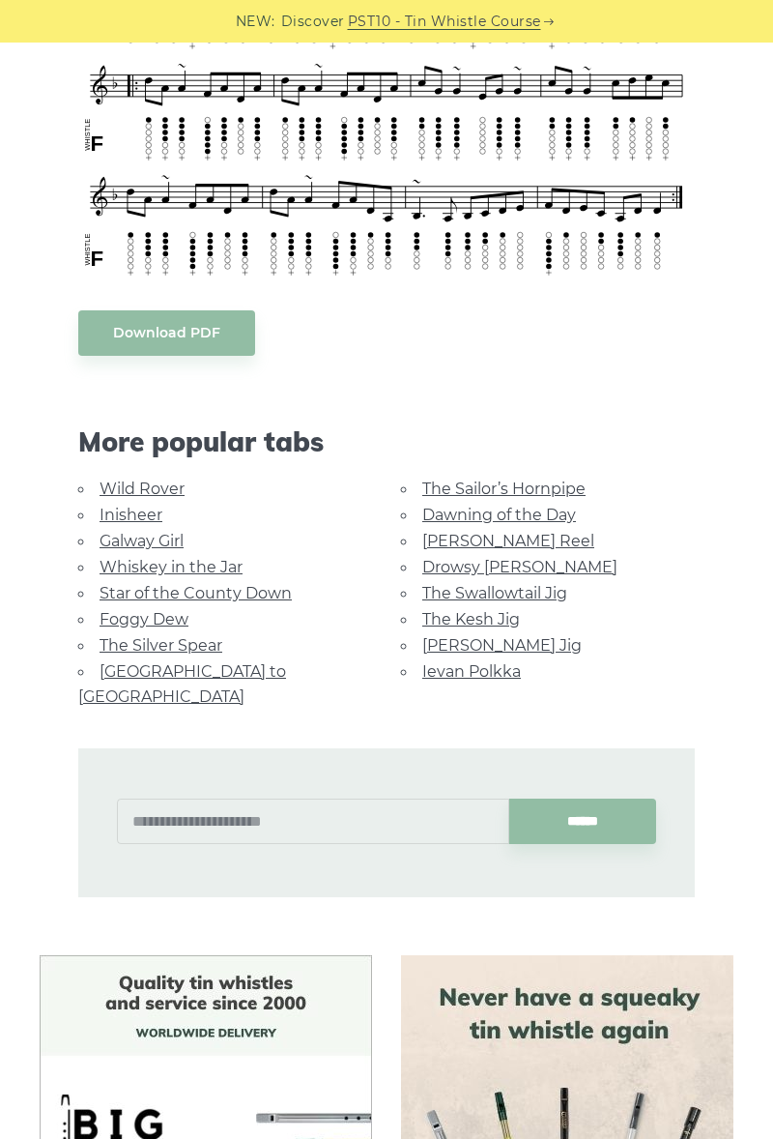
click at [116, 569] on link "Whiskey in the Jar" at bounding box center [171, 567] width 143 height 18
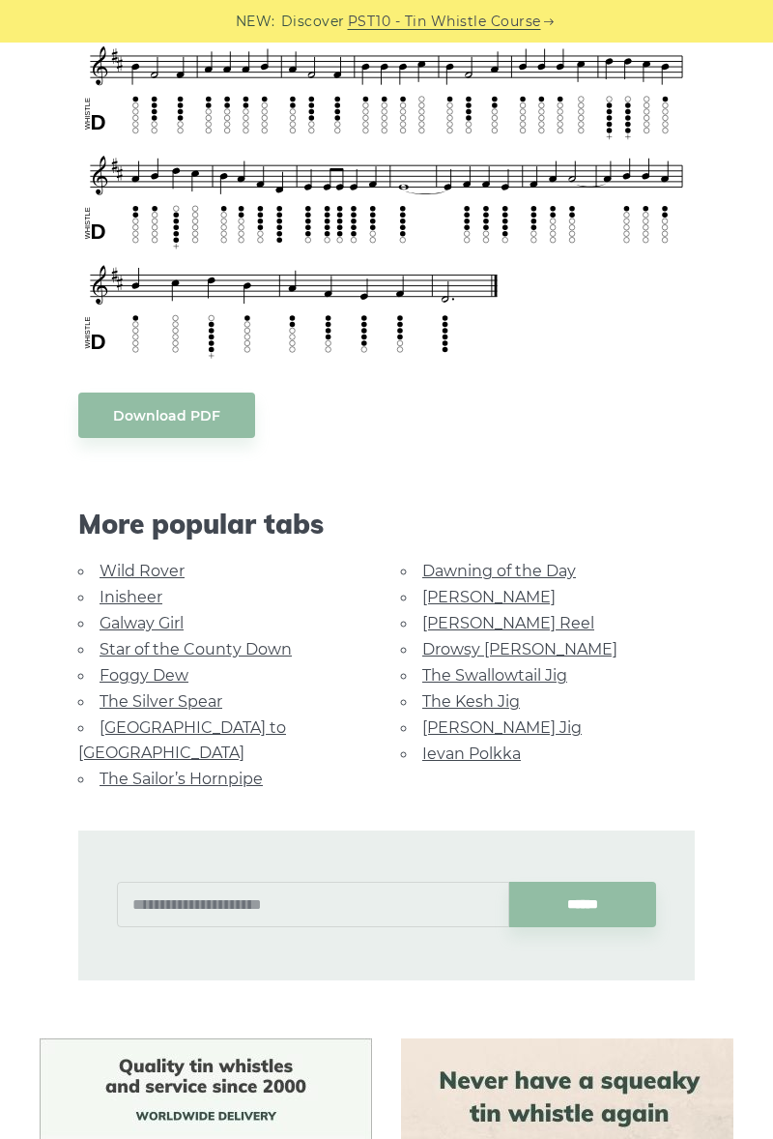
scroll to position [681, 0]
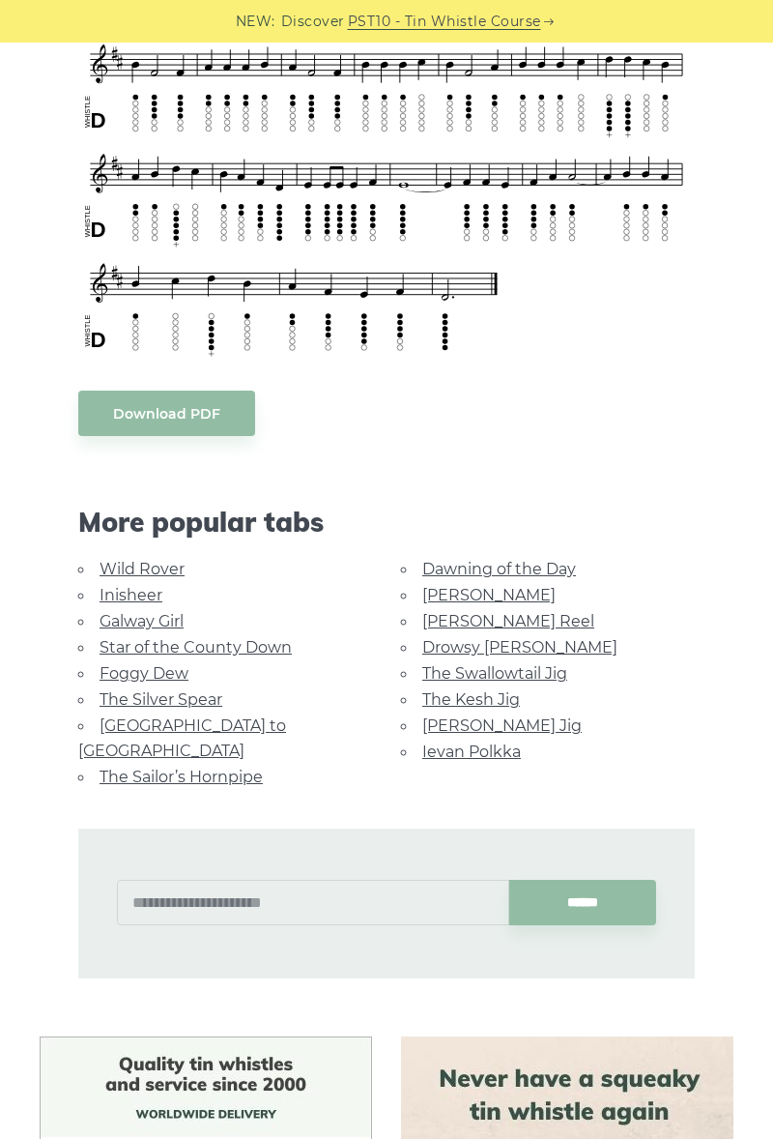
click at [115, 628] on link "Galway Girl" at bounding box center [142, 621] width 84 height 18
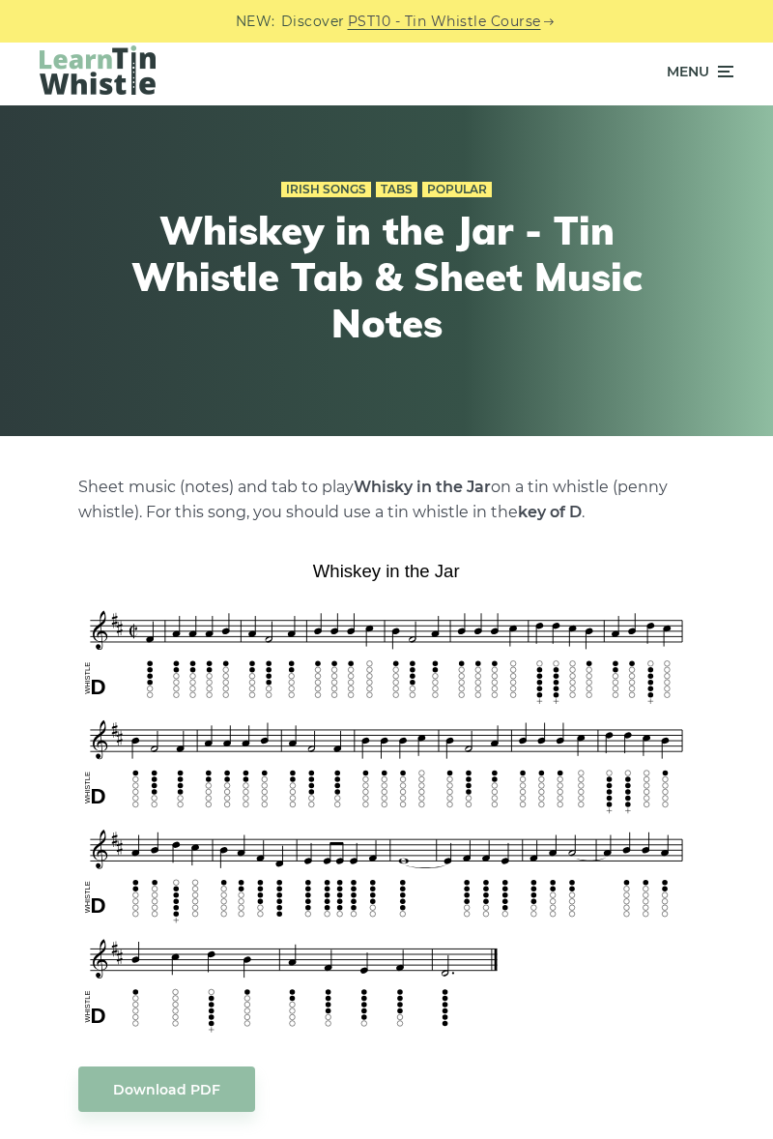
scroll to position [0, 0]
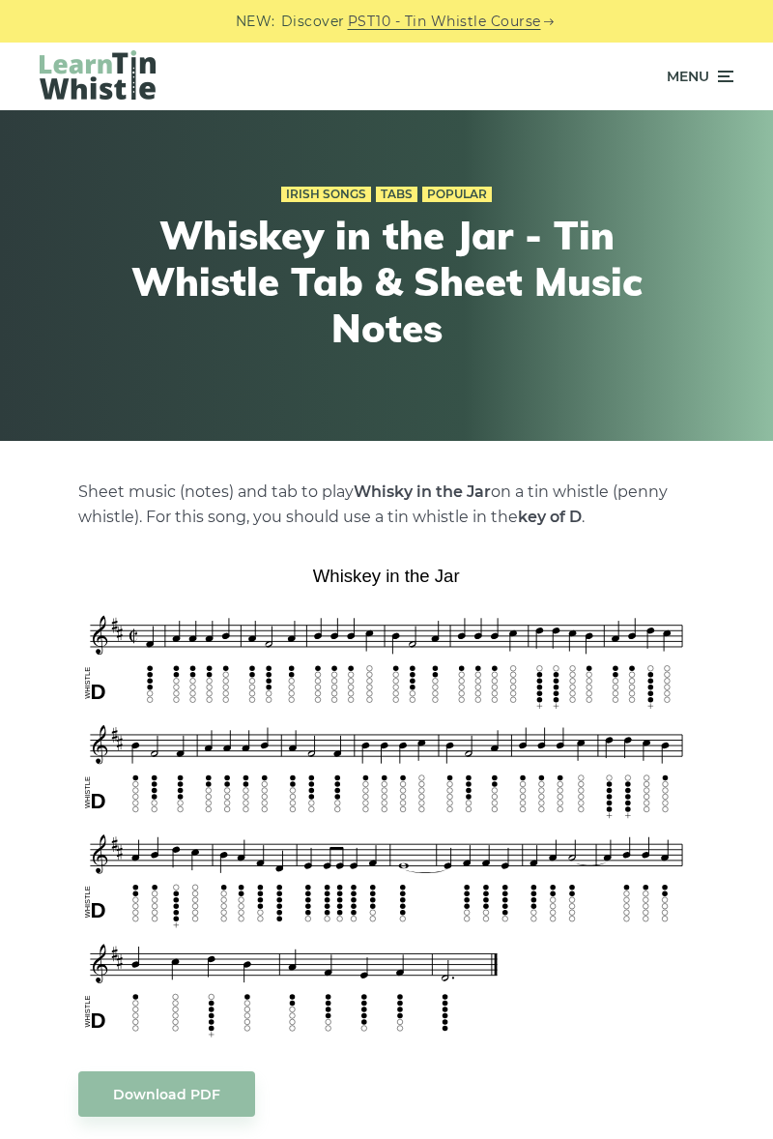
click at [720, 85] on icon at bounding box center [724, 76] width 19 height 23
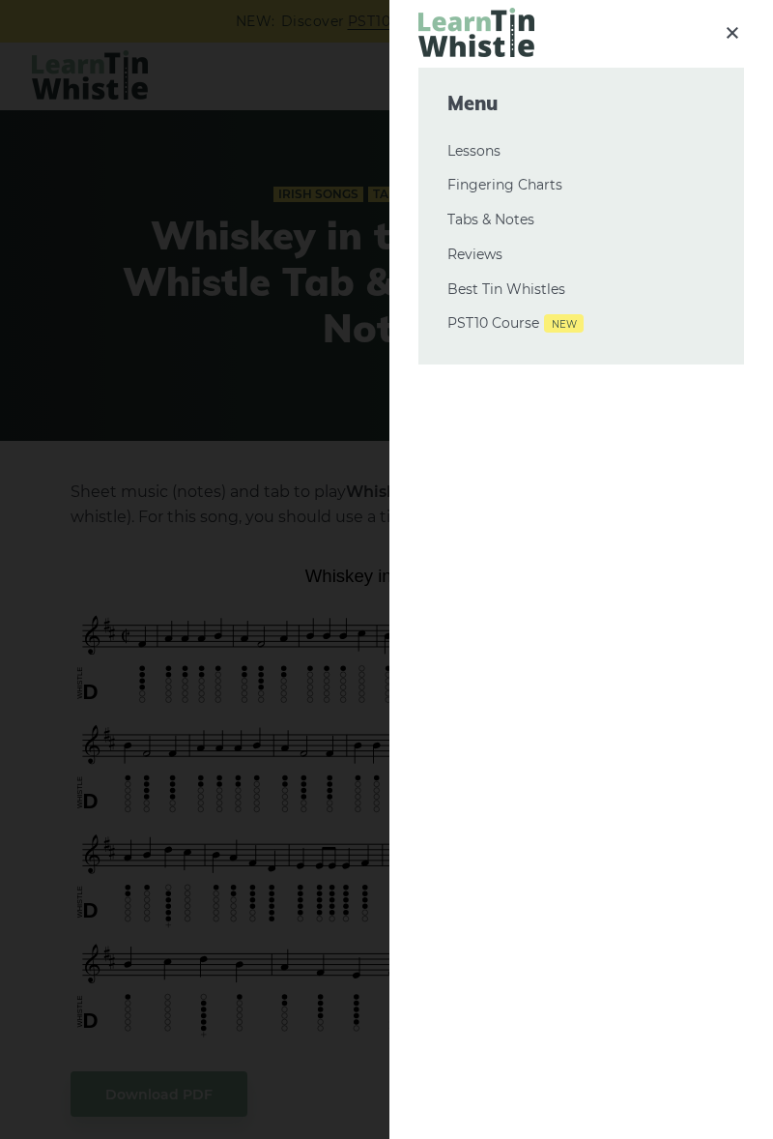
click at [518, 218] on link "Tabs & Notes" at bounding box center [582, 220] width 268 height 23
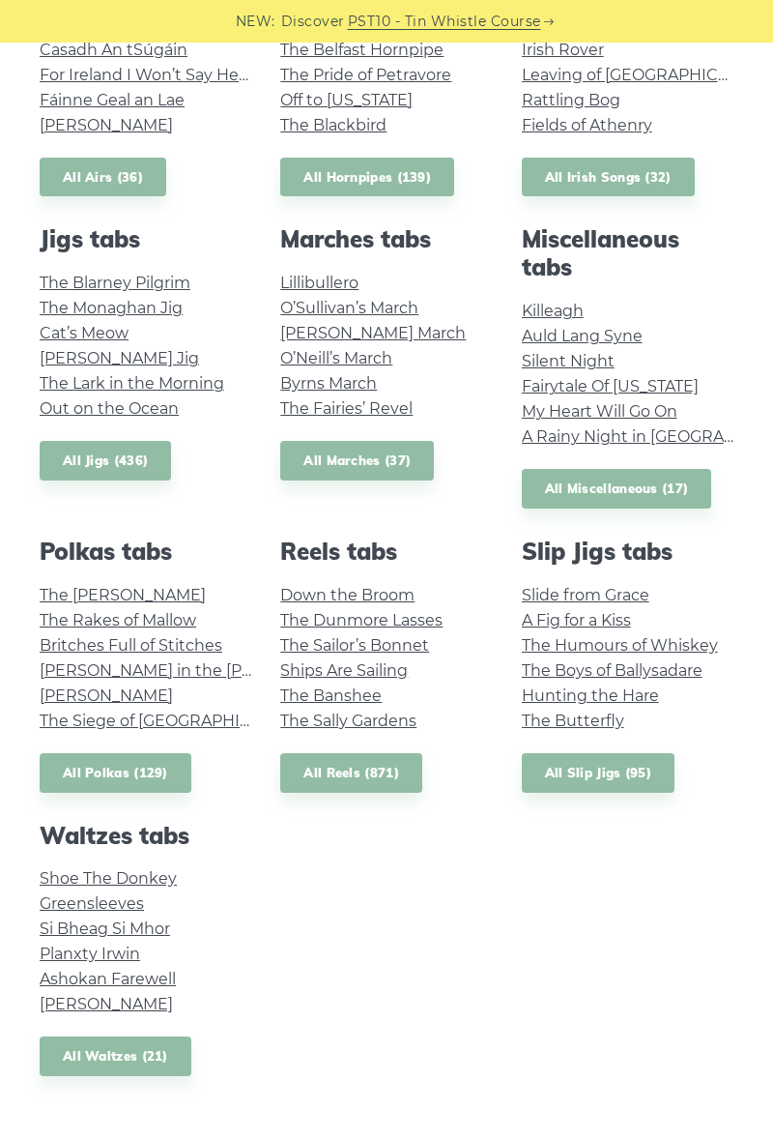
scroll to position [791, 0]
click at [102, 335] on link "Cat’s Meow" at bounding box center [84, 332] width 89 height 18
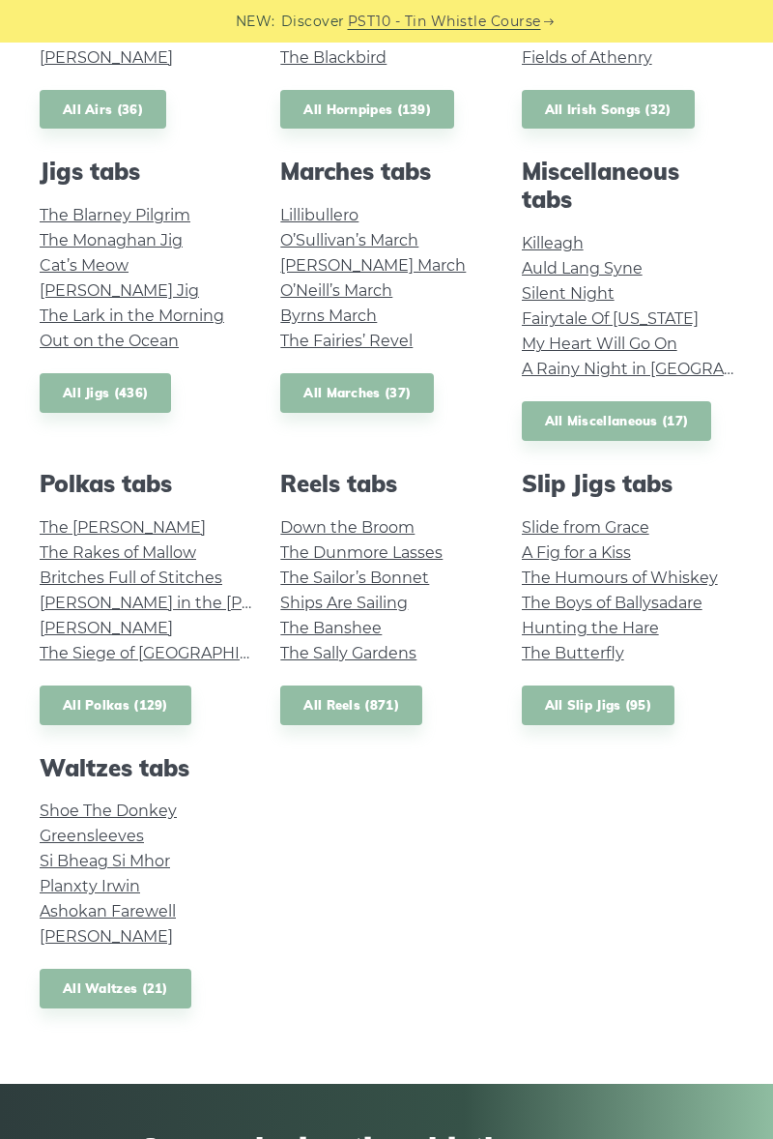
click at [607, 553] on link "A Fig for a Kiss" at bounding box center [576, 552] width 109 height 18
click at [150, 709] on link "All Polkas (129)" at bounding box center [116, 706] width 152 height 40
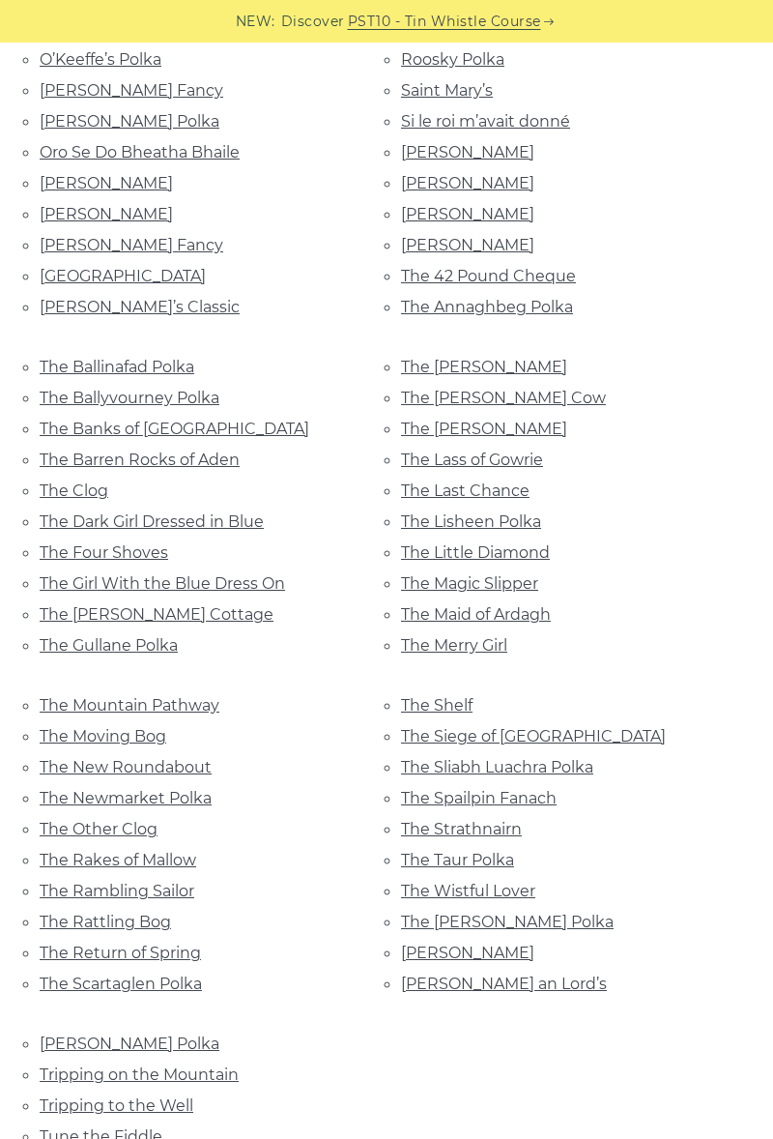
scroll to position [1514, 0]
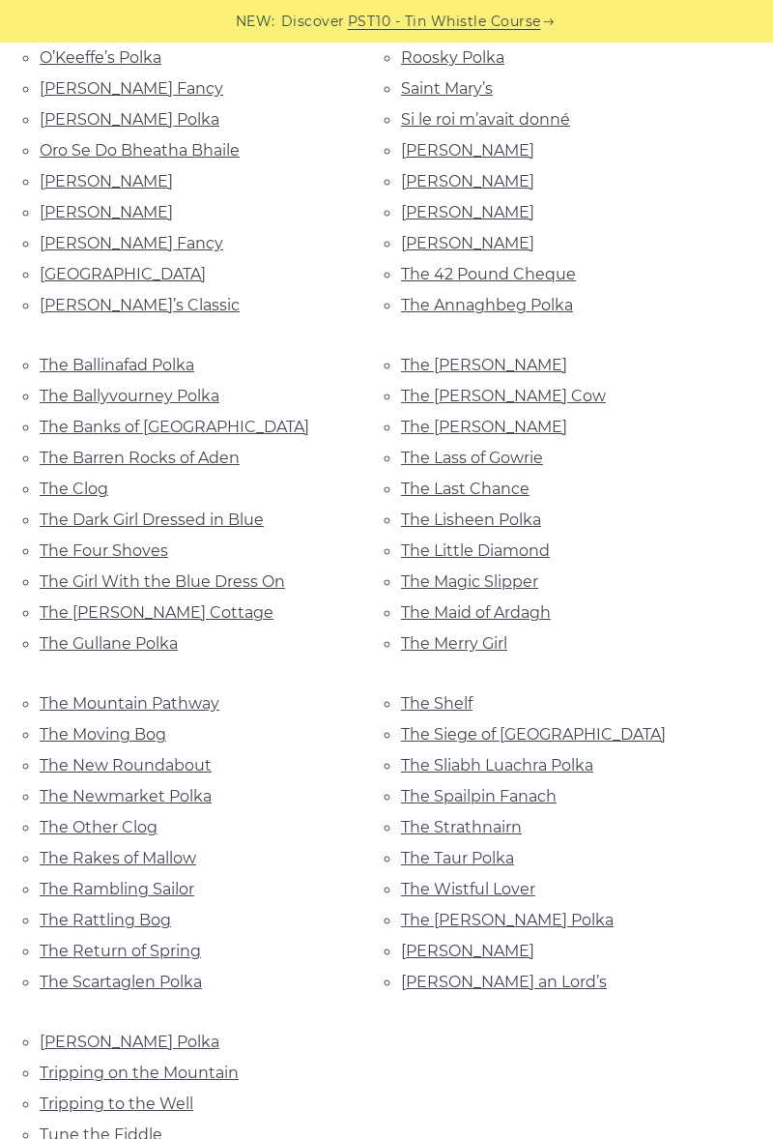
click at [525, 725] on link "The Siege of Ennis" at bounding box center [533, 734] width 265 height 18
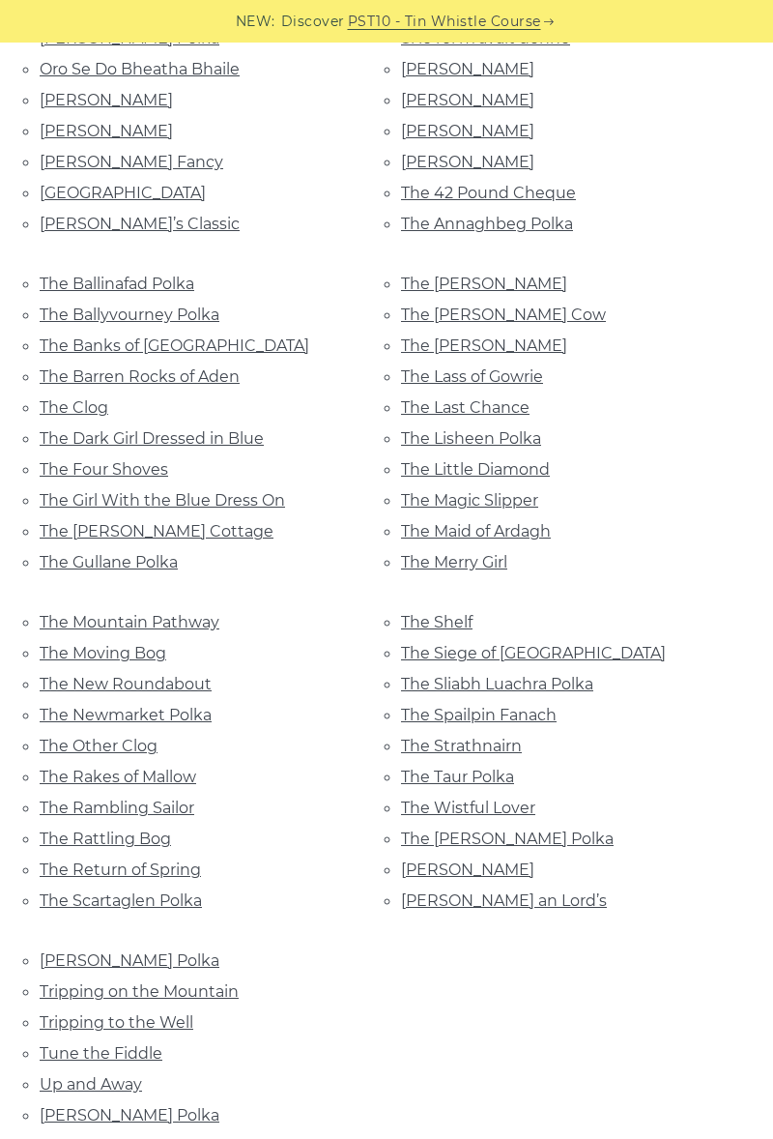
scroll to position [1579, 0]
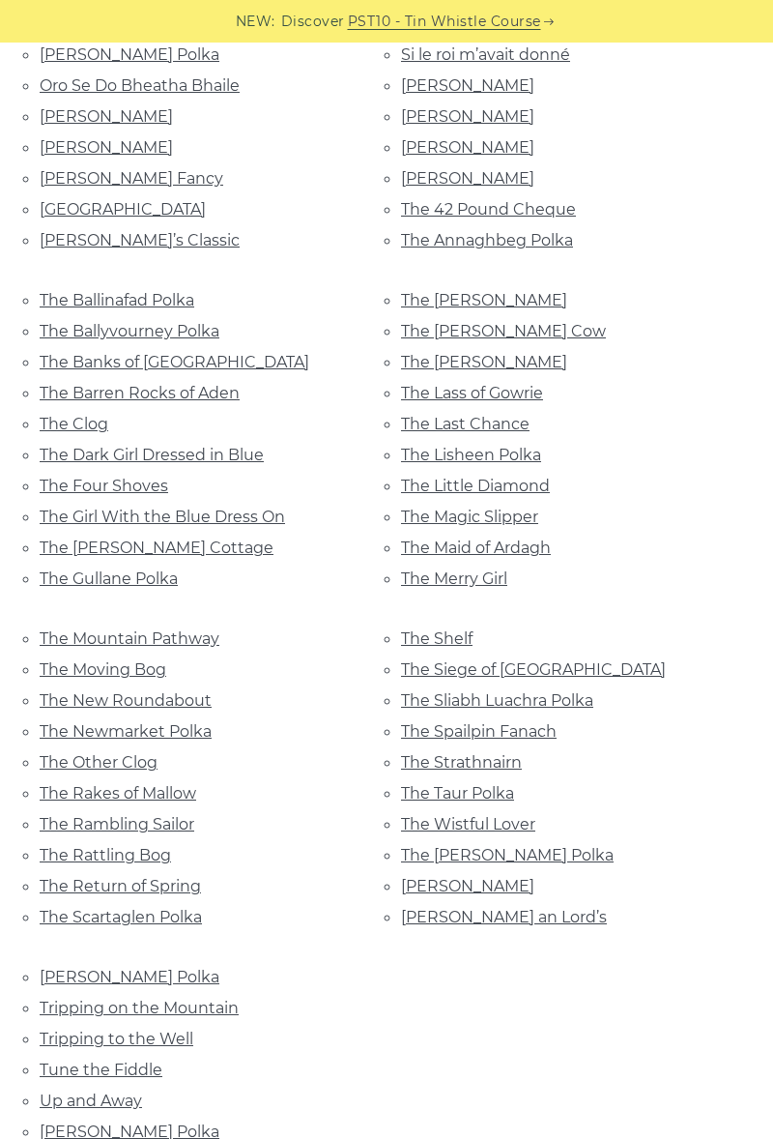
click at [445, 722] on link "The Spailpin Fanach" at bounding box center [479, 731] width 156 height 18
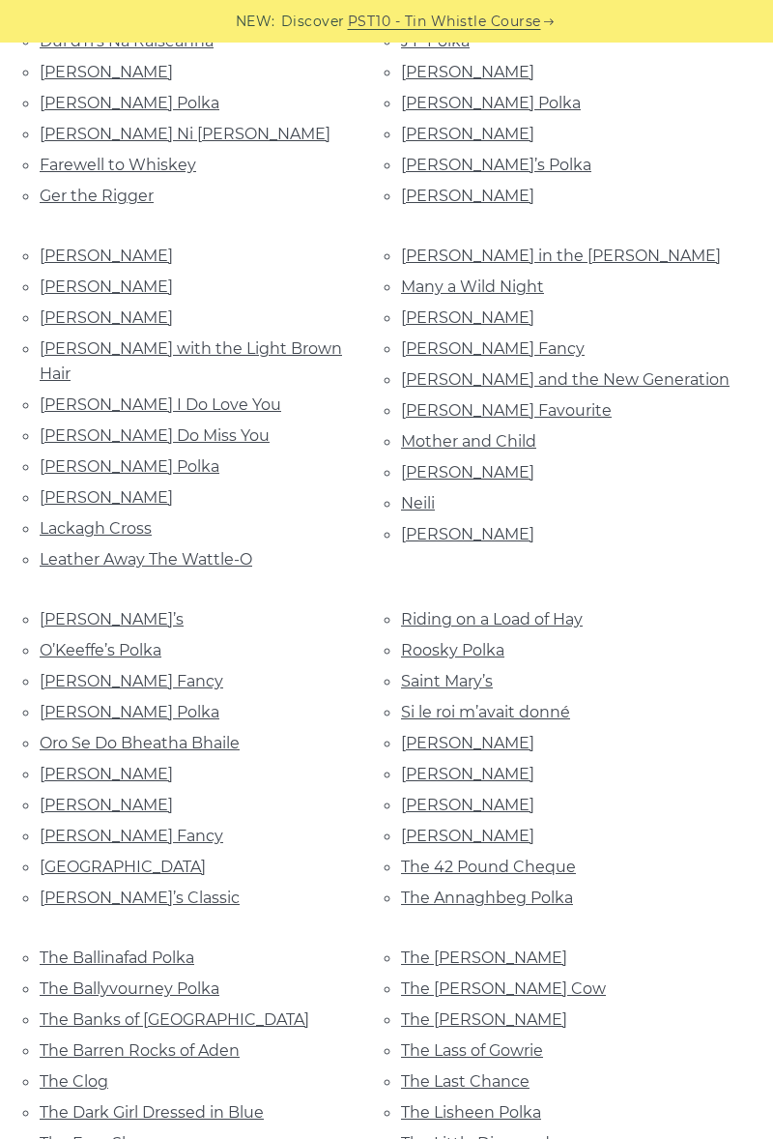
scroll to position [920, 0]
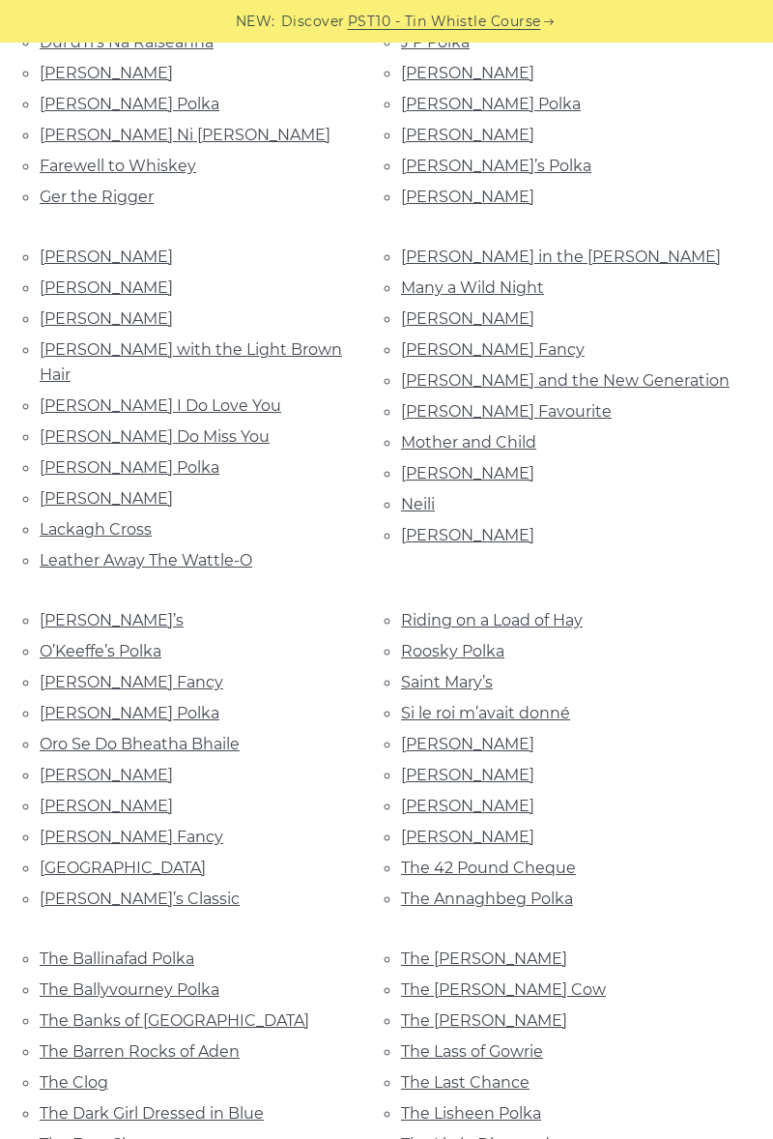
click at [73, 797] on link "Peggy Lettermore" at bounding box center [106, 806] width 133 height 18
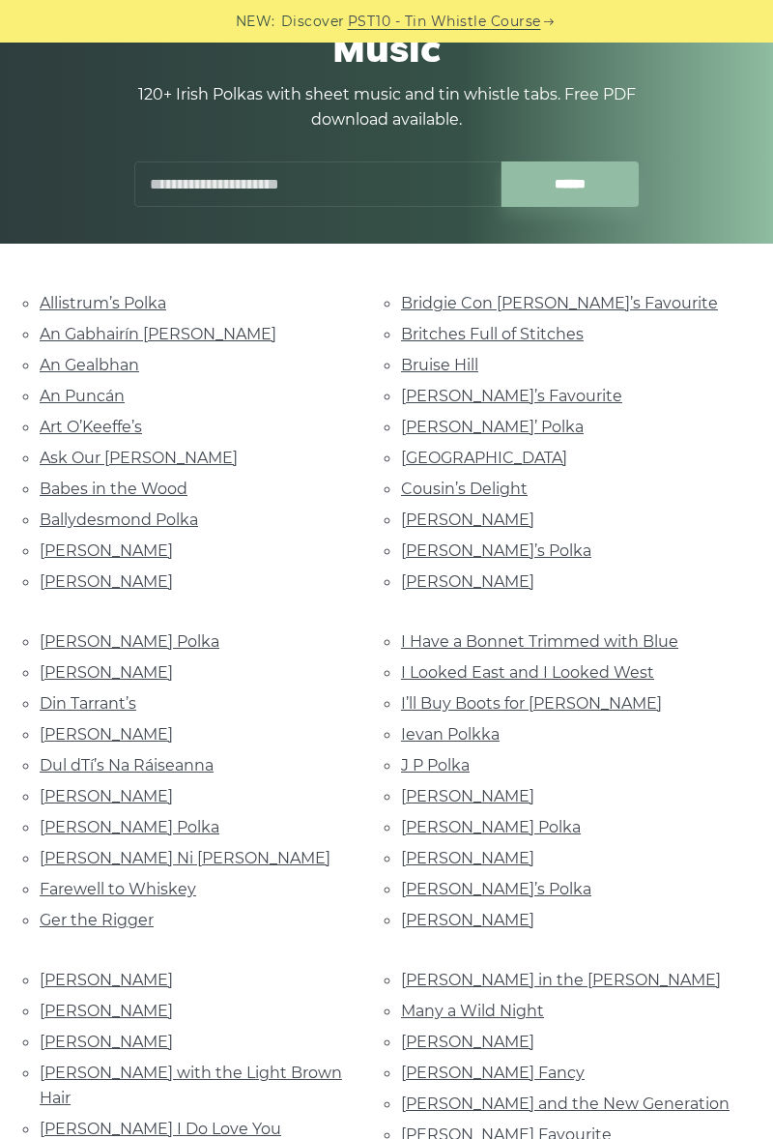
scroll to position [194, 0]
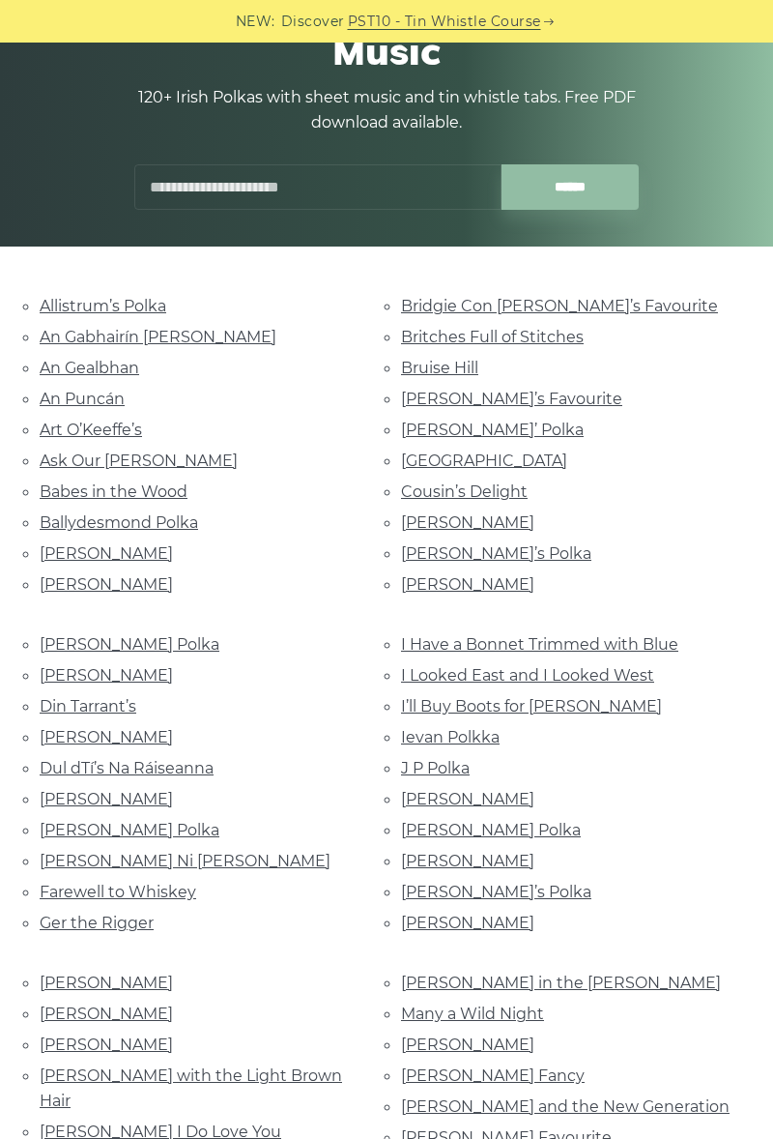
click at [188, 522] on link "Ballydesmond Polka" at bounding box center [119, 522] width 159 height 18
click at [437, 575] on link "Dan Sullivan’s" at bounding box center [467, 584] width 133 height 18
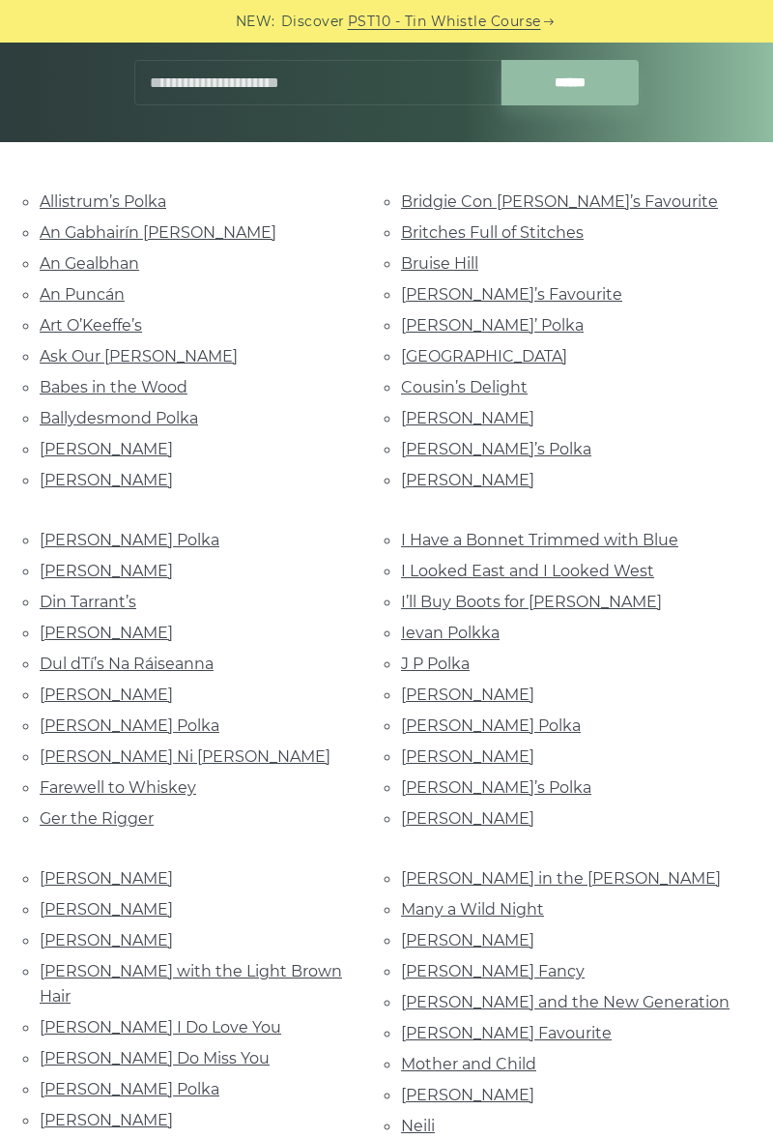
click at [72, 938] on link "John Ryan’s" at bounding box center [106, 940] width 133 height 18
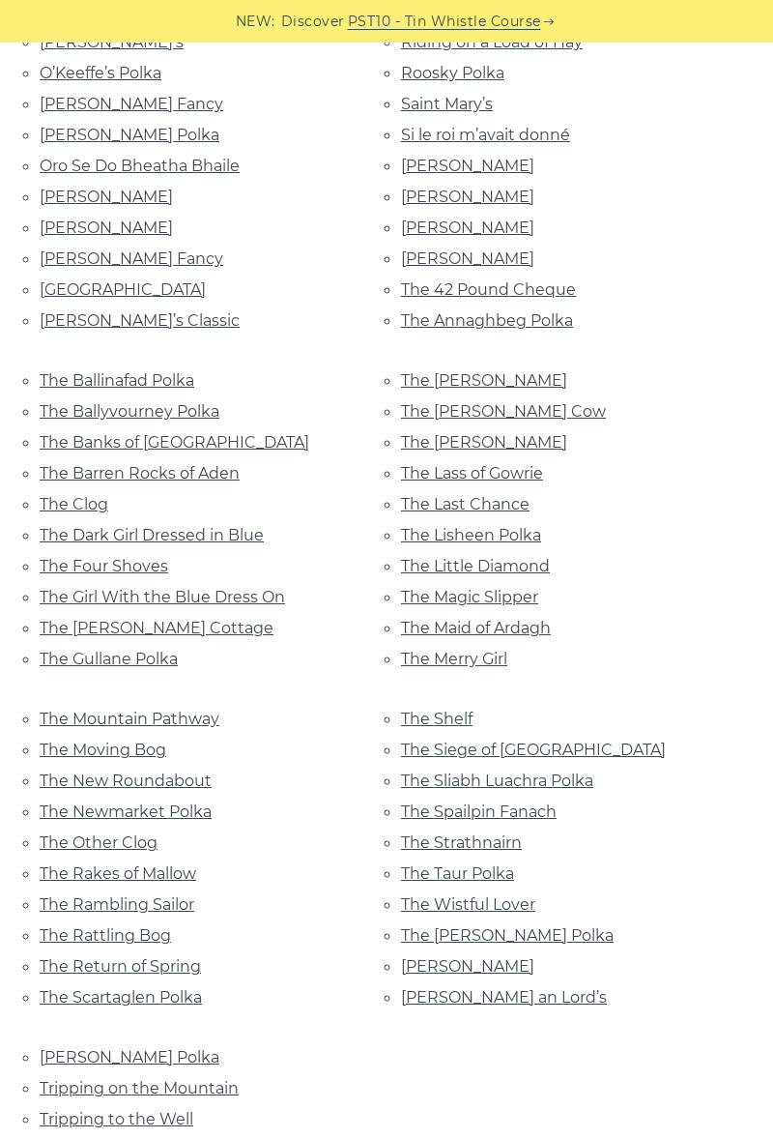
scroll to position [1500, 0]
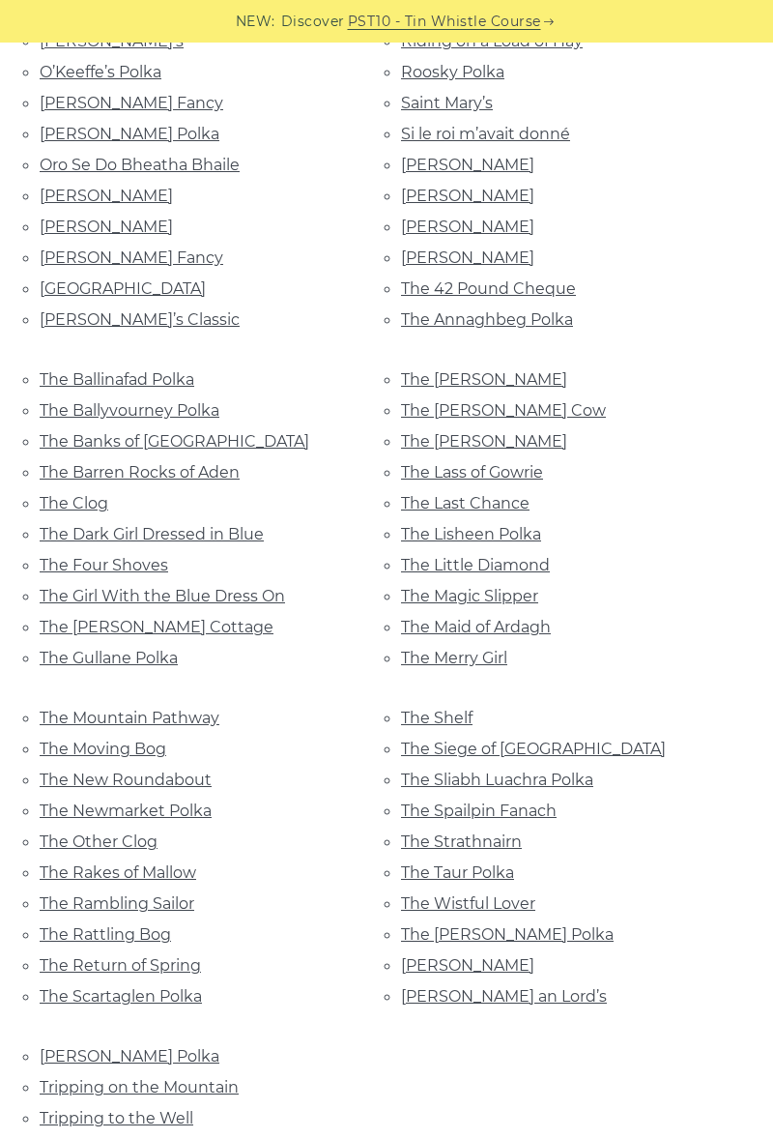
click at [71, 894] on link "The Rambling Sailor" at bounding box center [117, 903] width 155 height 18
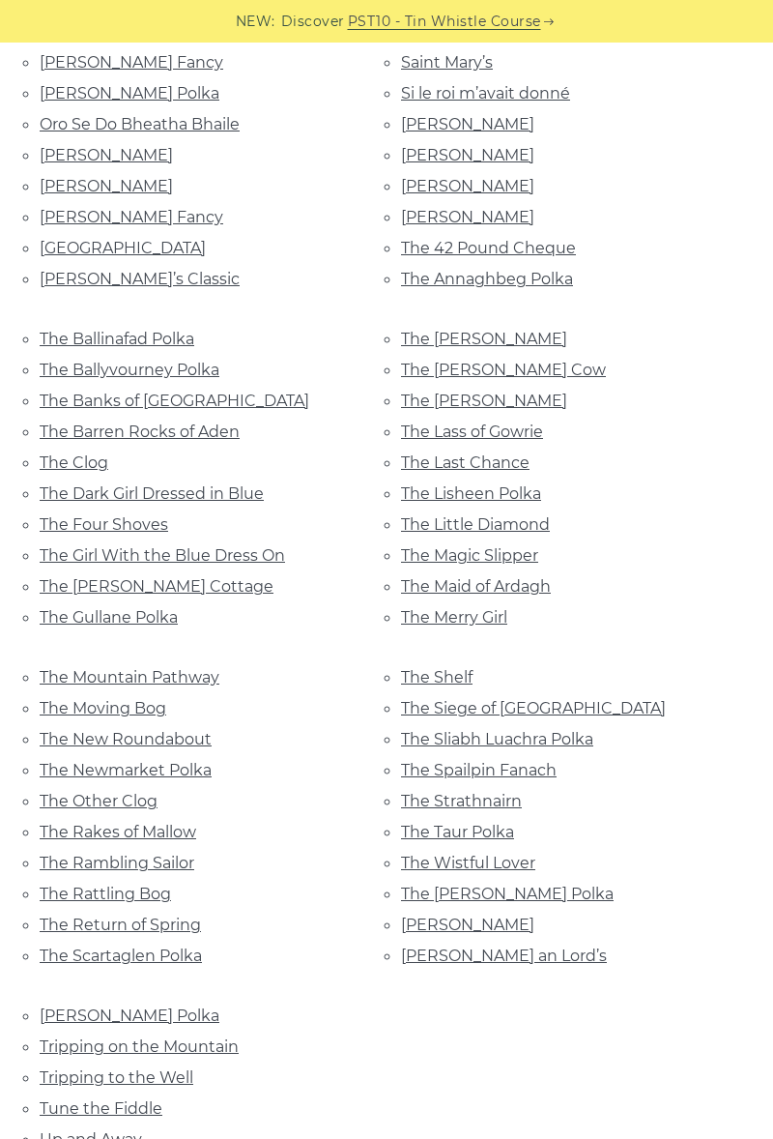
scroll to position [1581, 0]
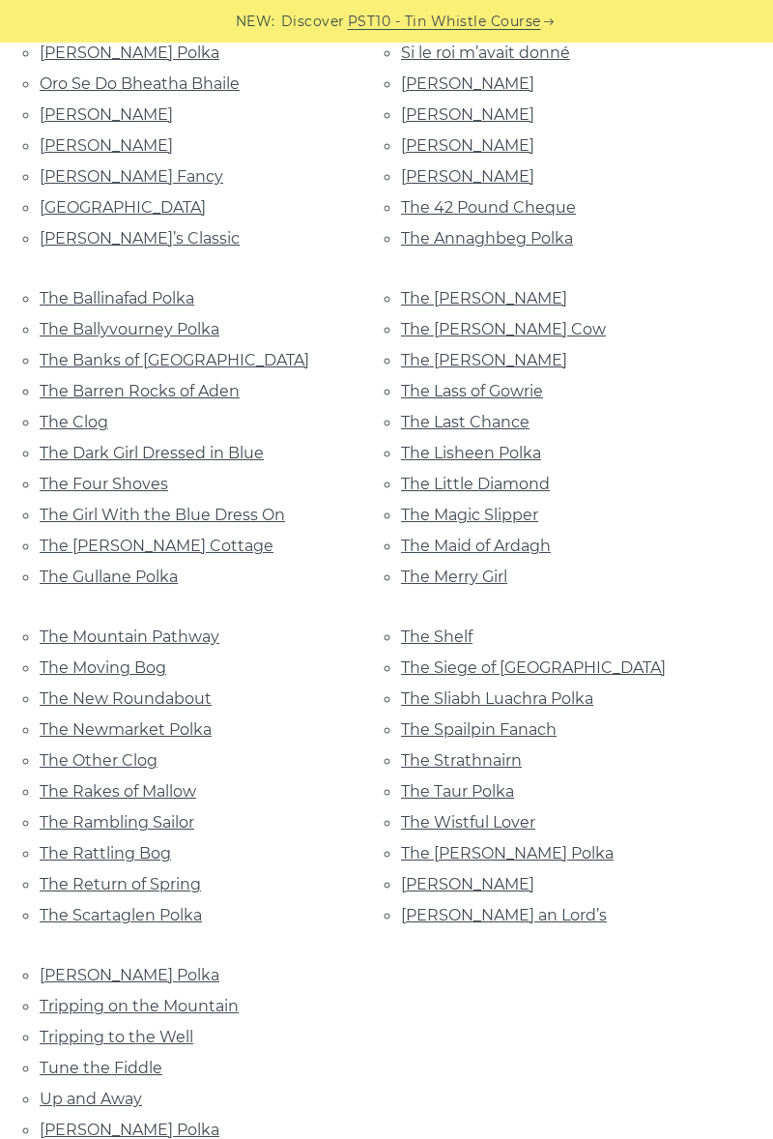
click at [425, 475] on link "The Little Diamond" at bounding box center [475, 484] width 149 height 18
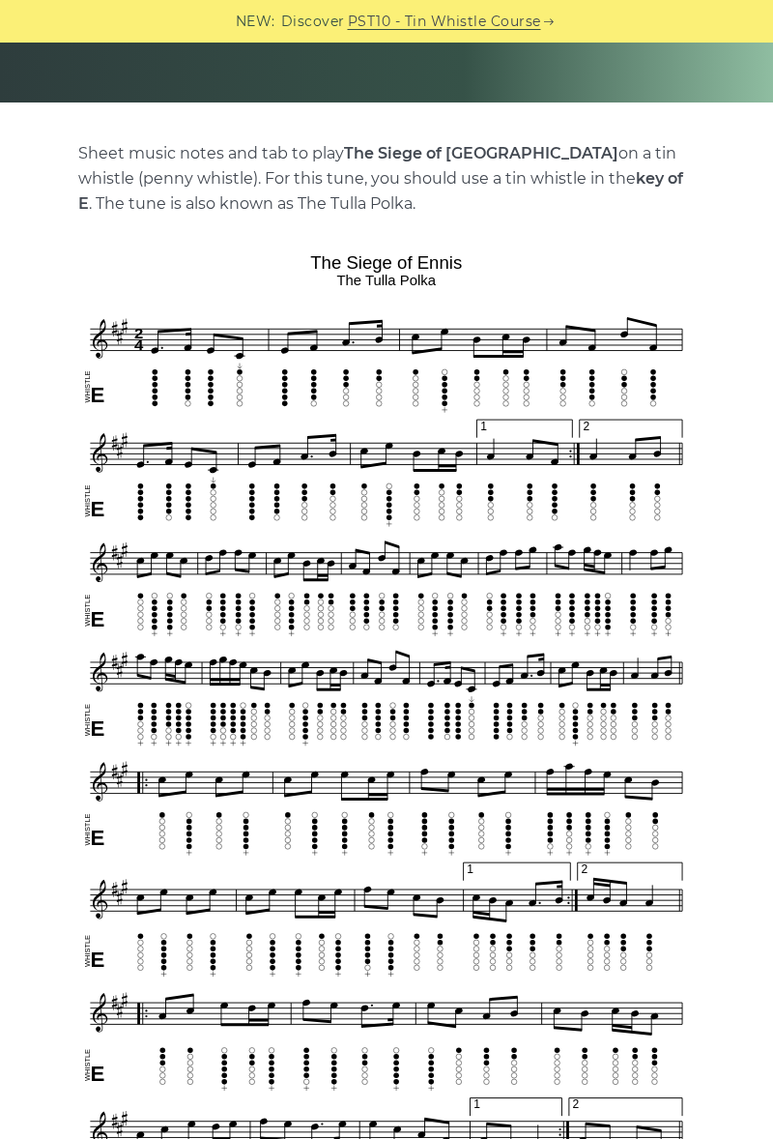
scroll to position [337, 0]
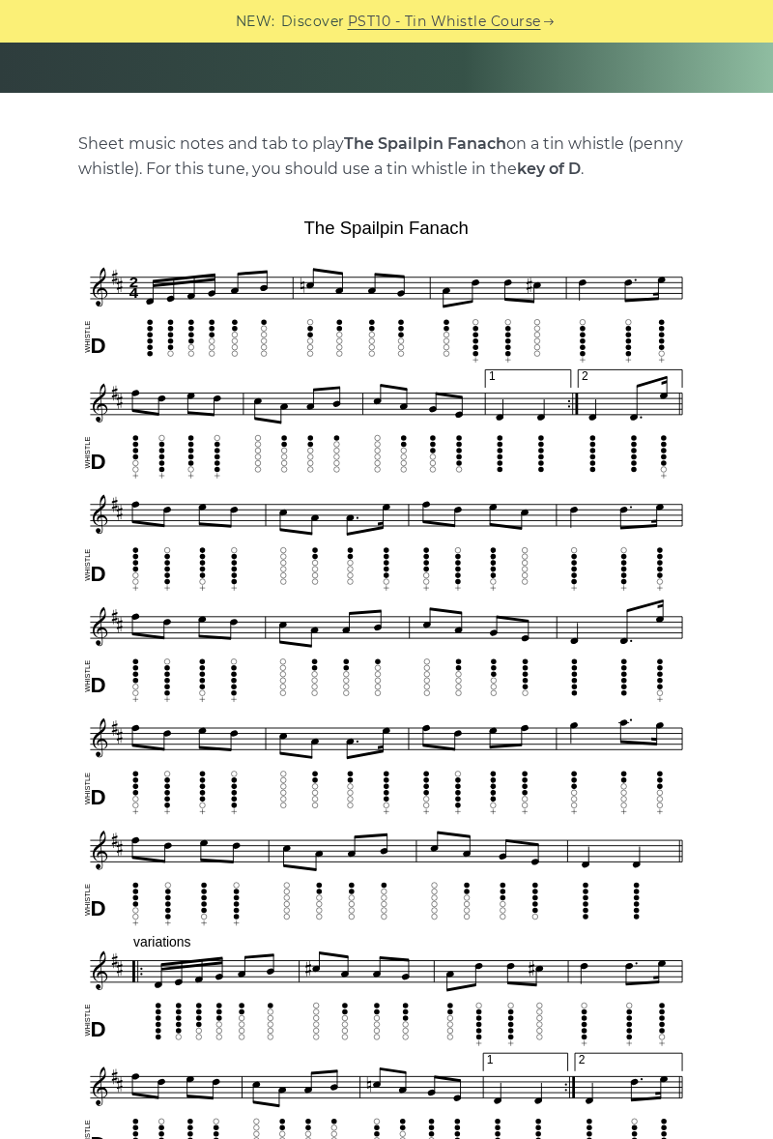
scroll to position [350, 0]
